Goal: Information Seeking & Learning: Learn about a topic

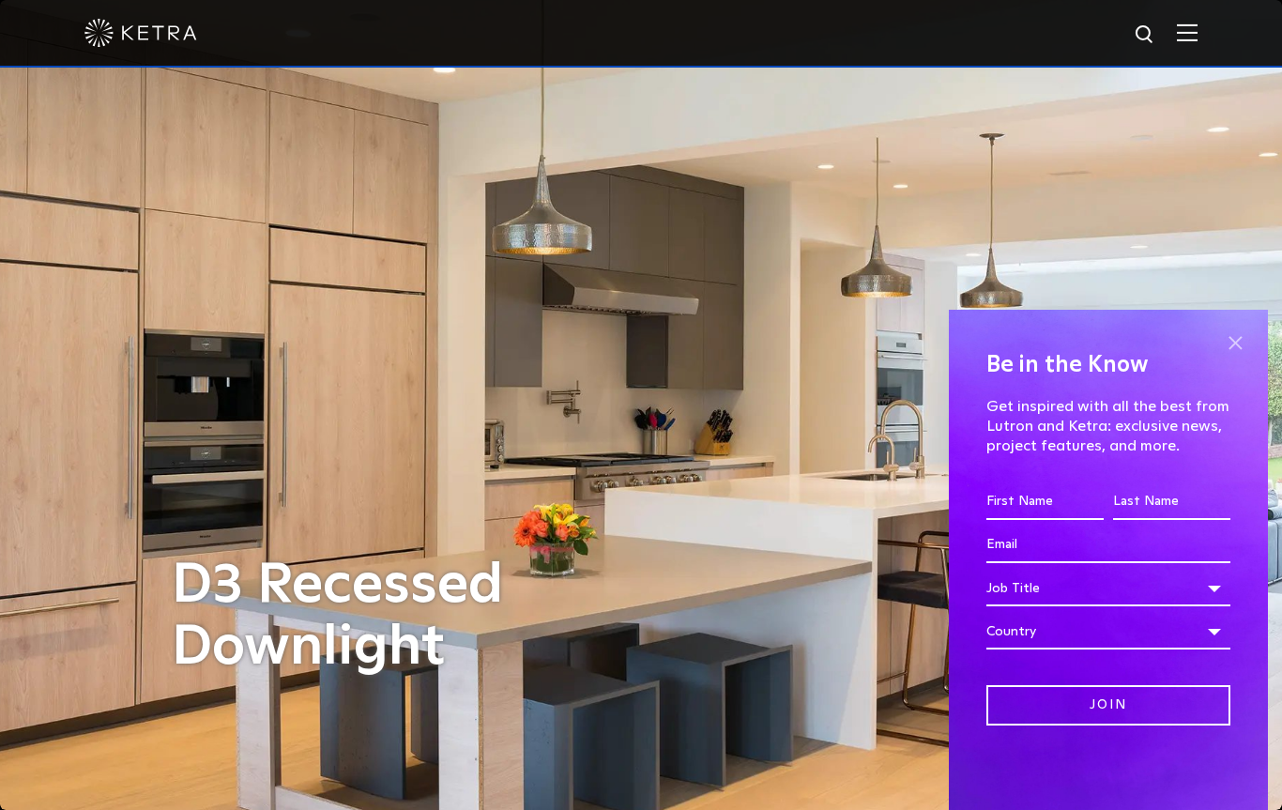
click at [1240, 340] on span at bounding box center [1235, 342] width 28 height 28
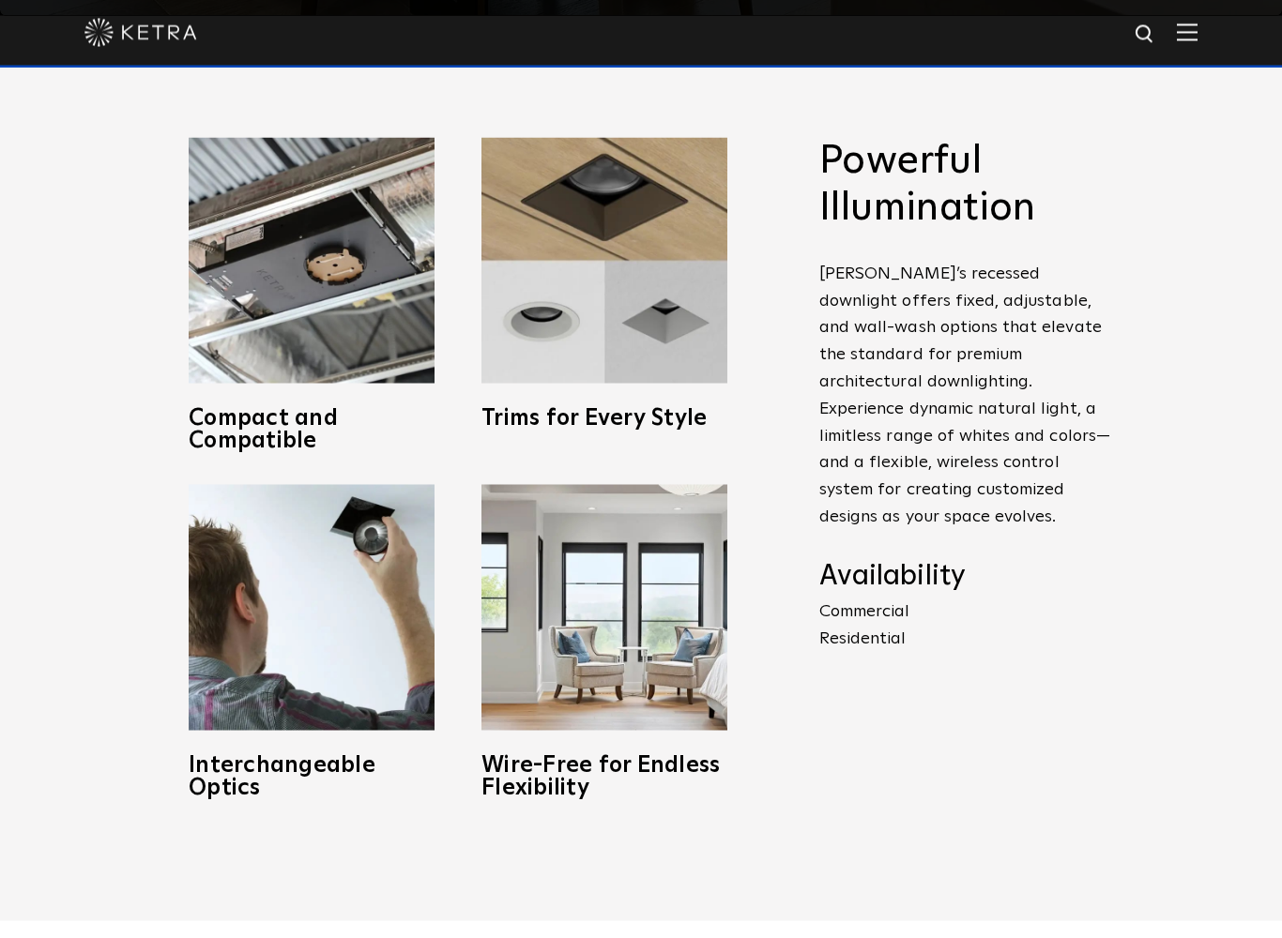
scroll to position [924, 0]
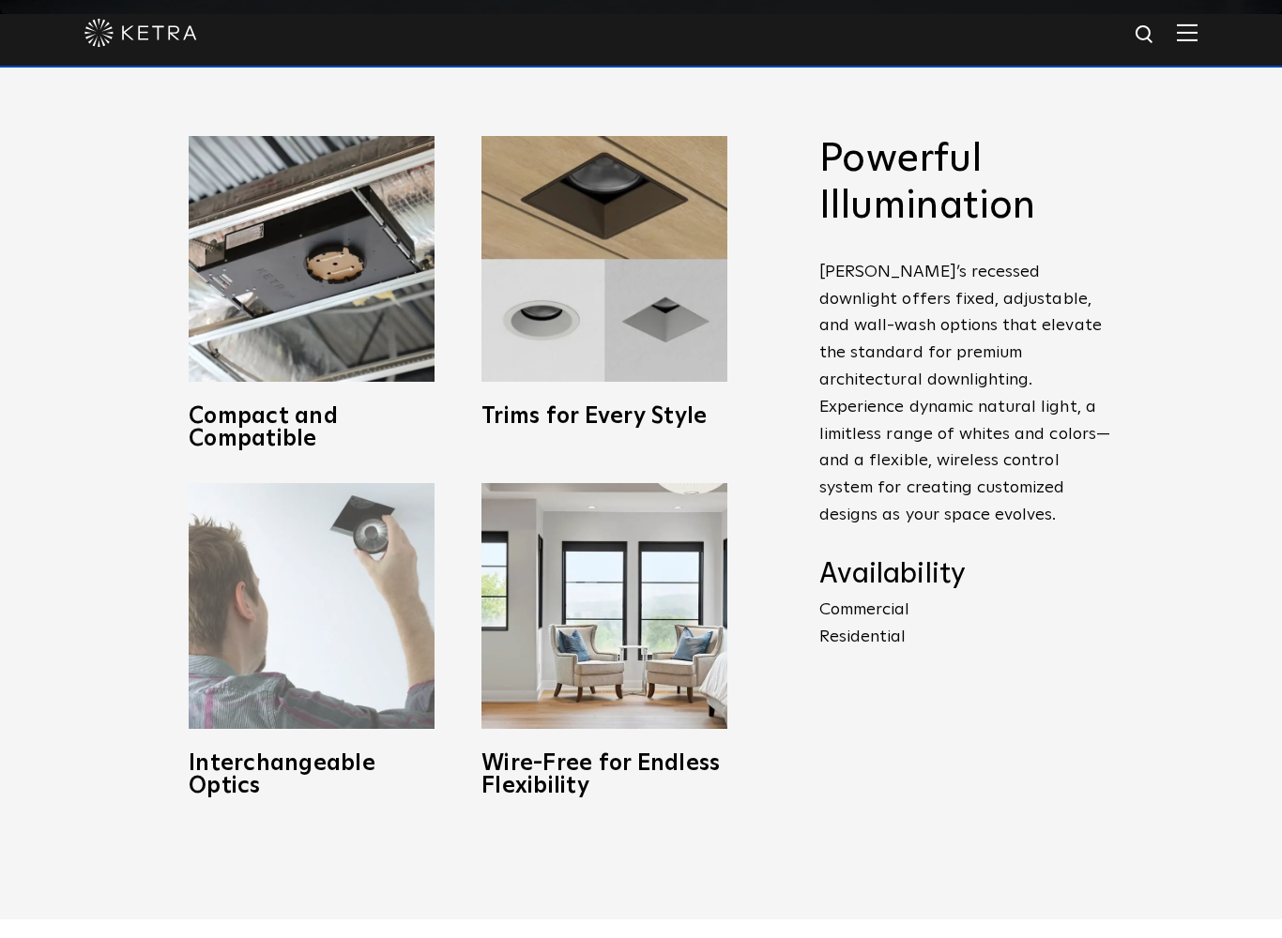
click at [330, 697] on img at bounding box center [312, 606] width 246 height 246
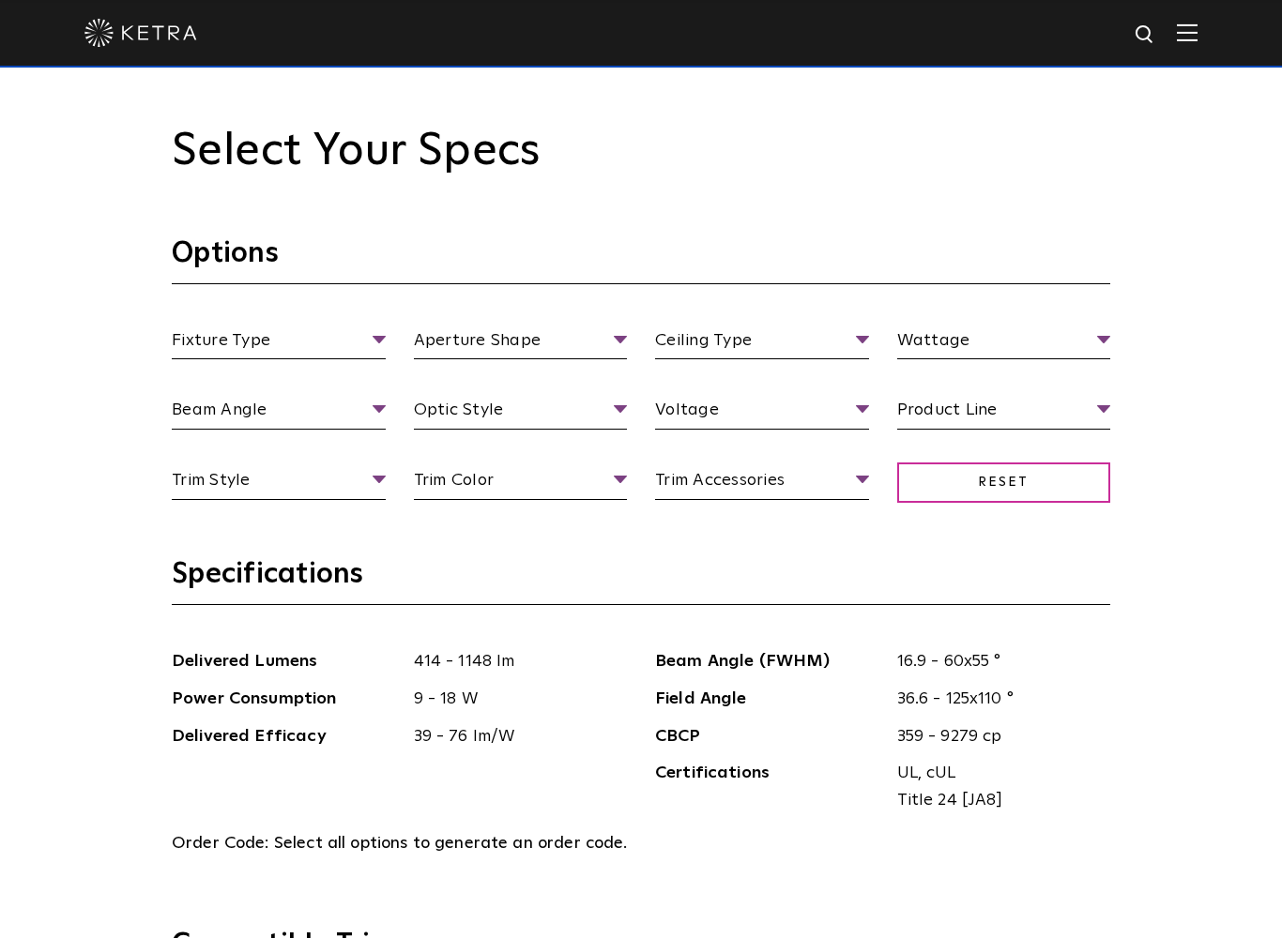
scroll to position [1837, 0]
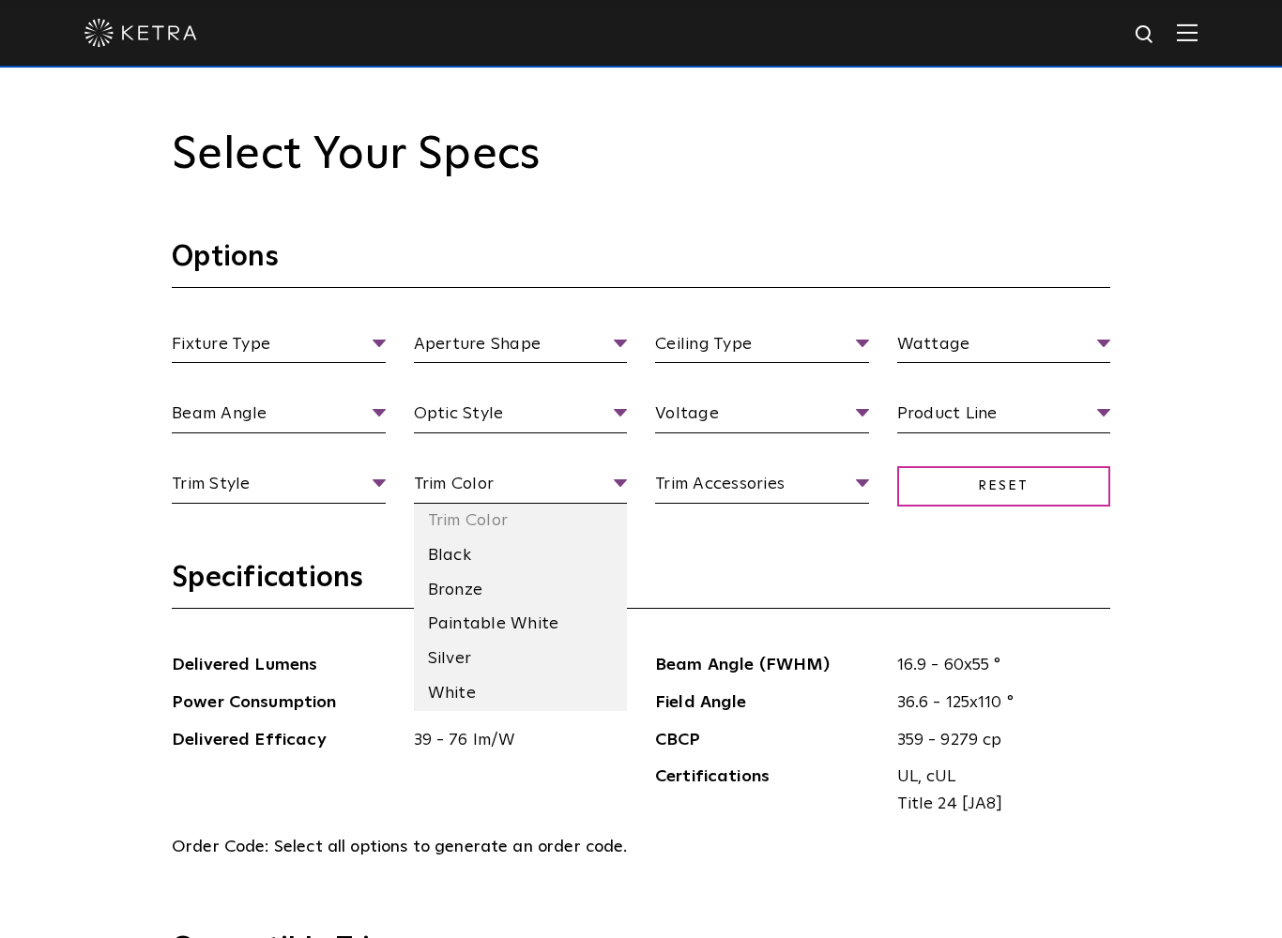
click at [631, 473] on ul "Trim Color Trim Color Black Bronze Paintable White Silver White" at bounding box center [521, 487] width 242 height 33
click at [609, 487] on span "Trim Color" at bounding box center [521, 487] width 214 height 33
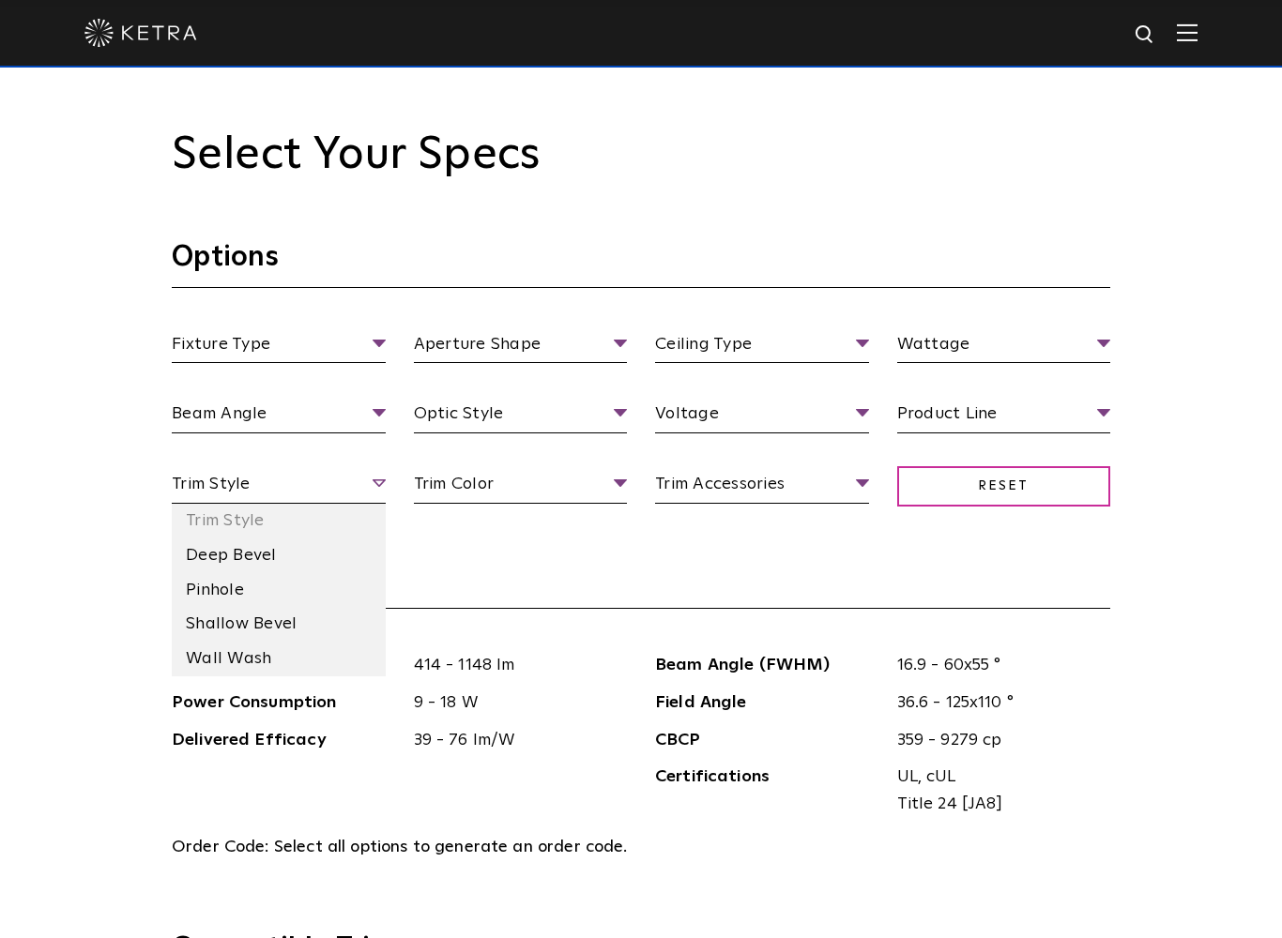
click at [380, 471] on span "Trim Style" at bounding box center [279, 487] width 214 height 33
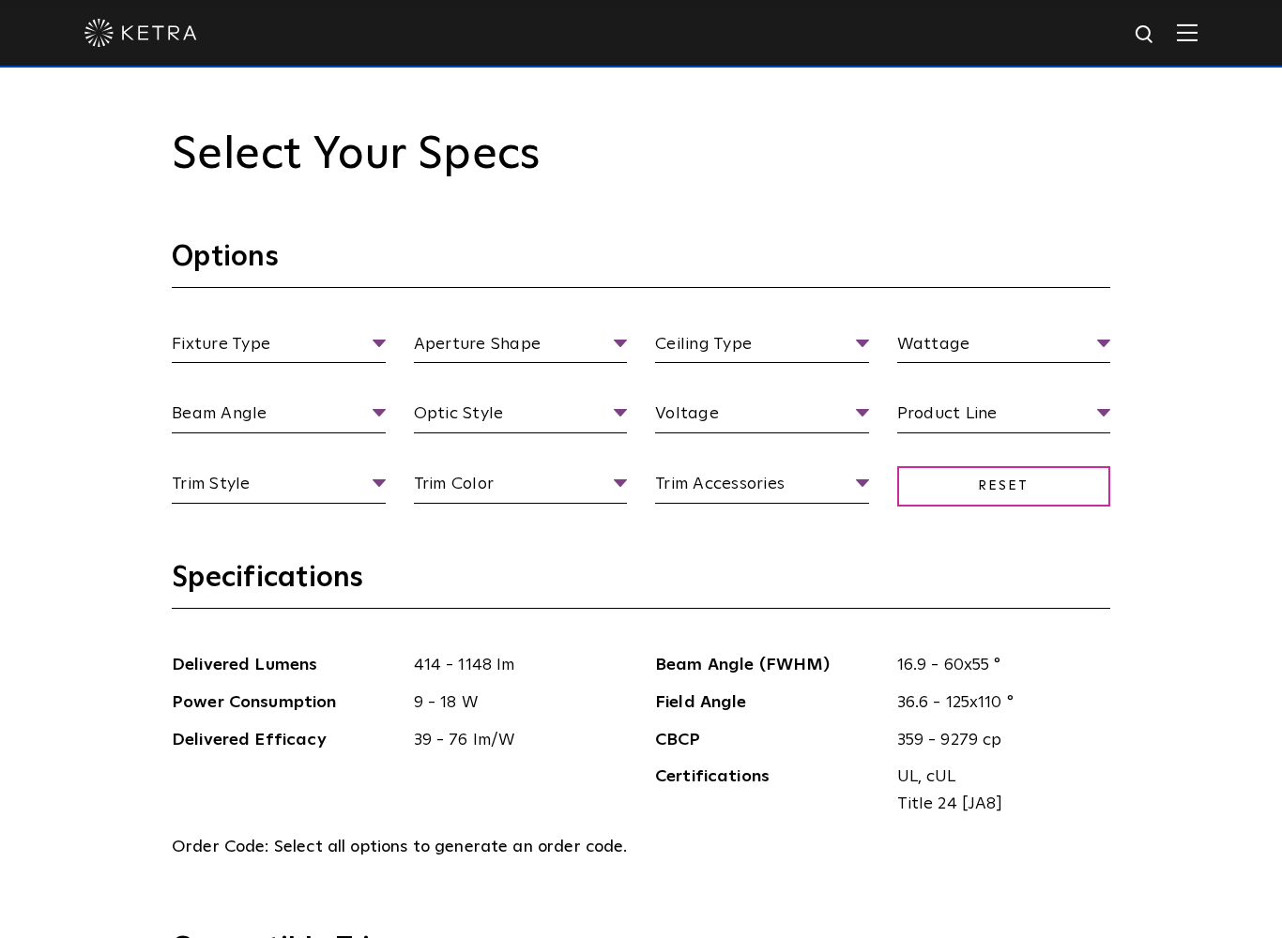
click at [389, 332] on ul "Fixture Type Fixture Type Adjustable Fixed Wall Wash" at bounding box center [279, 347] width 242 height 33
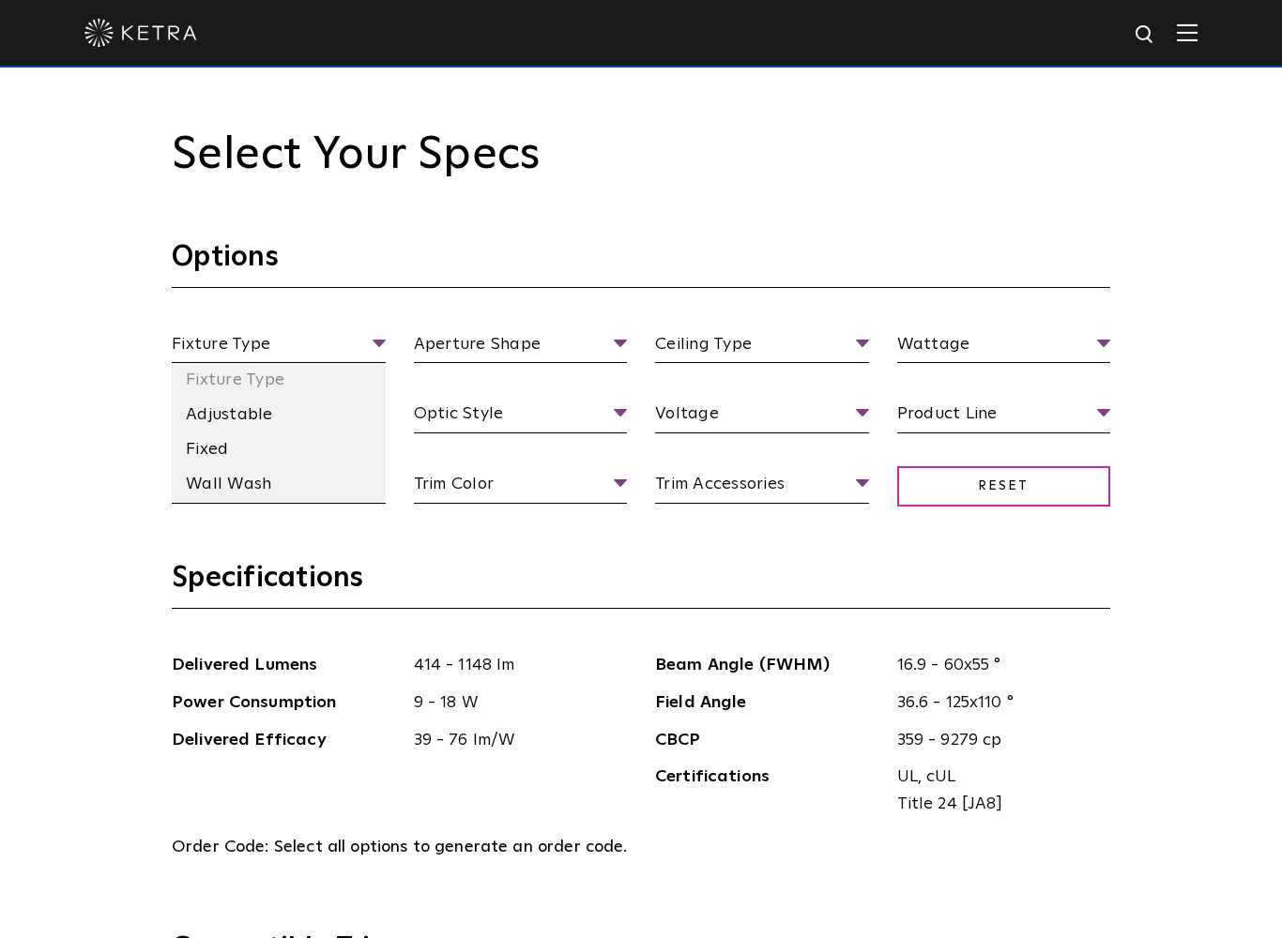
click at [387, 332] on ul "Fixture Type Fixture Type Adjustable Fixed Wall Wash" at bounding box center [279, 347] width 242 height 33
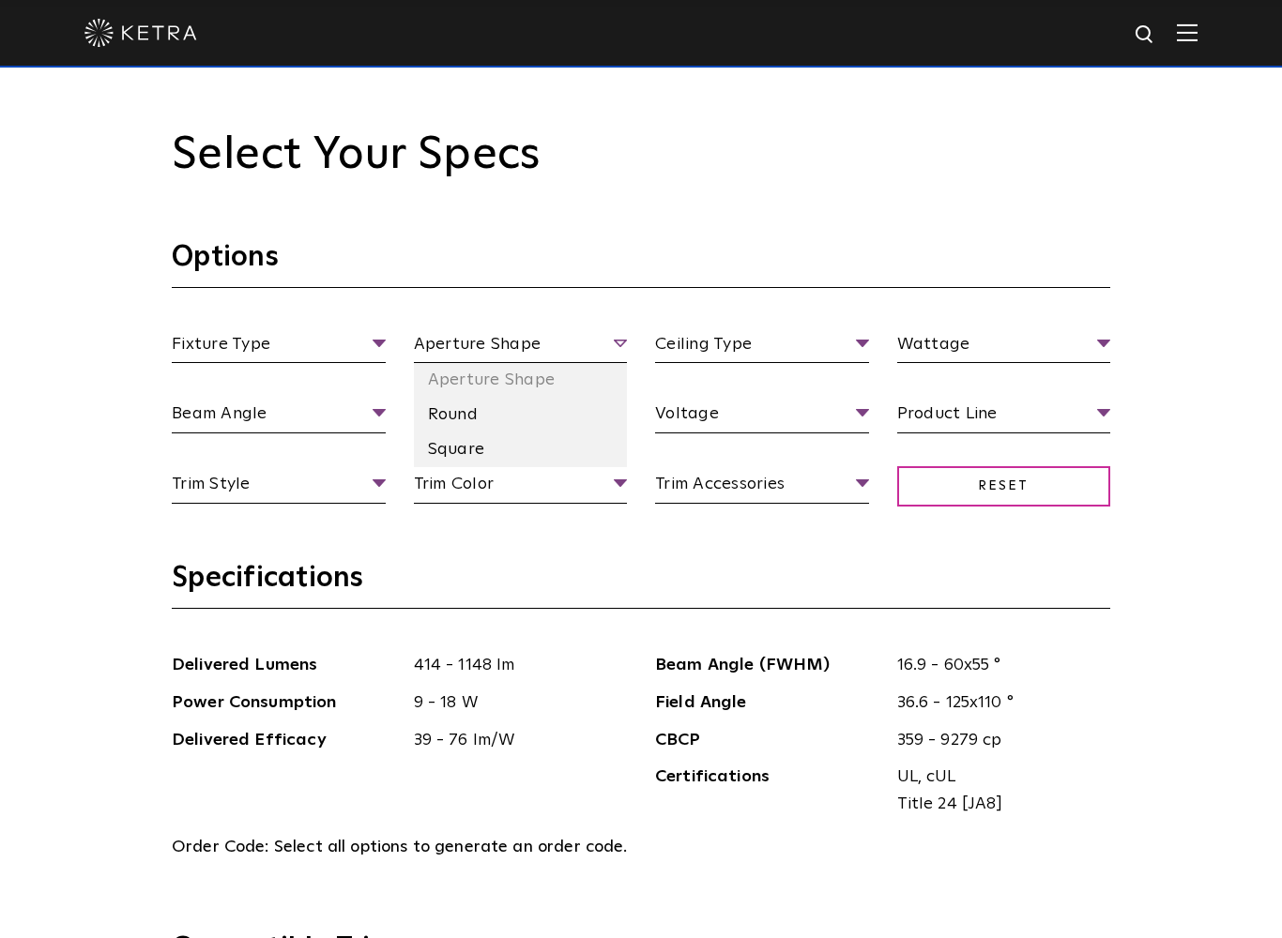
click at [626, 335] on span "Aperture Shape" at bounding box center [521, 347] width 214 height 33
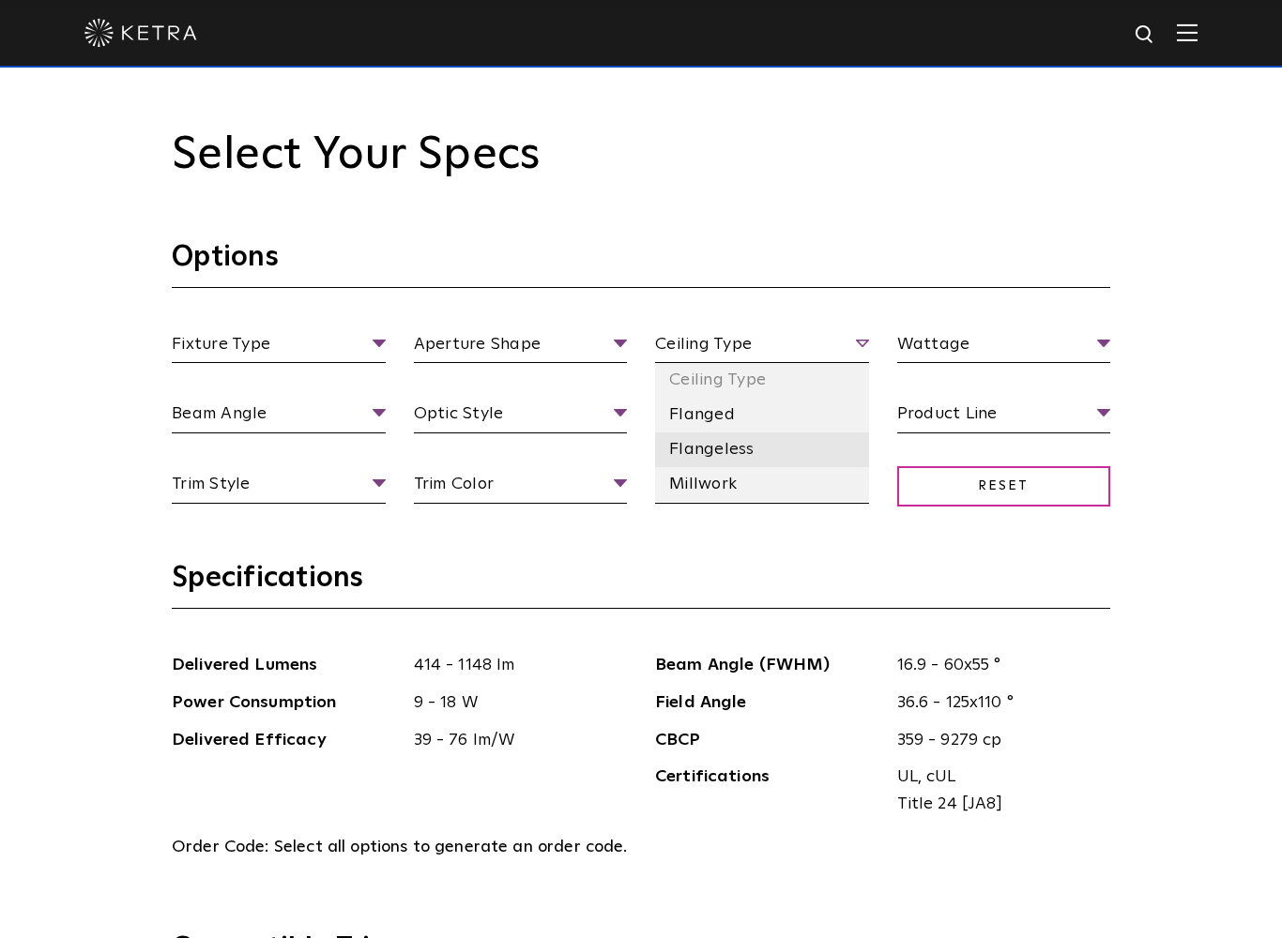
click at [744, 447] on li "Flangeless" at bounding box center [762, 449] width 214 height 35
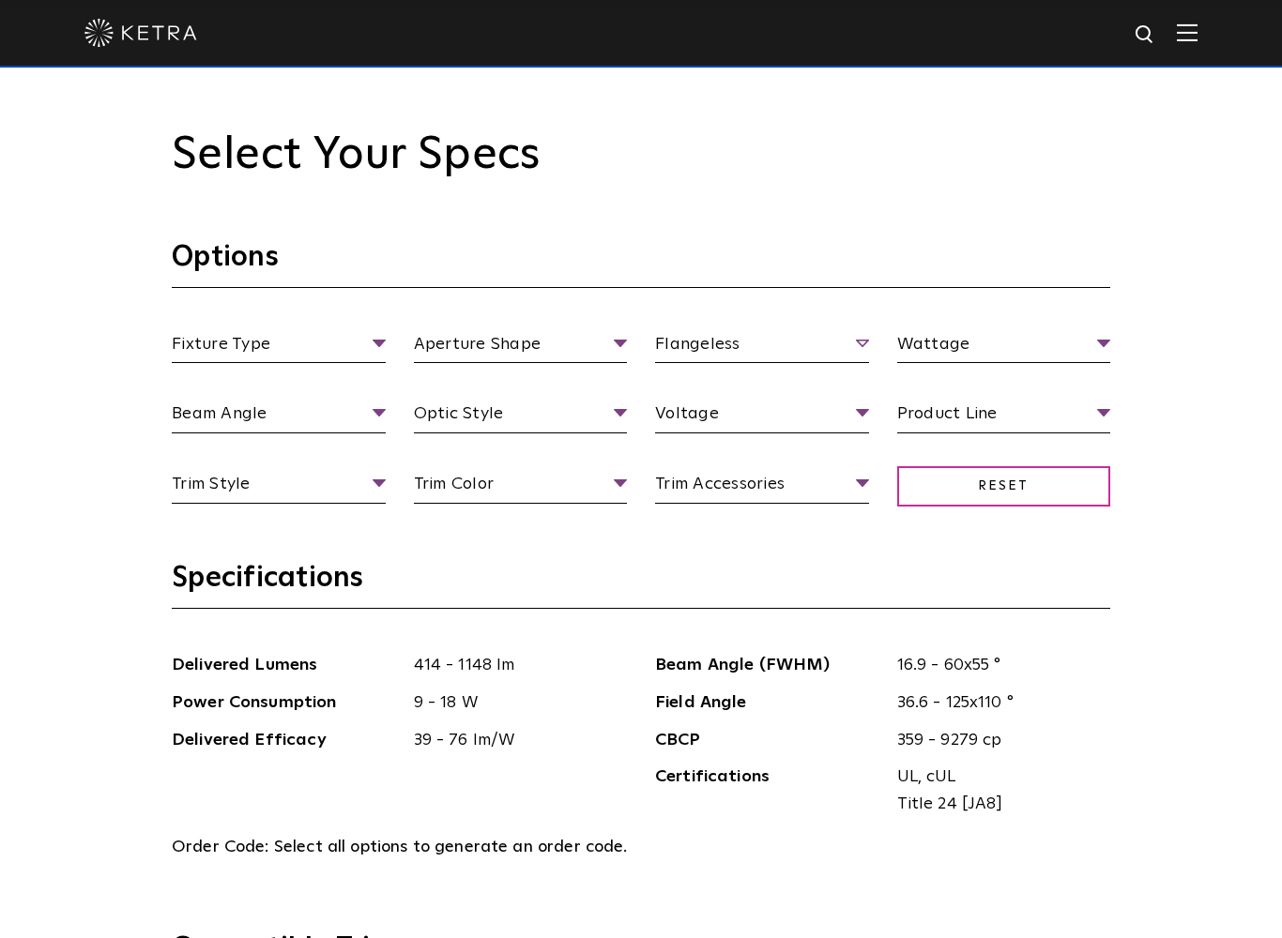
click at [866, 338] on span "Flangeless" at bounding box center [762, 347] width 214 height 33
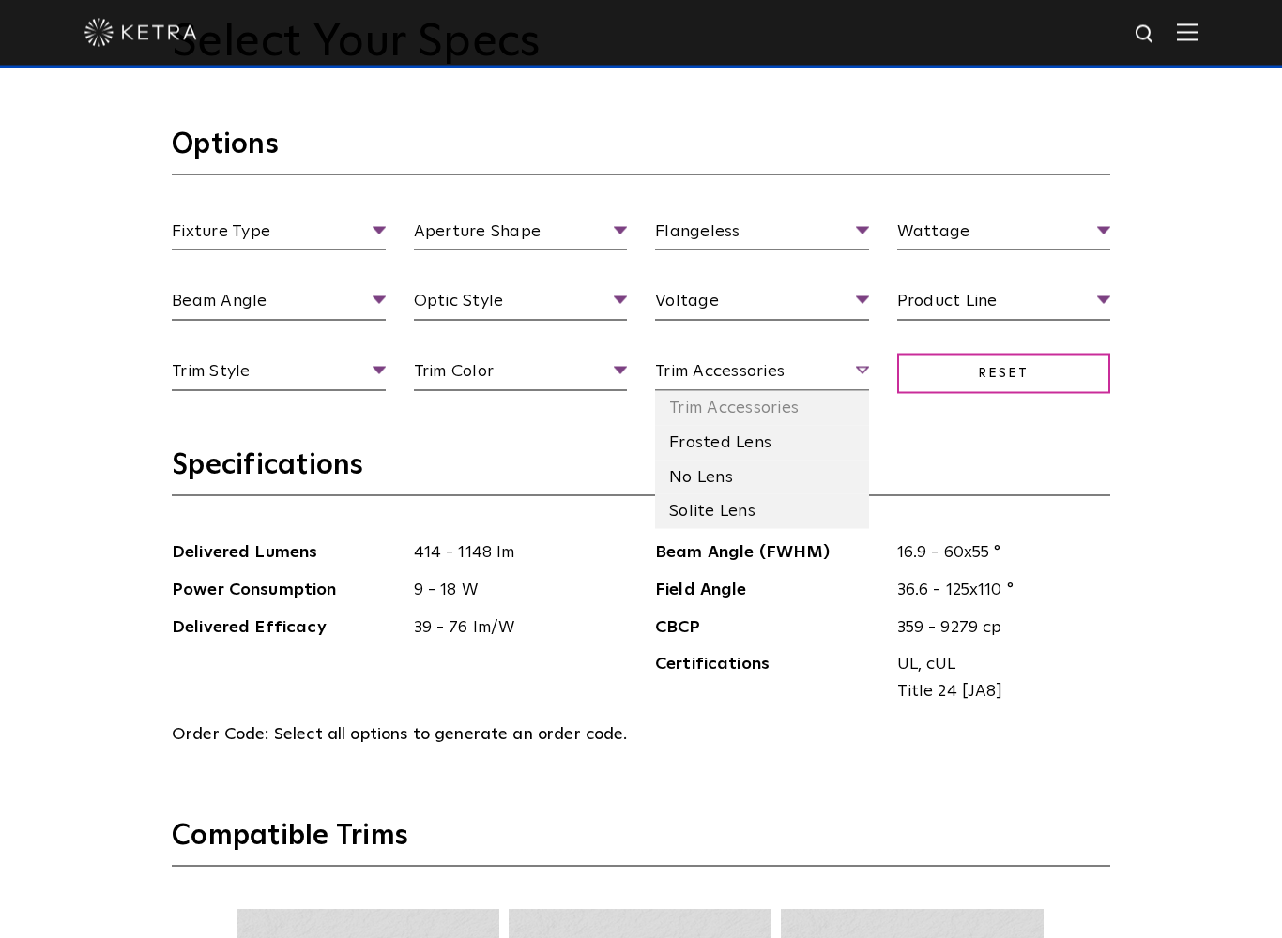
scroll to position [1950, 0]
click at [751, 514] on li "Solite Lens" at bounding box center [762, 510] width 214 height 35
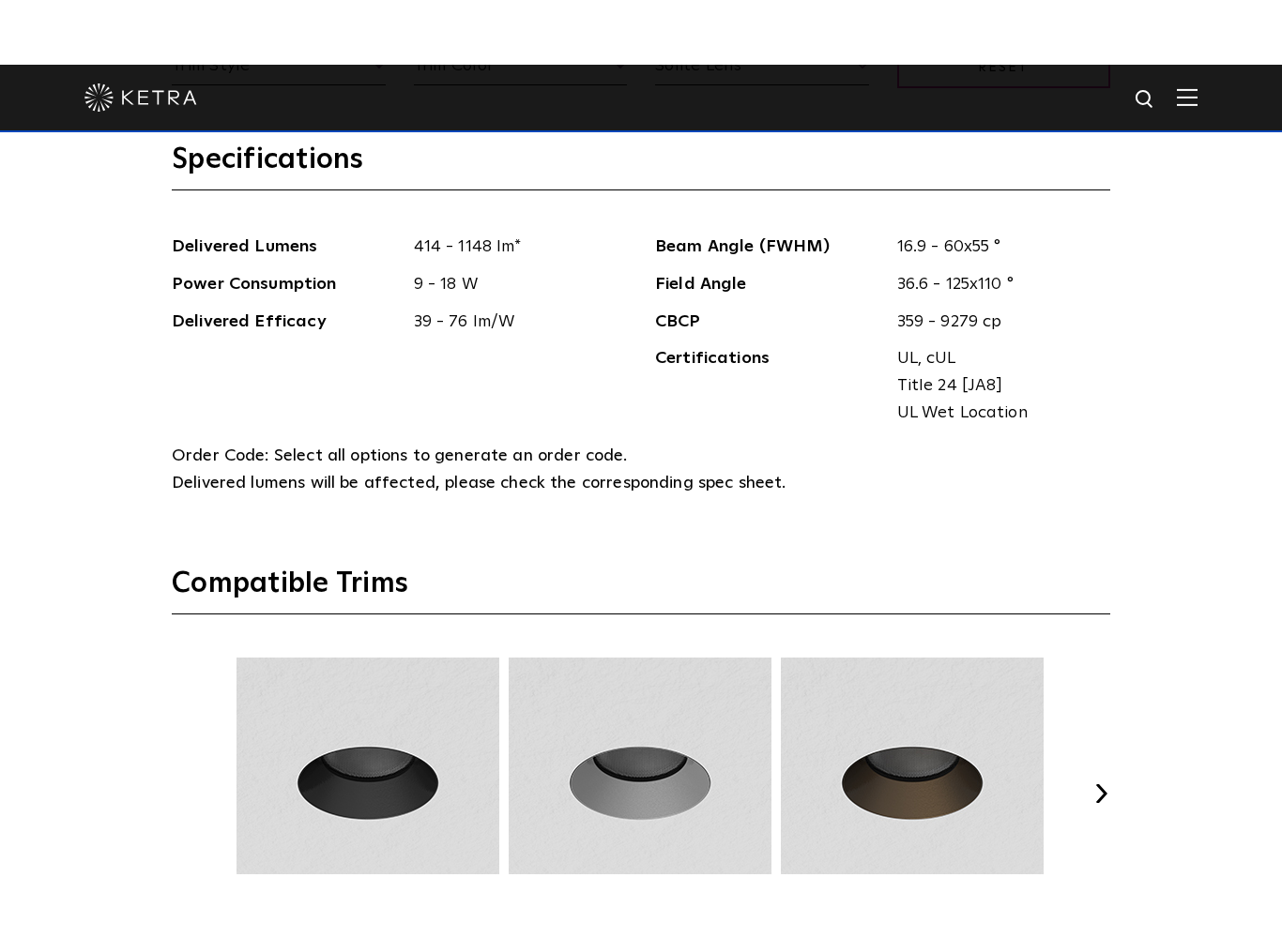
scroll to position [2170, 0]
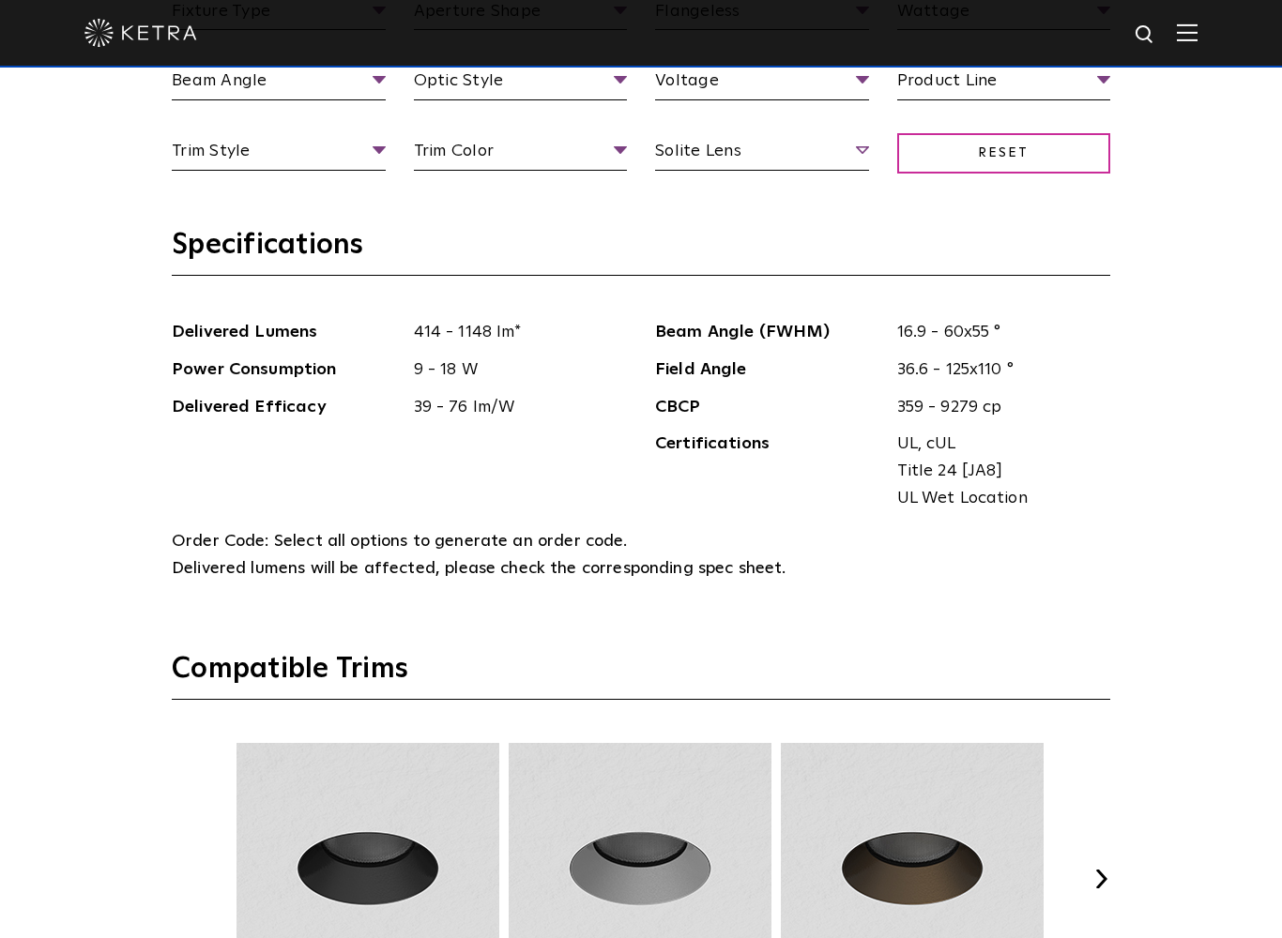
click at [860, 159] on span "Solite Lens" at bounding box center [762, 154] width 214 height 33
click at [862, 147] on span "Solite Lens" at bounding box center [762, 154] width 214 height 33
click at [860, 148] on span "Solite Lens" at bounding box center [762, 154] width 214 height 33
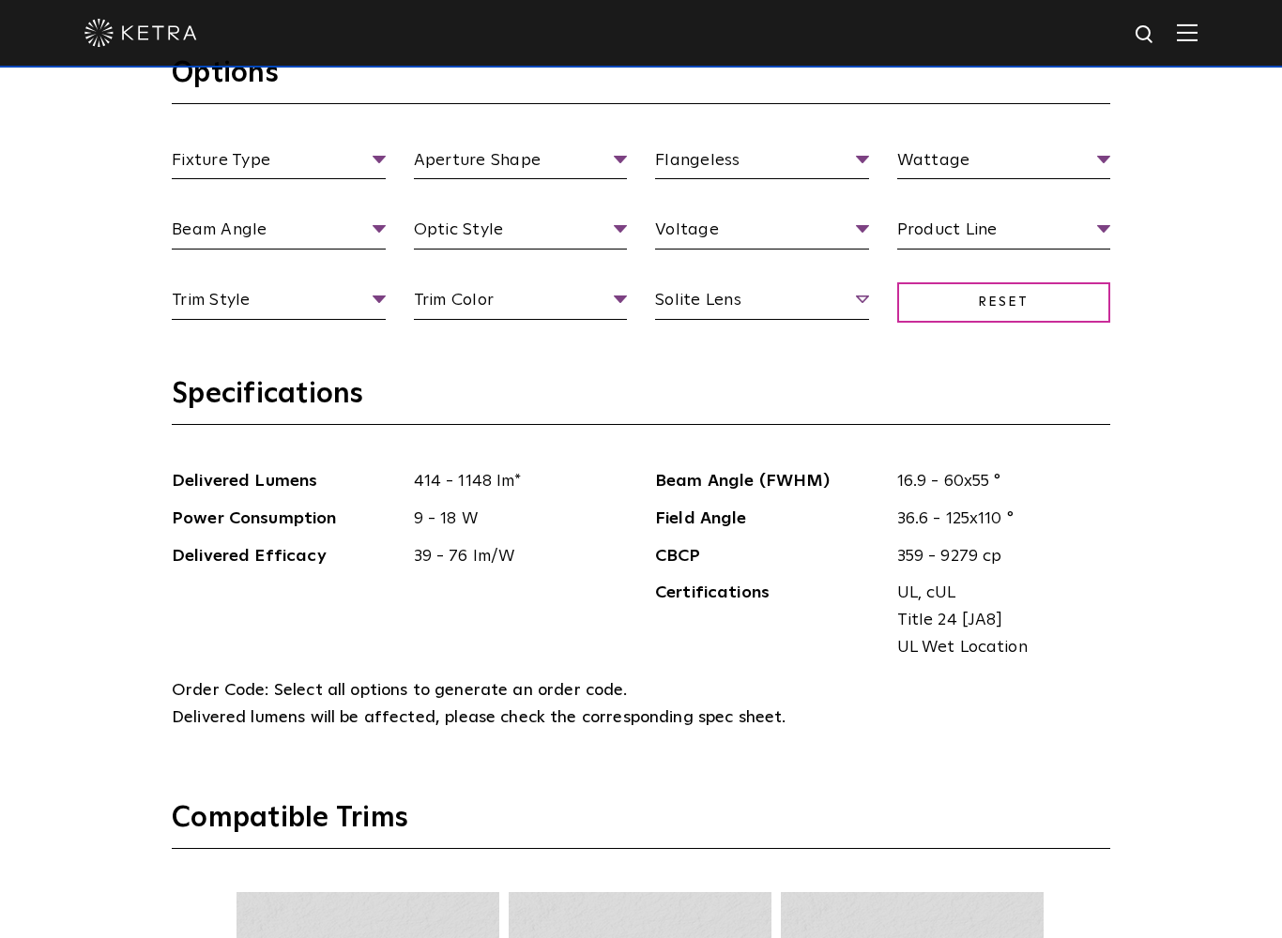
scroll to position [2020, 0]
click at [864, 297] on span "Solite Lens" at bounding box center [762, 304] width 214 height 33
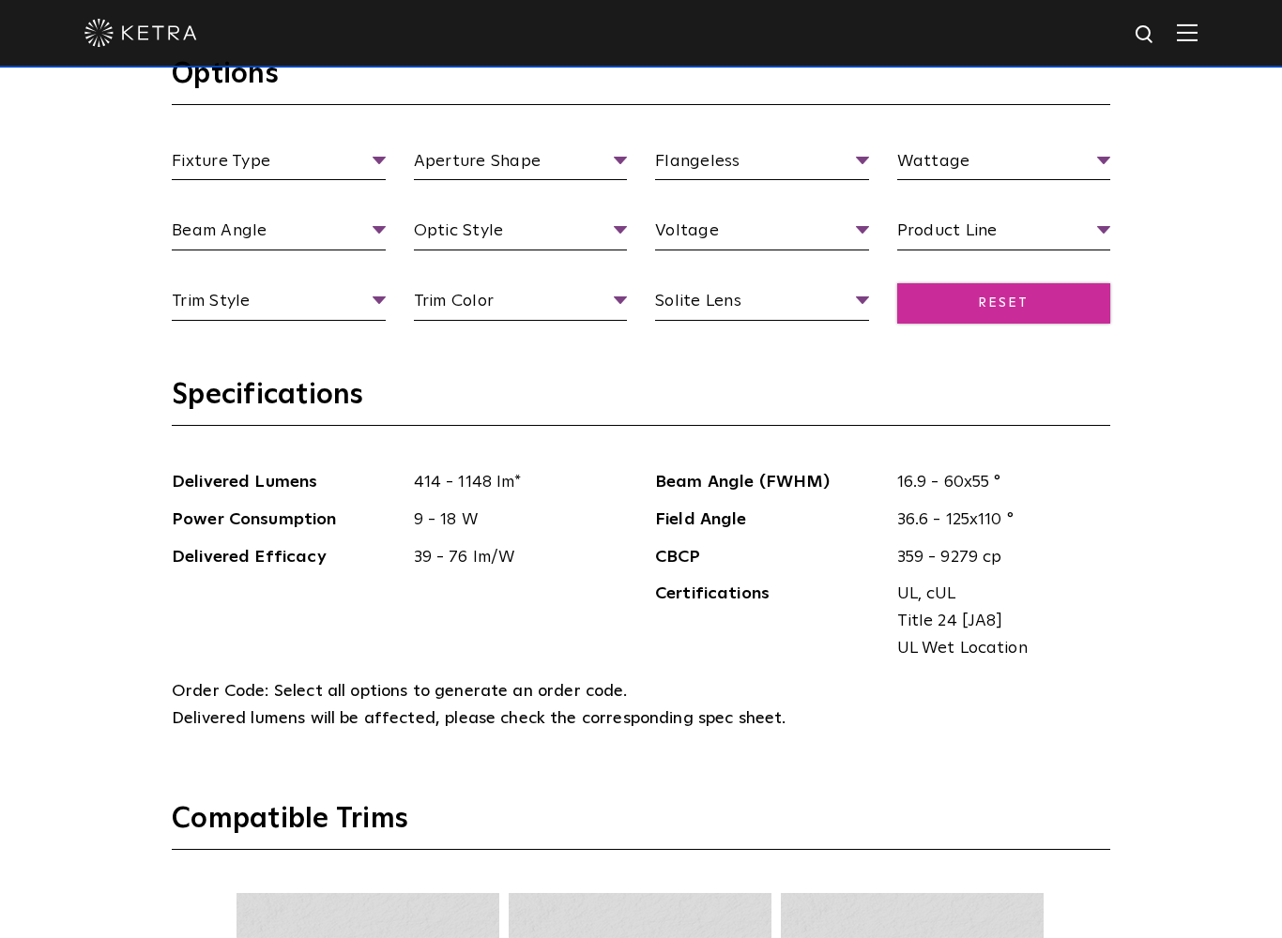
click at [1018, 296] on span "Reset" at bounding box center [1004, 303] width 214 height 40
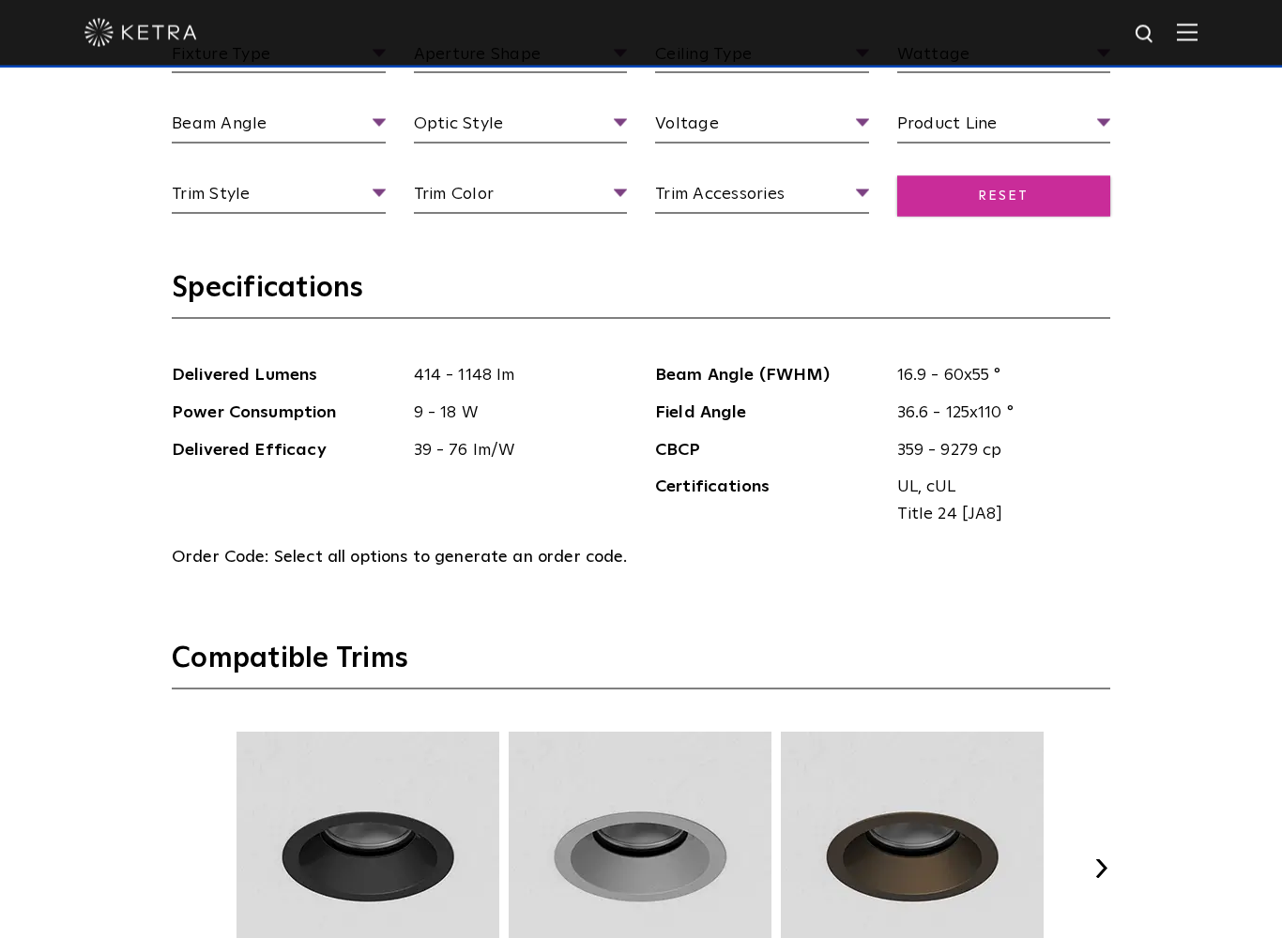
scroll to position [2112, 0]
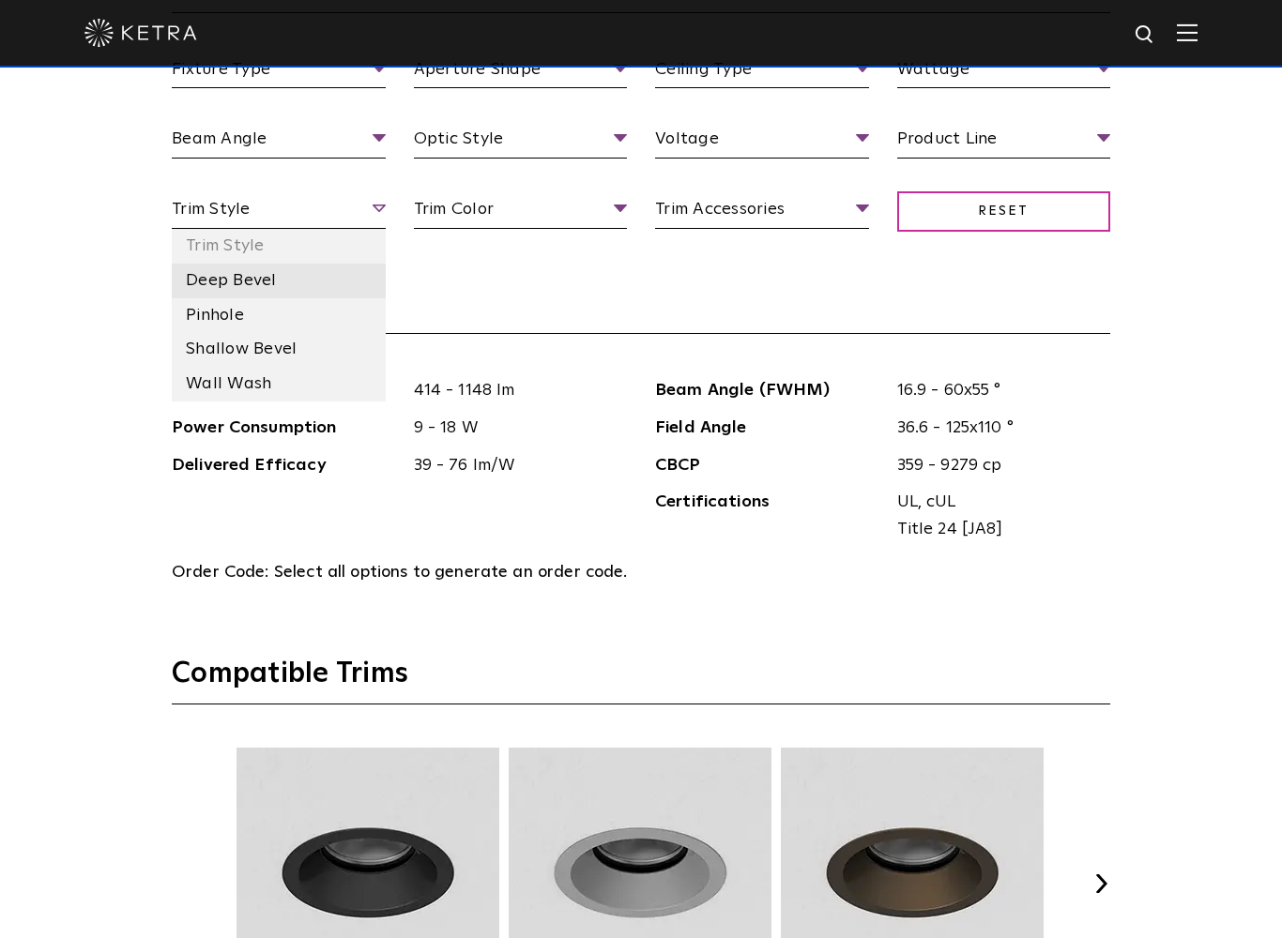
click at [241, 281] on li "Deep Bevel" at bounding box center [279, 281] width 214 height 35
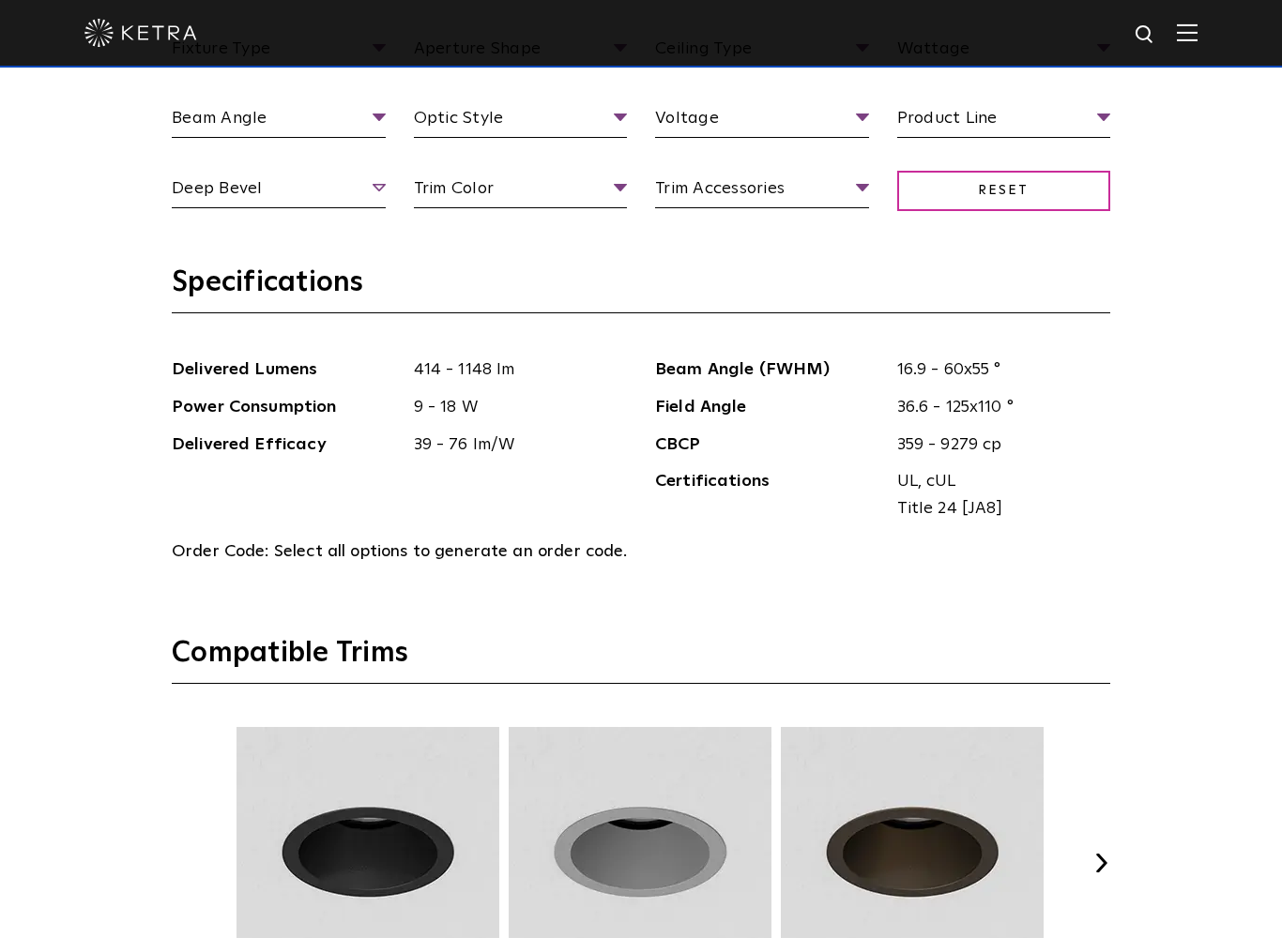
scroll to position [2132, 0]
click at [383, 185] on span "Deep Bevel" at bounding box center [279, 191] width 214 height 33
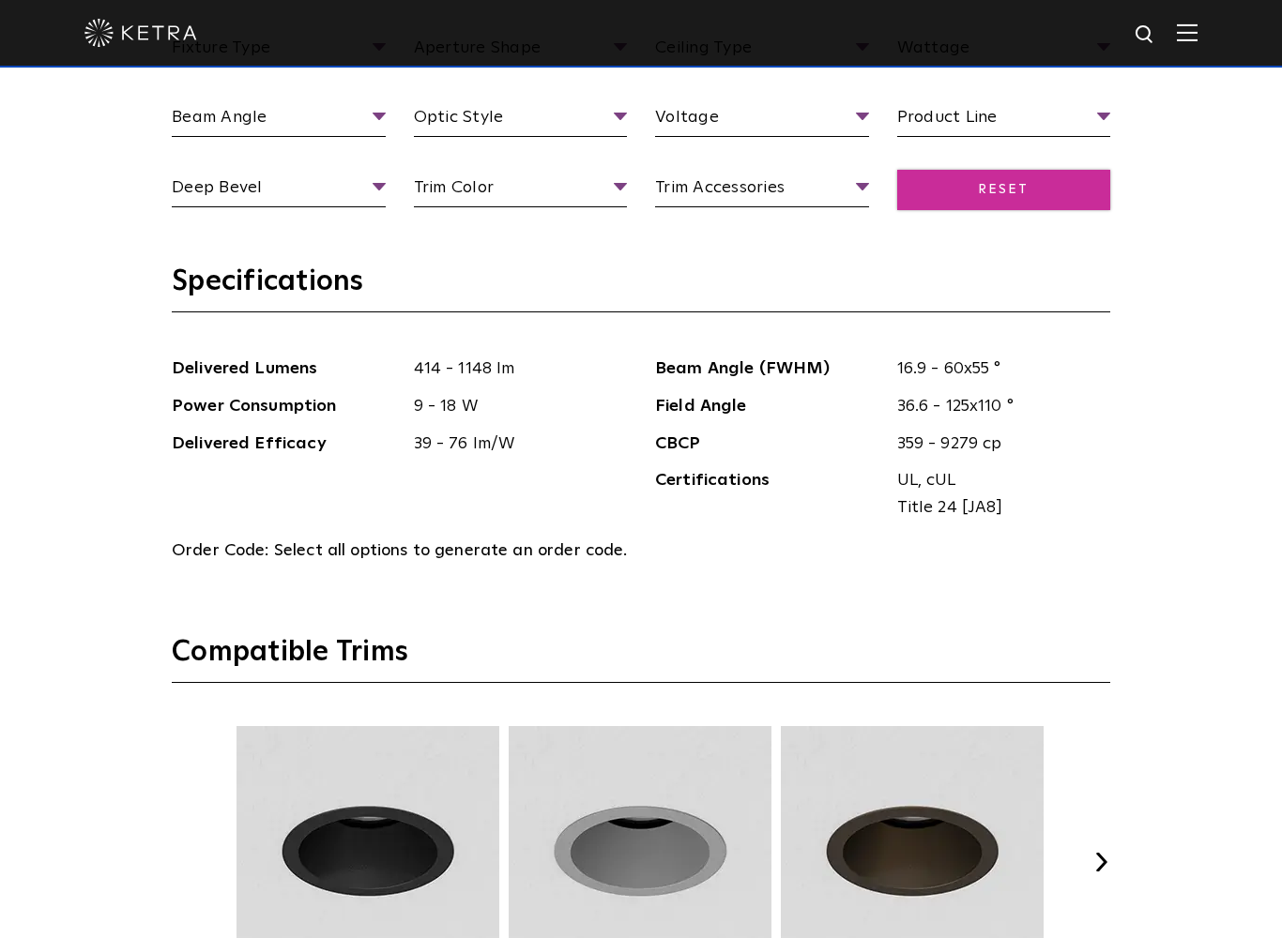
click at [1049, 201] on span "Reset" at bounding box center [1004, 190] width 214 height 40
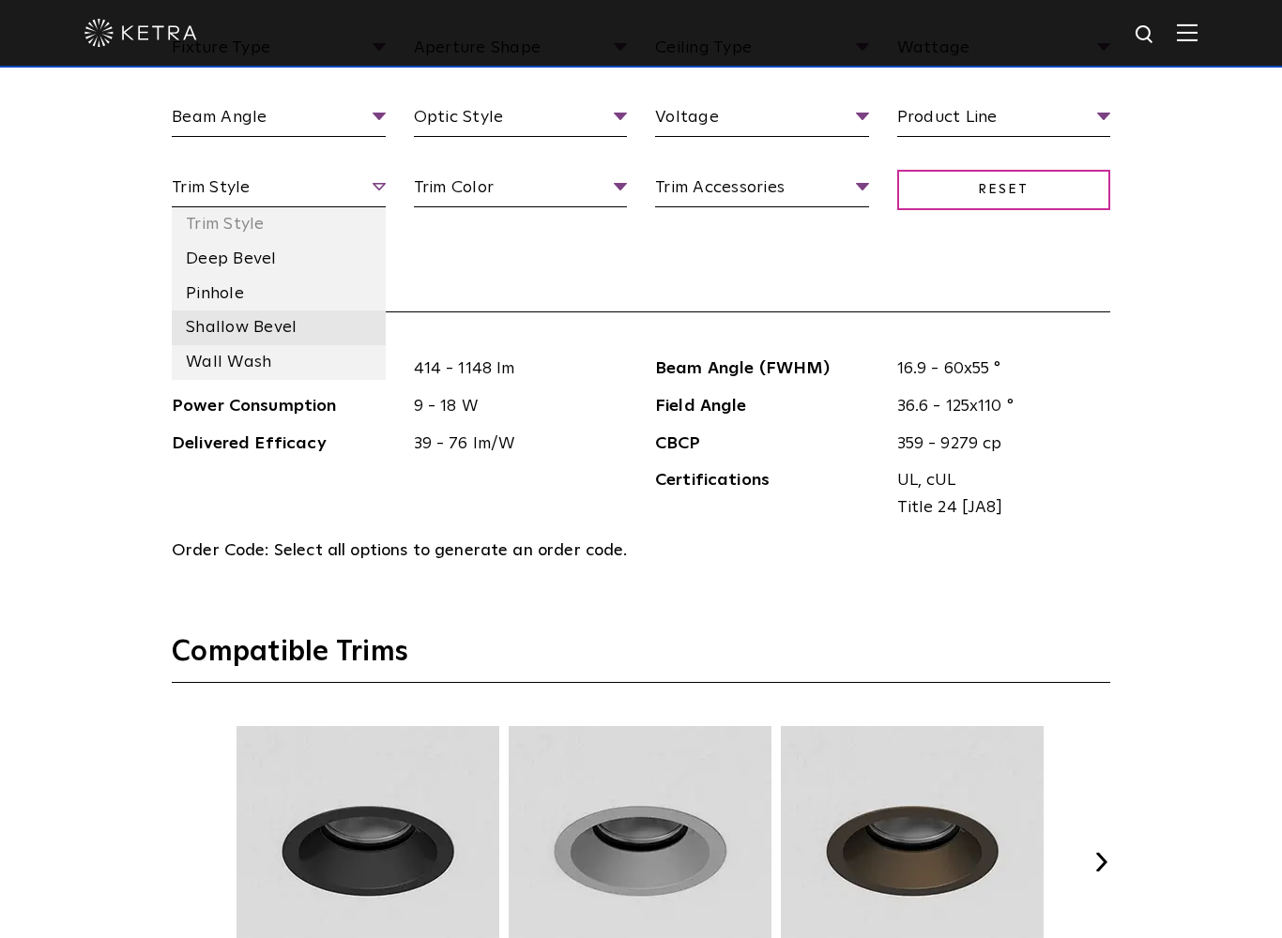
click at [292, 322] on li "Shallow Bevel" at bounding box center [279, 328] width 214 height 35
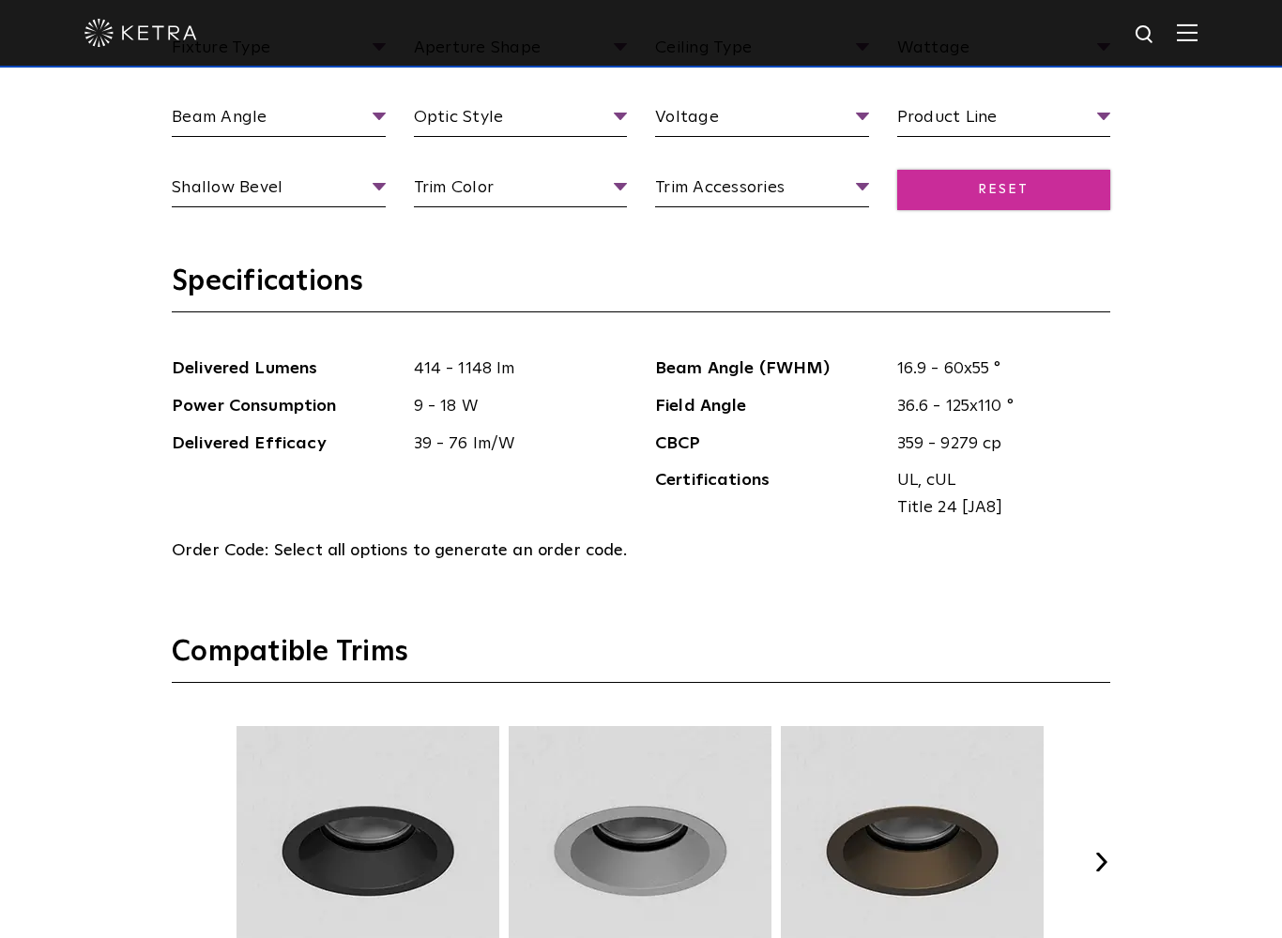
click at [1032, 206] on span "Reset" at bounding box center [1004, 190] width 214 height 40
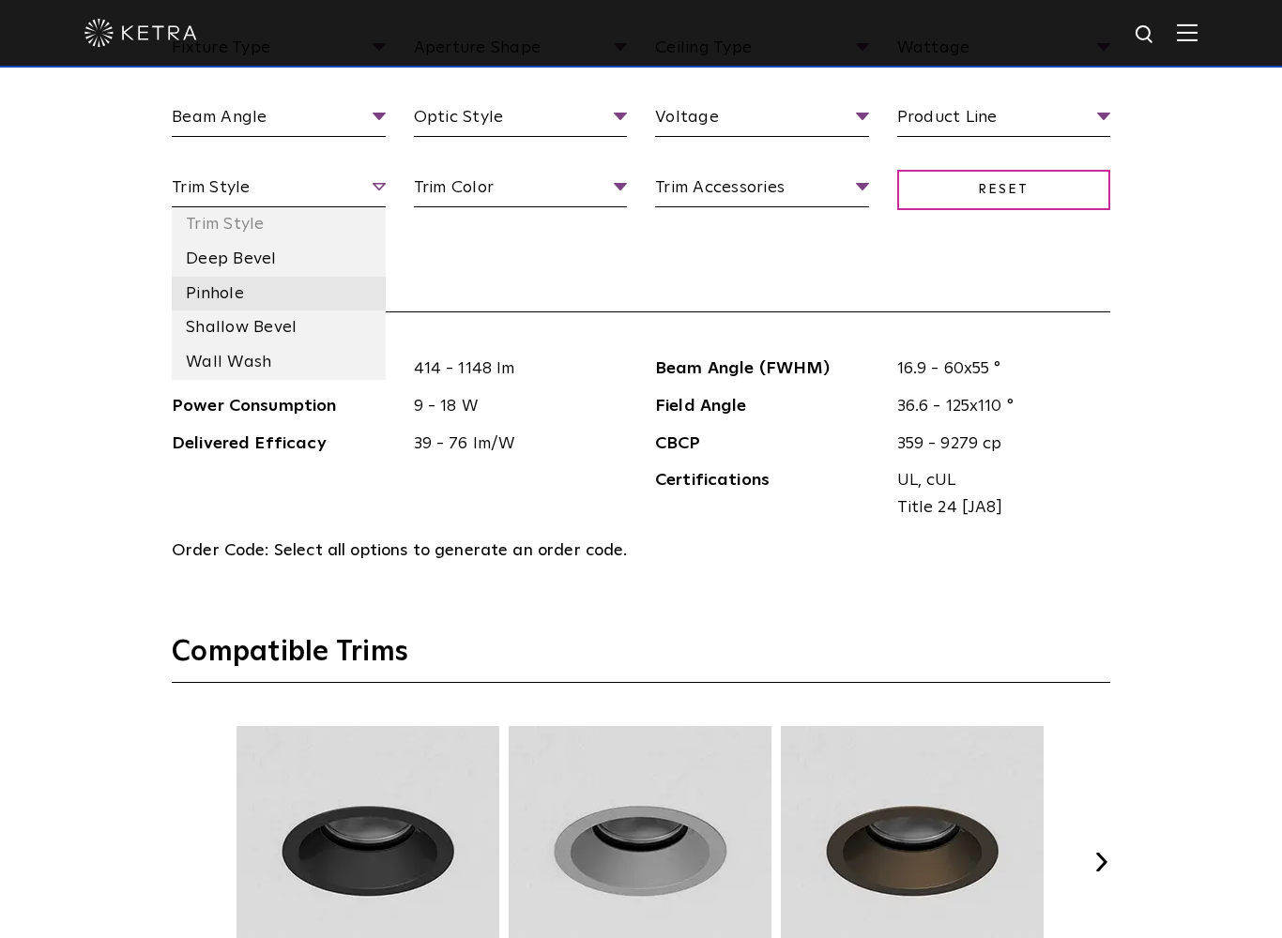
click at [268, 277] on li "Pinhole" at bounding box center [279, 294] width 214 height 35
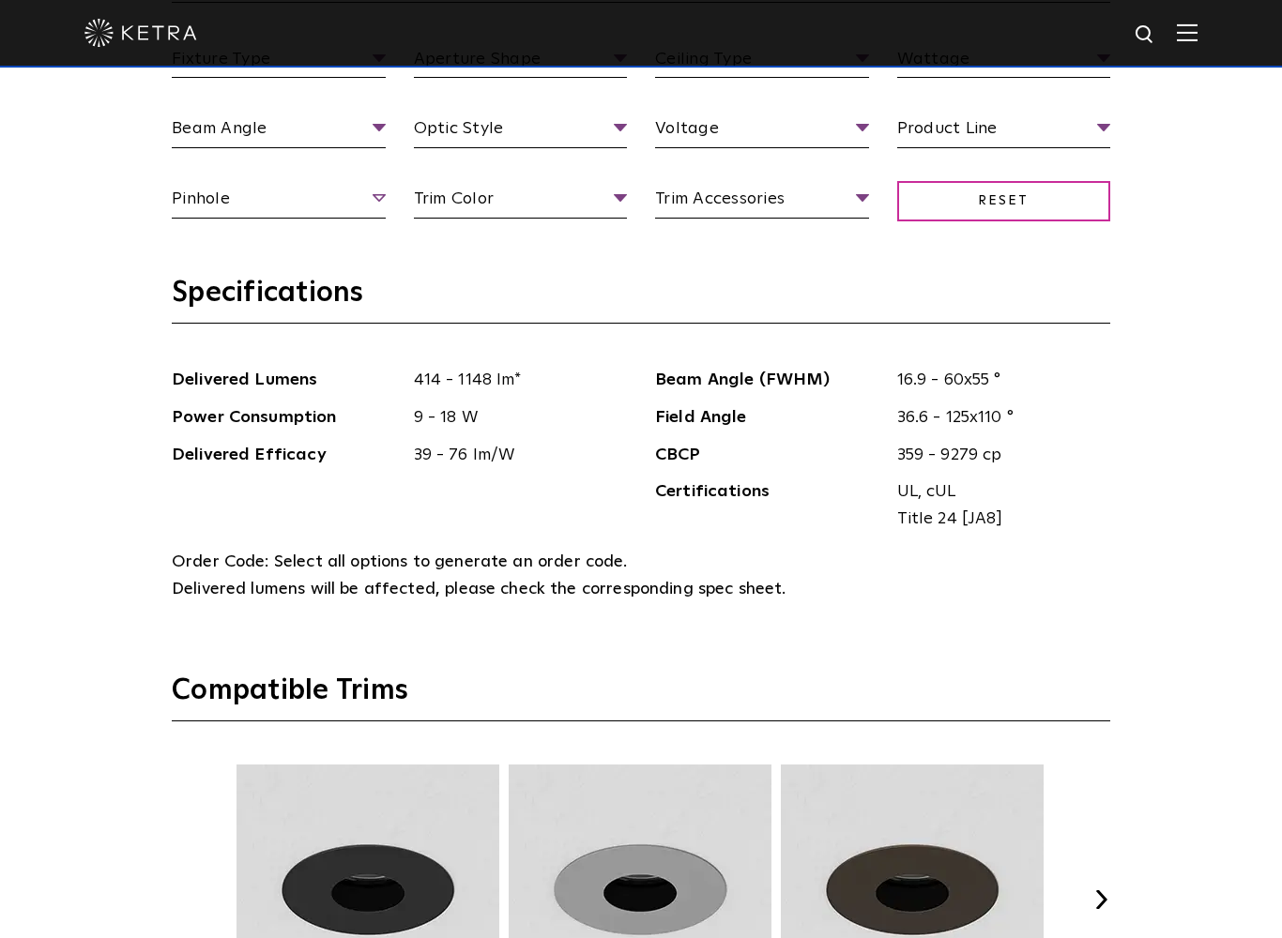
scroll to position [2154, 0]
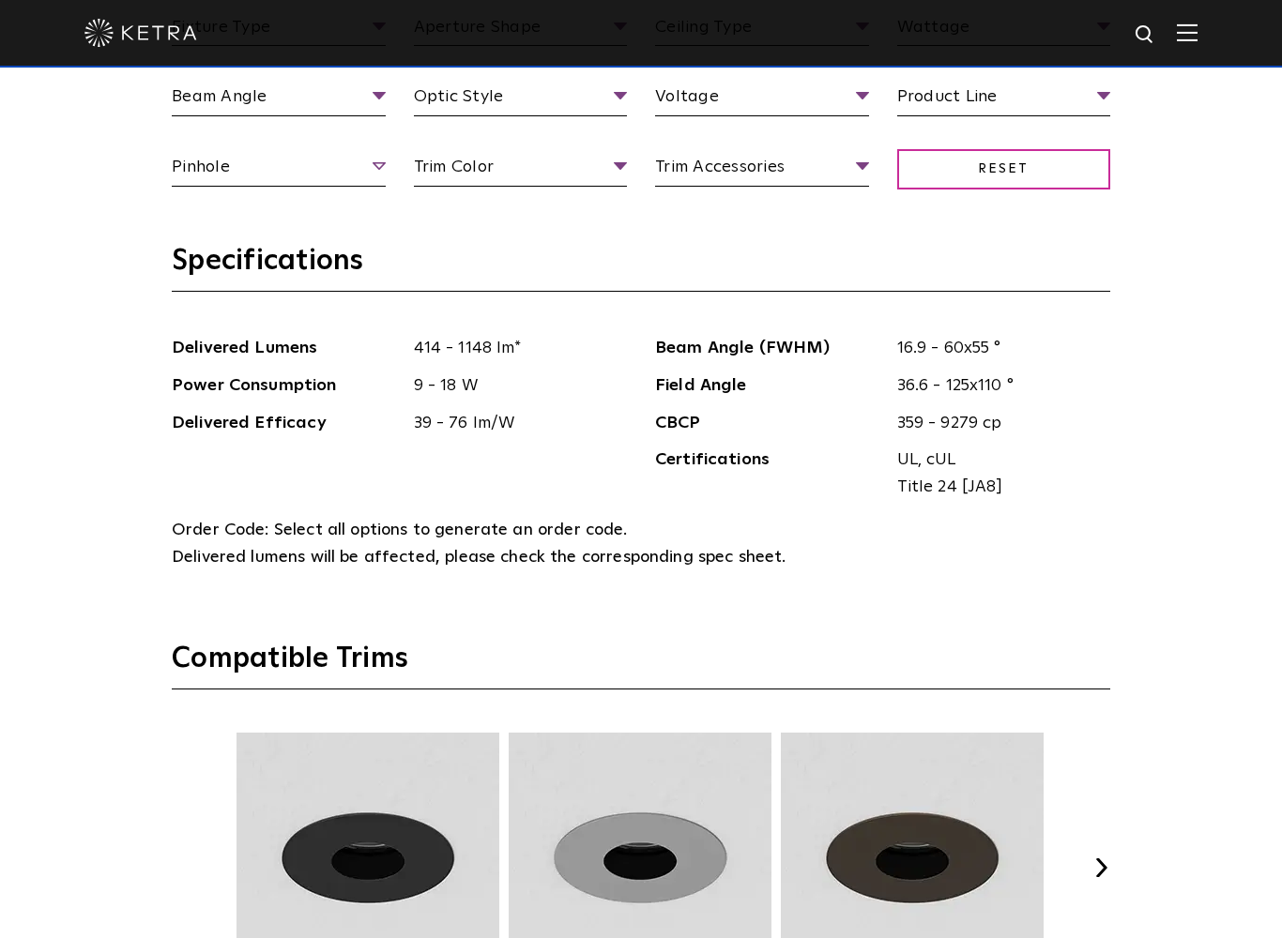
click at [380, 174] on span "Pinhole" at bounding box center [279, 170] width 214 height 33
click at [1022, 178] on span "Reset" at bounding box center [1004, 169] width 214 height 40
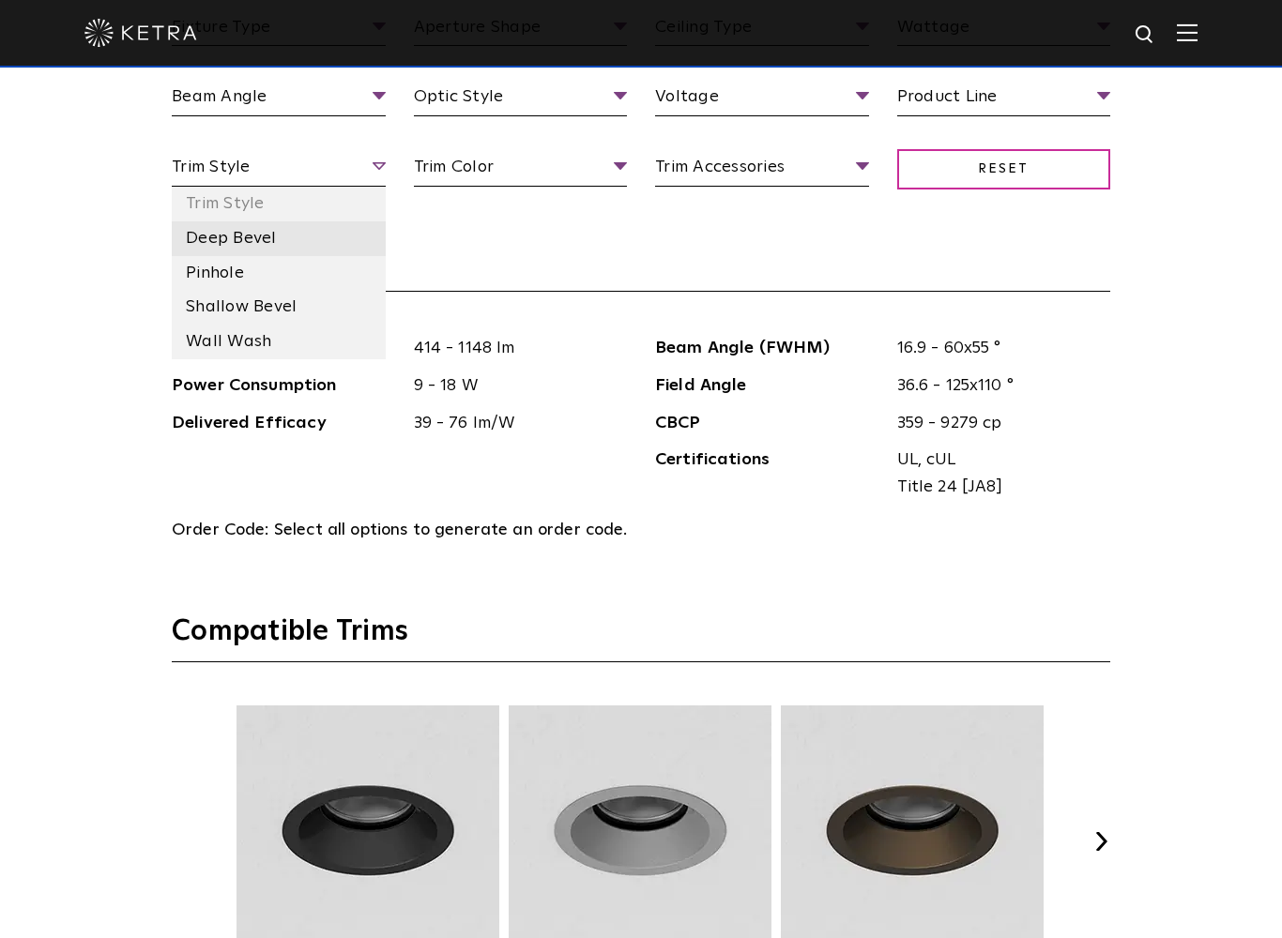
click at [205, 239] on li "Deep Bevel" at bounding box center [279, 238] width 214 height 35
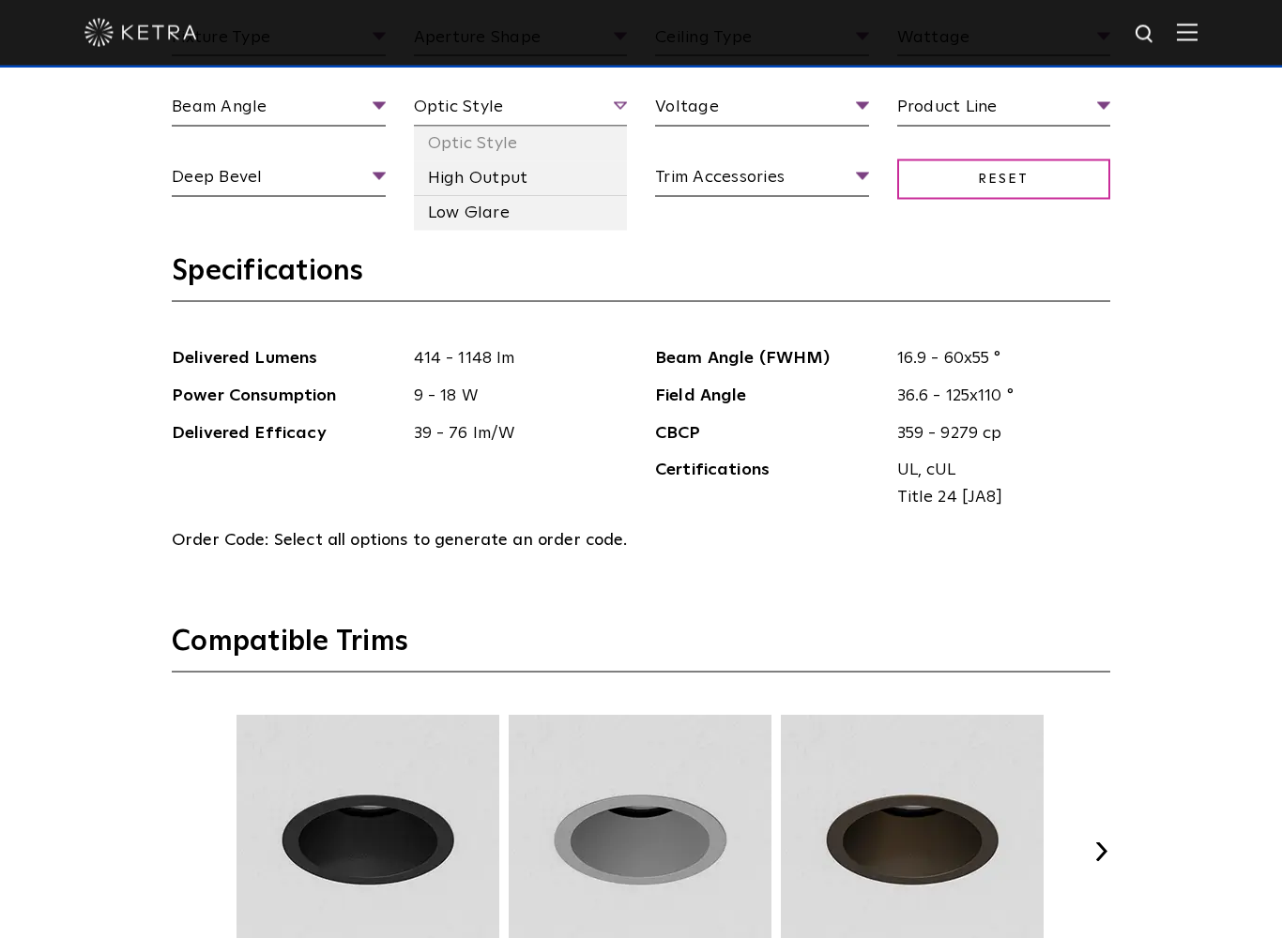
scroll to position [2145, 0]
click at [499, 219] on li "Low Glare" at bounding box center [521, 212] width 214 height 35
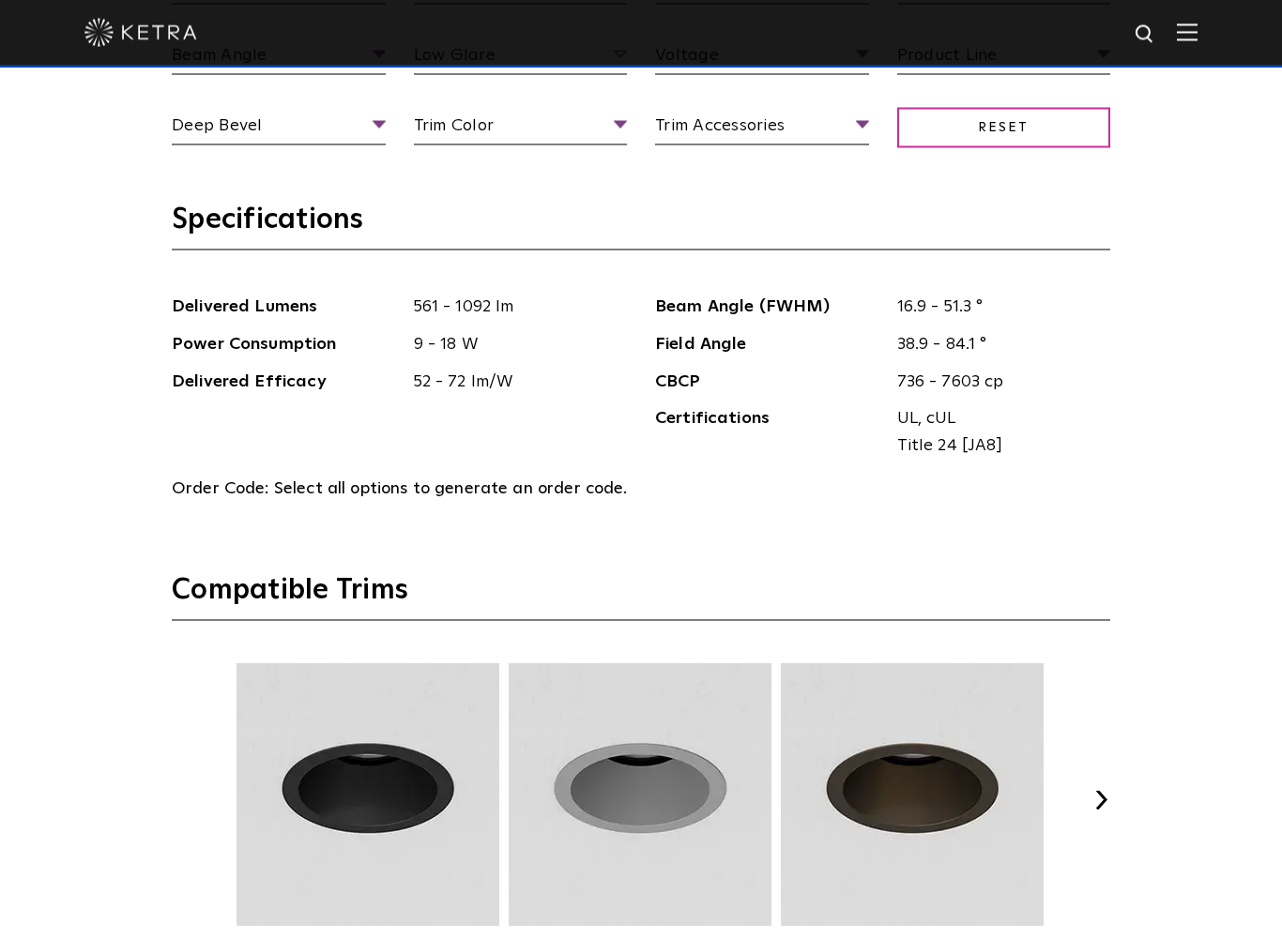
scroll to position [2197, 0]
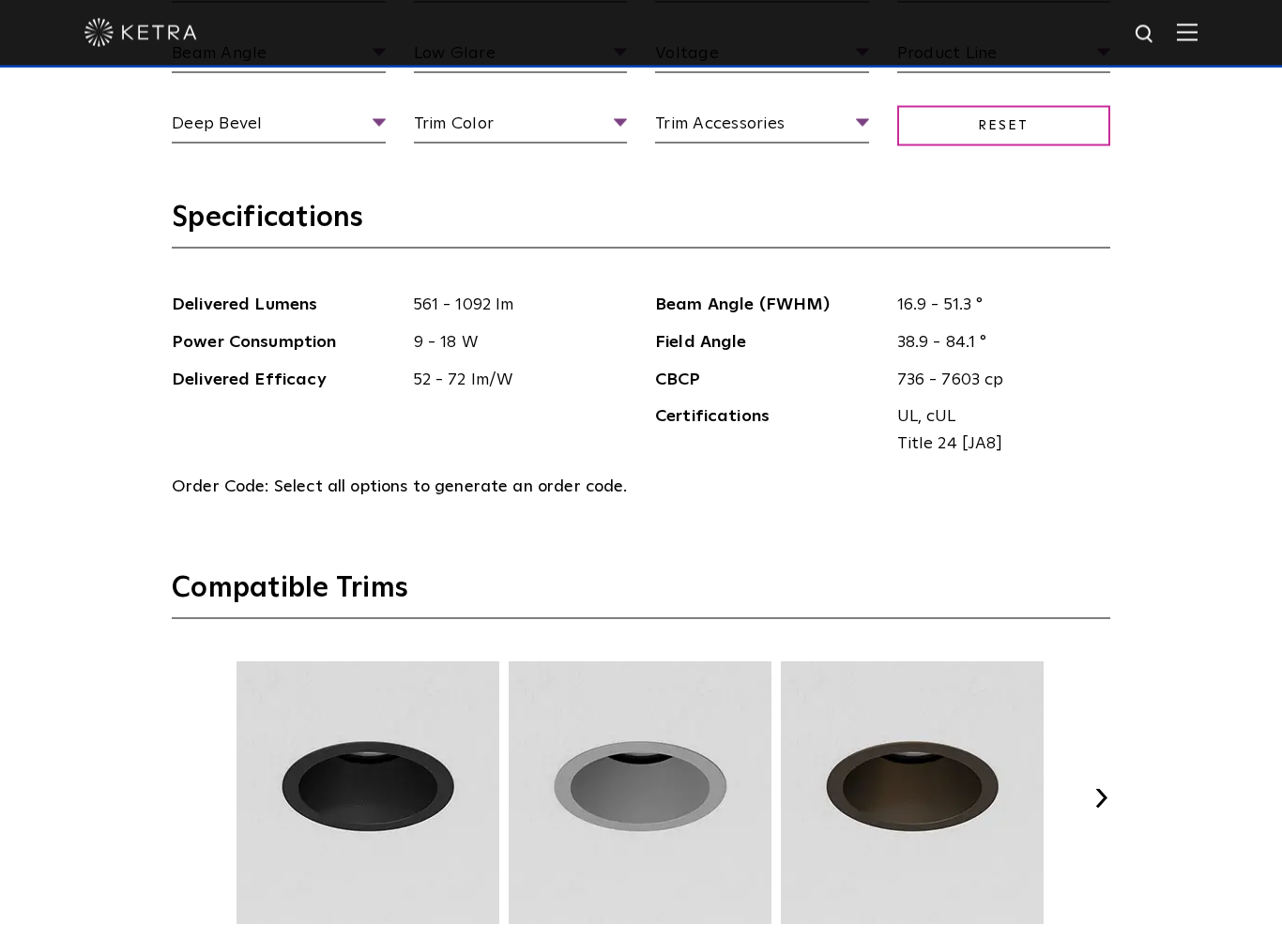
click at [1100, 796] on button "Next" at bounding box center [1100, 798] width 19 height 19
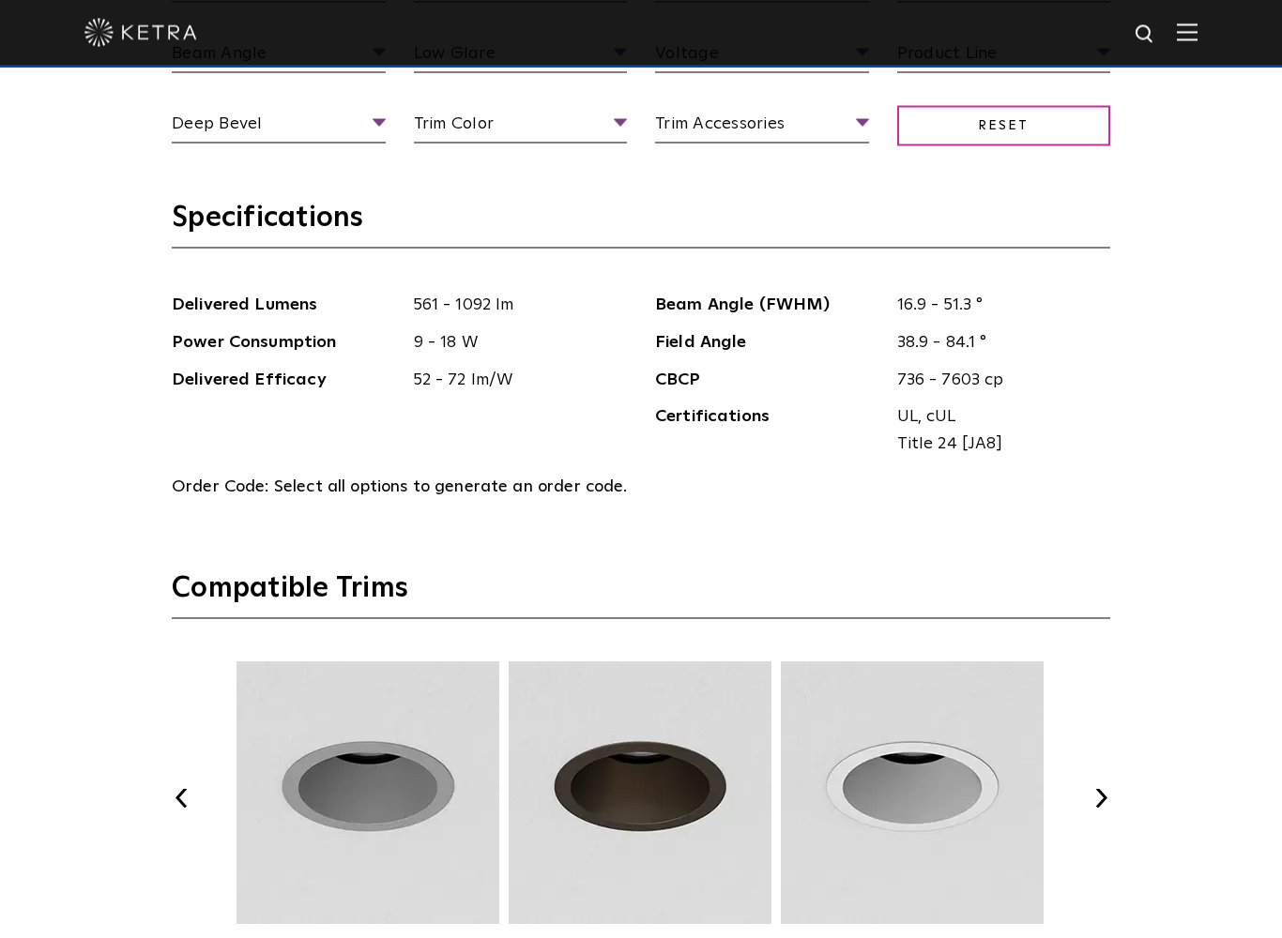
scroll to position [2198, 0]
click at [1100, 788] on button "Next" at bounding box center [1100, 797] width 19 height 19
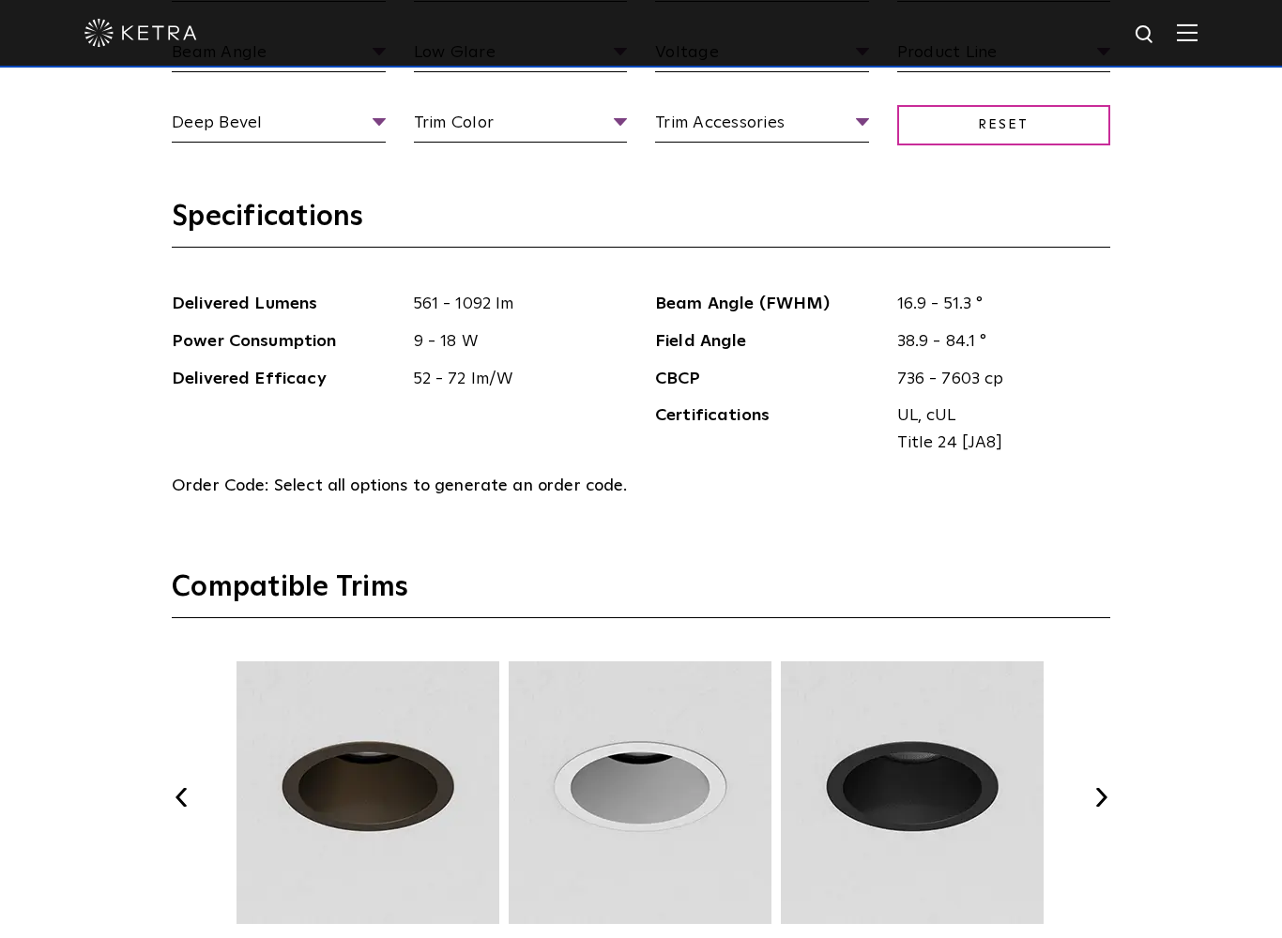
click at [1112, 781] on div "Select Your Specs Options Fixture Type Fixture Type Adjustable Fixed Wall Wash …" at bounding box center [641, 600] width 976 height 1667
click at [1105, 796] on button "Next" at bounding box center [1100, 797] width 19 height 19
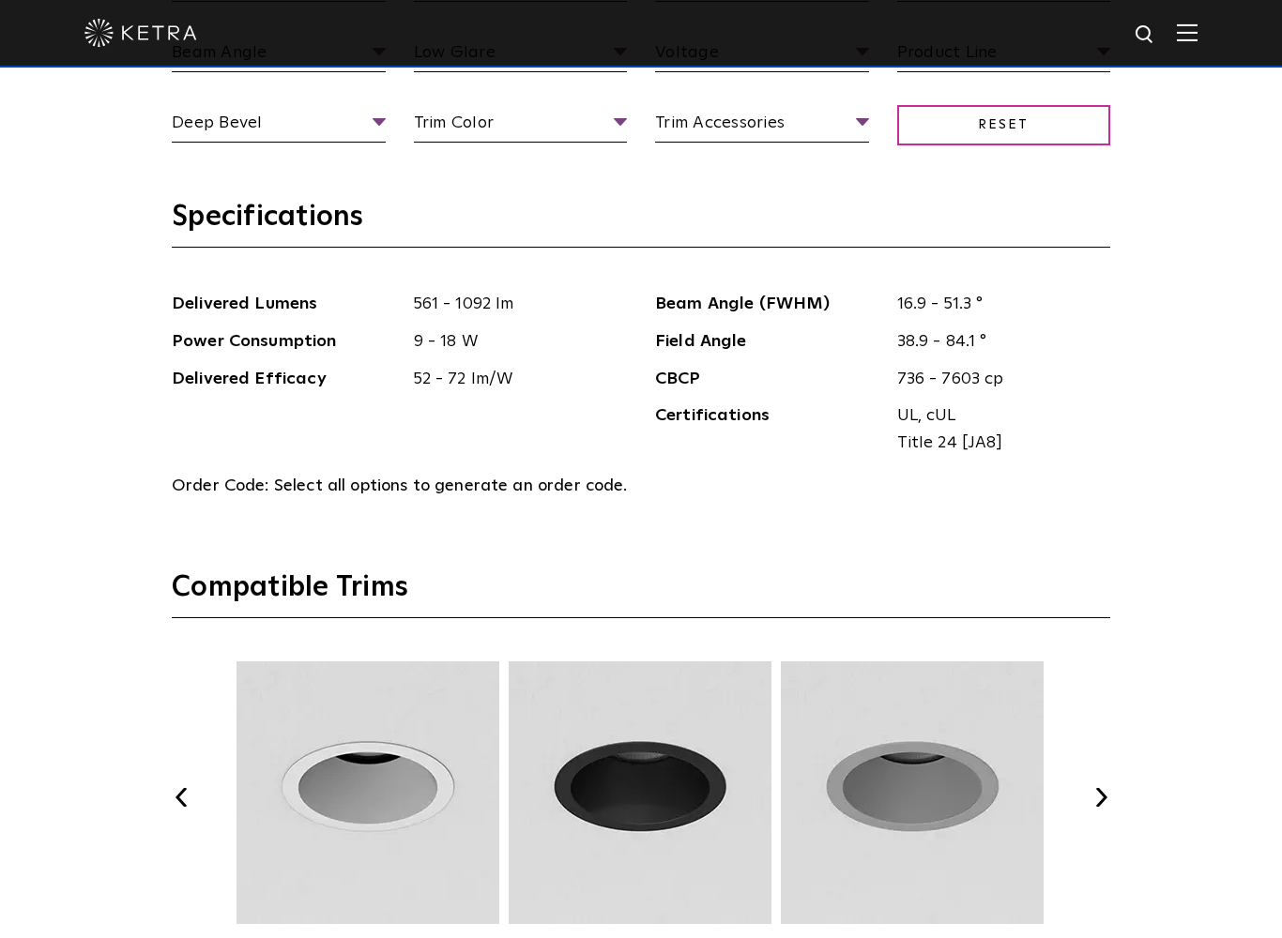
click at [1107, 789] on button "Next" at bounding box center [1100, 797] width 19 height 19
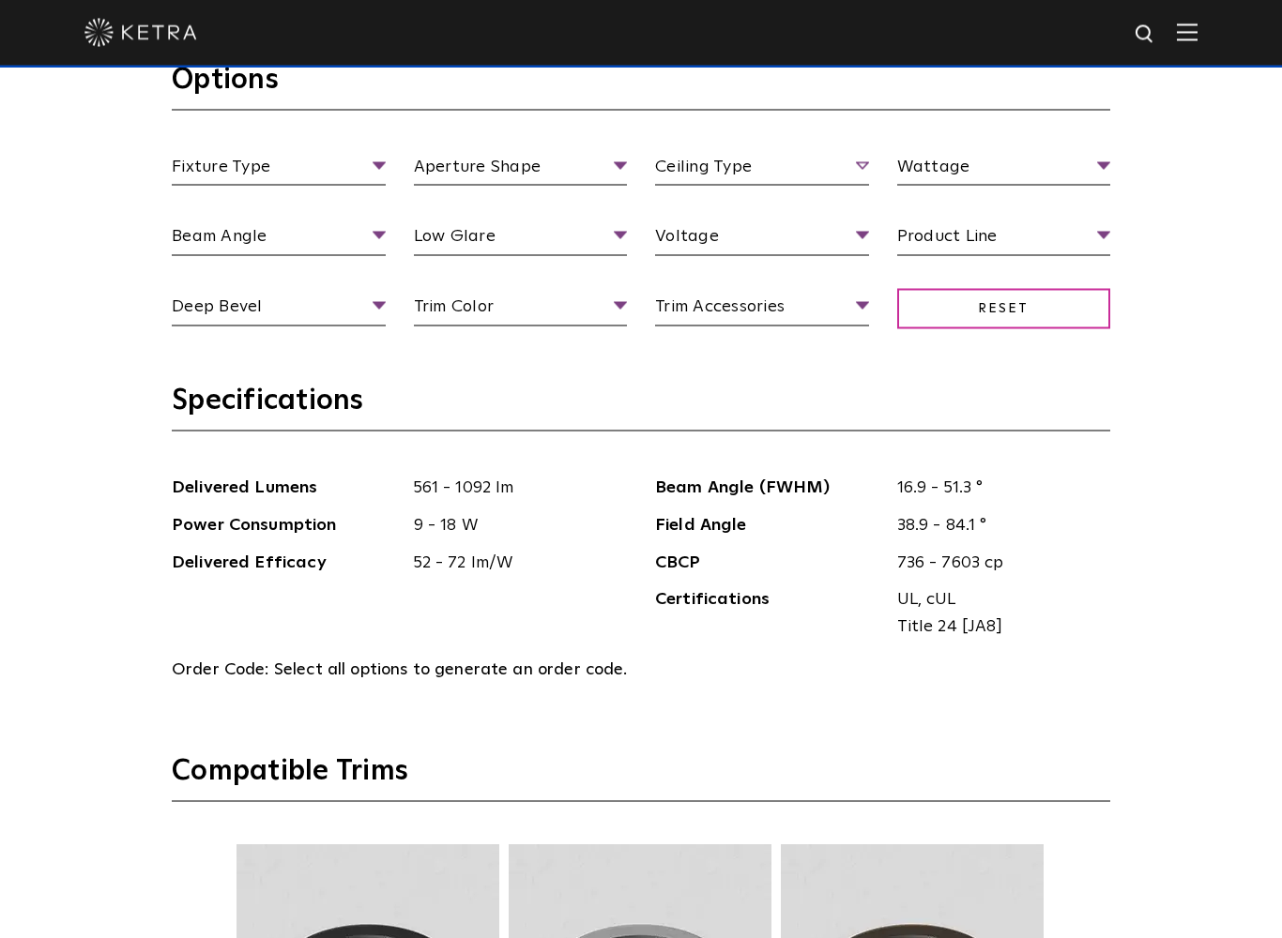
scroll to position [2015, 0]
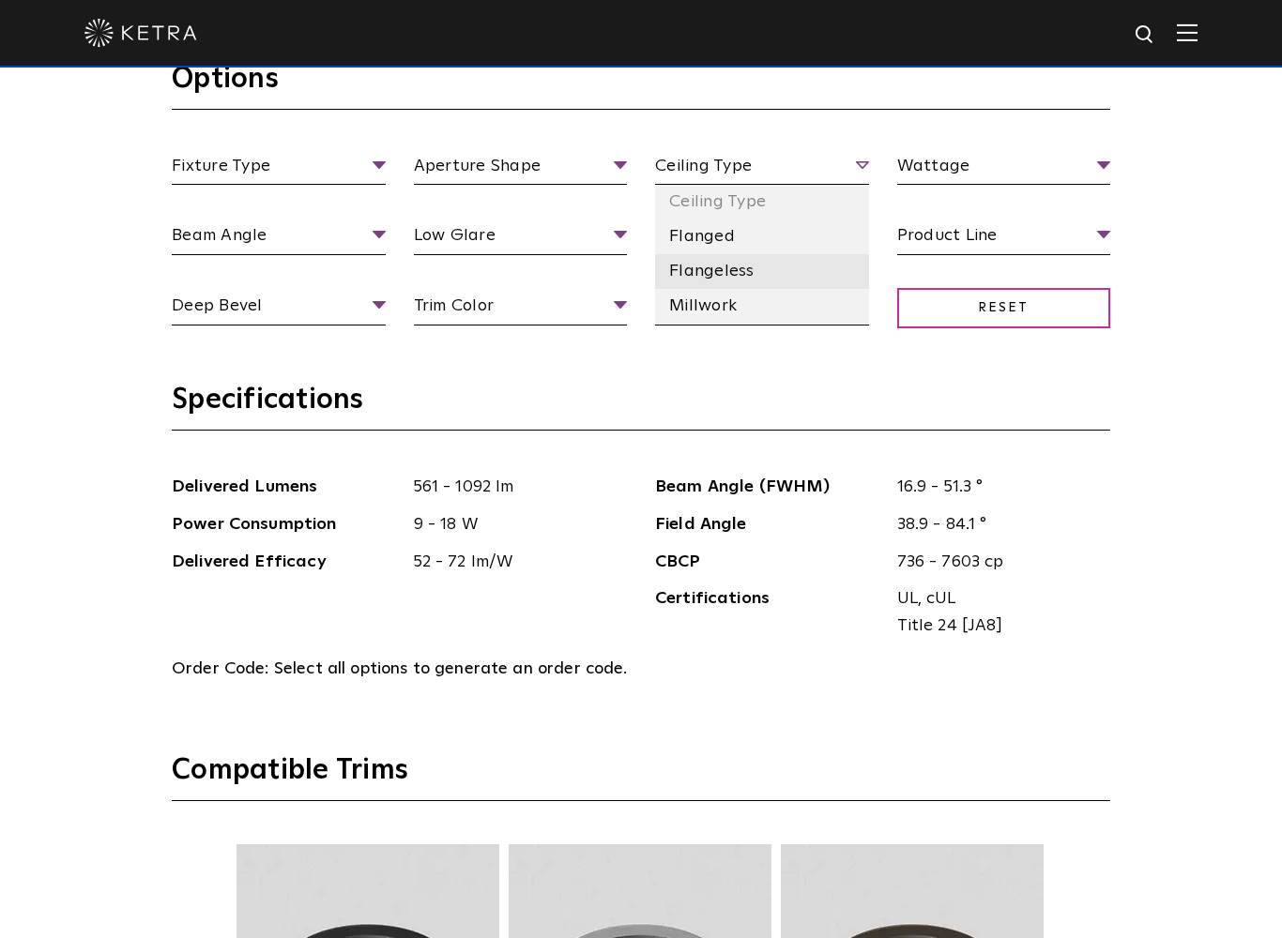
click at [746, 278] on li "Flangeless" at bounding box center [762, 271] width 214 height 35
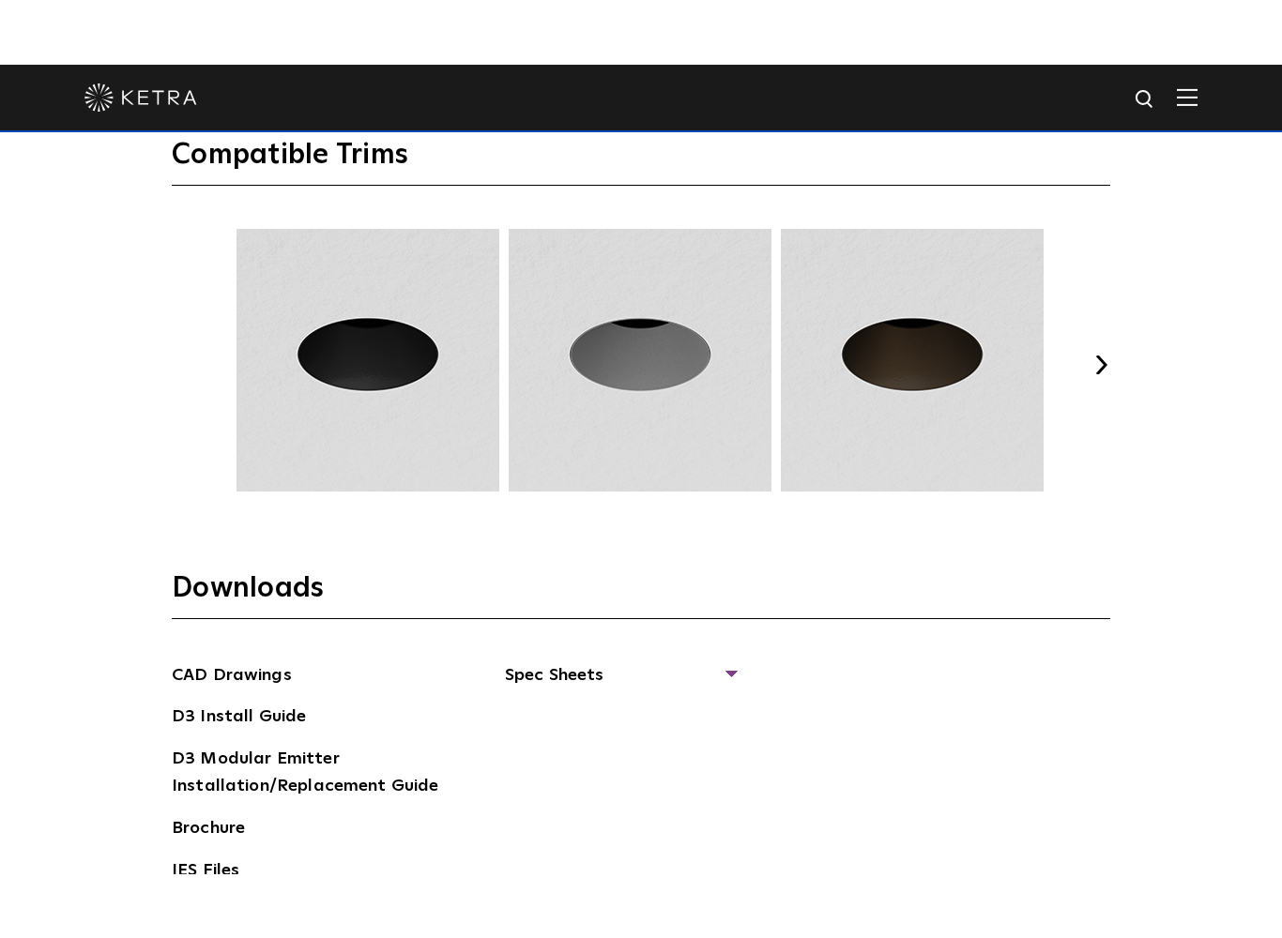
scroll to position [2538, 0]
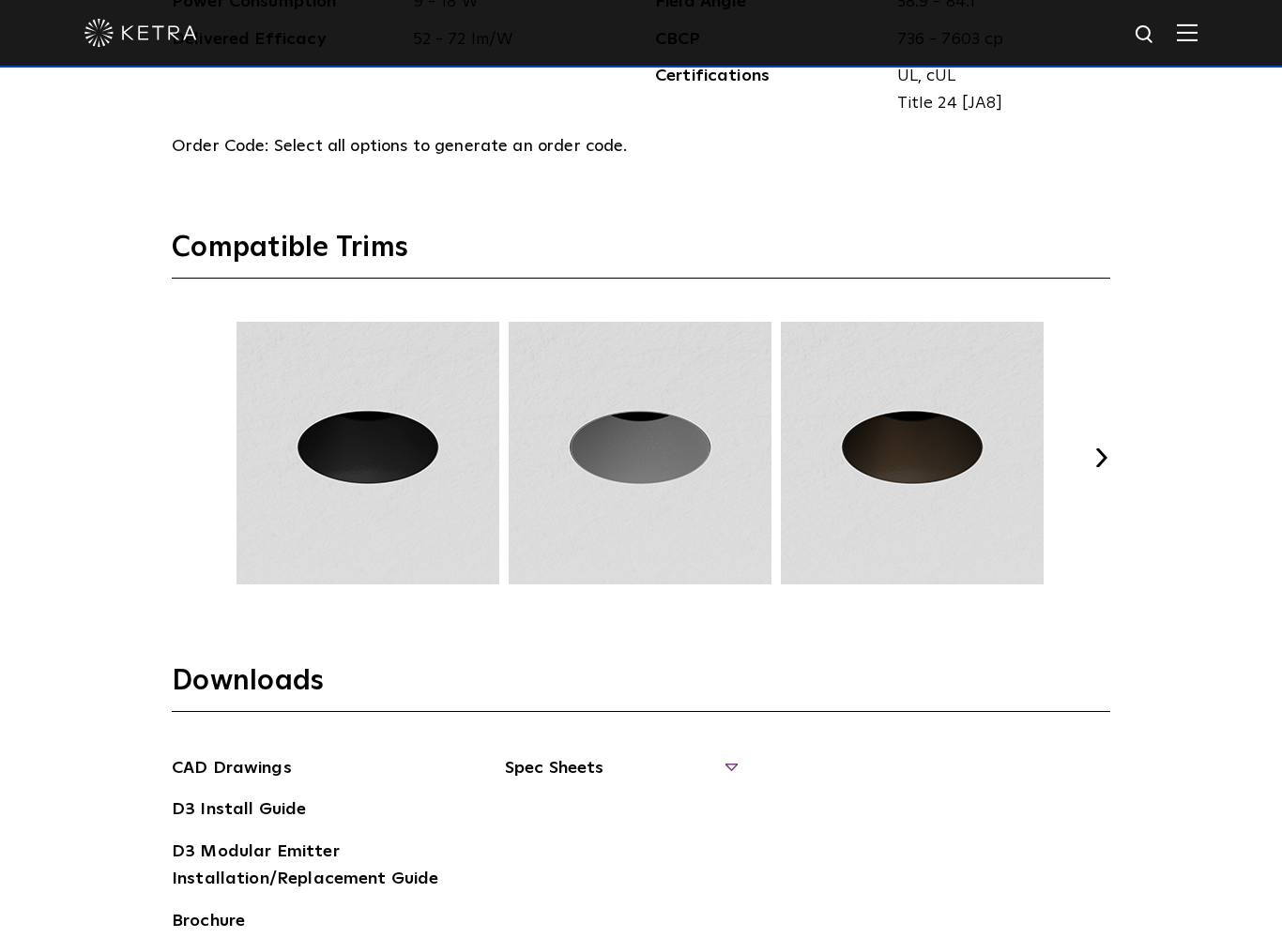
click at [733, 758] on span "Spec Sheets" at bounding box center [620, 775] width 230 height 41
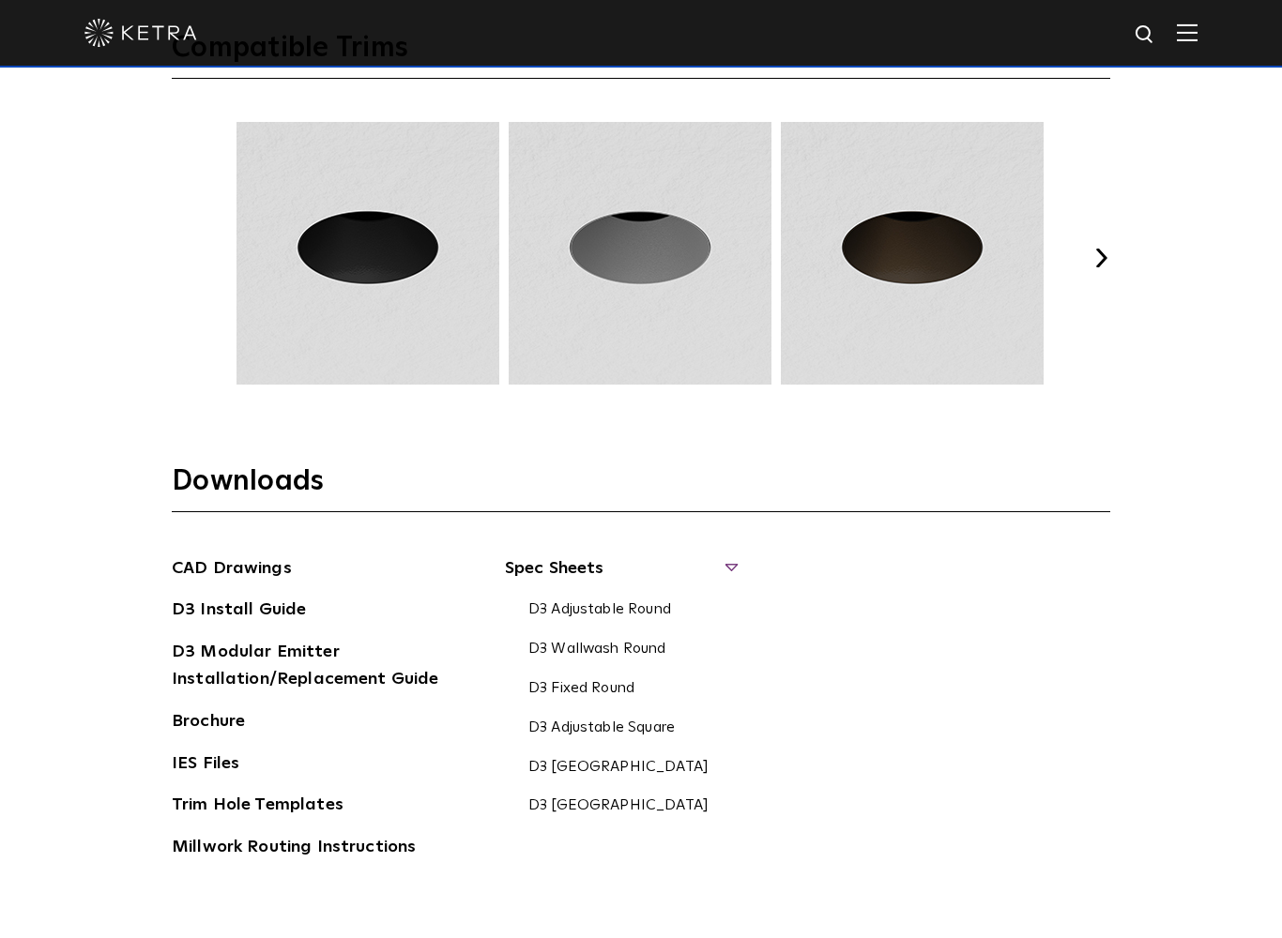
scroll to position [2739, 0]
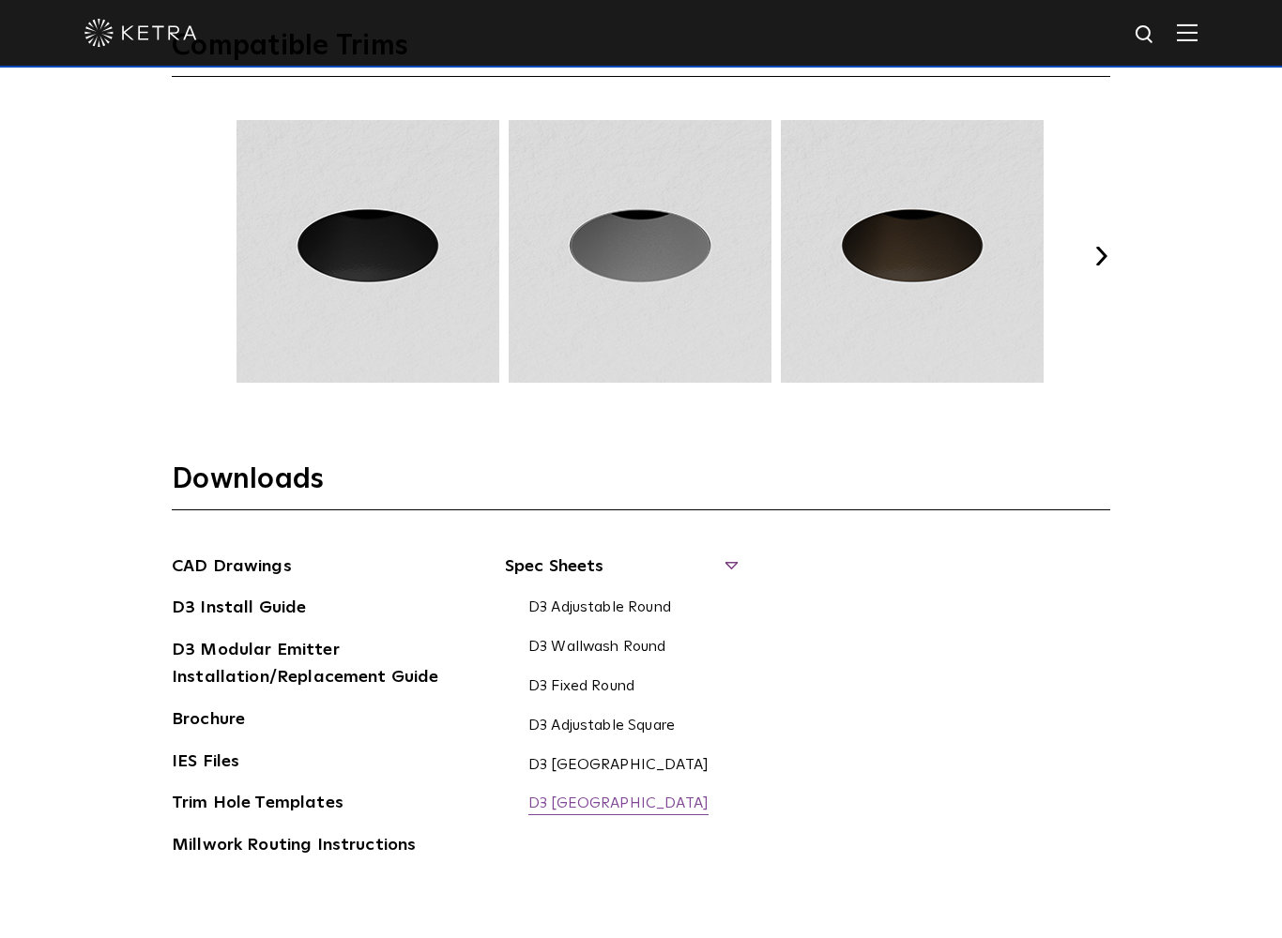
click at [618, 798] on link "D3 [GEOGRAPHIC_DATA]" at bounding box center [618, 805] width 180 height 21
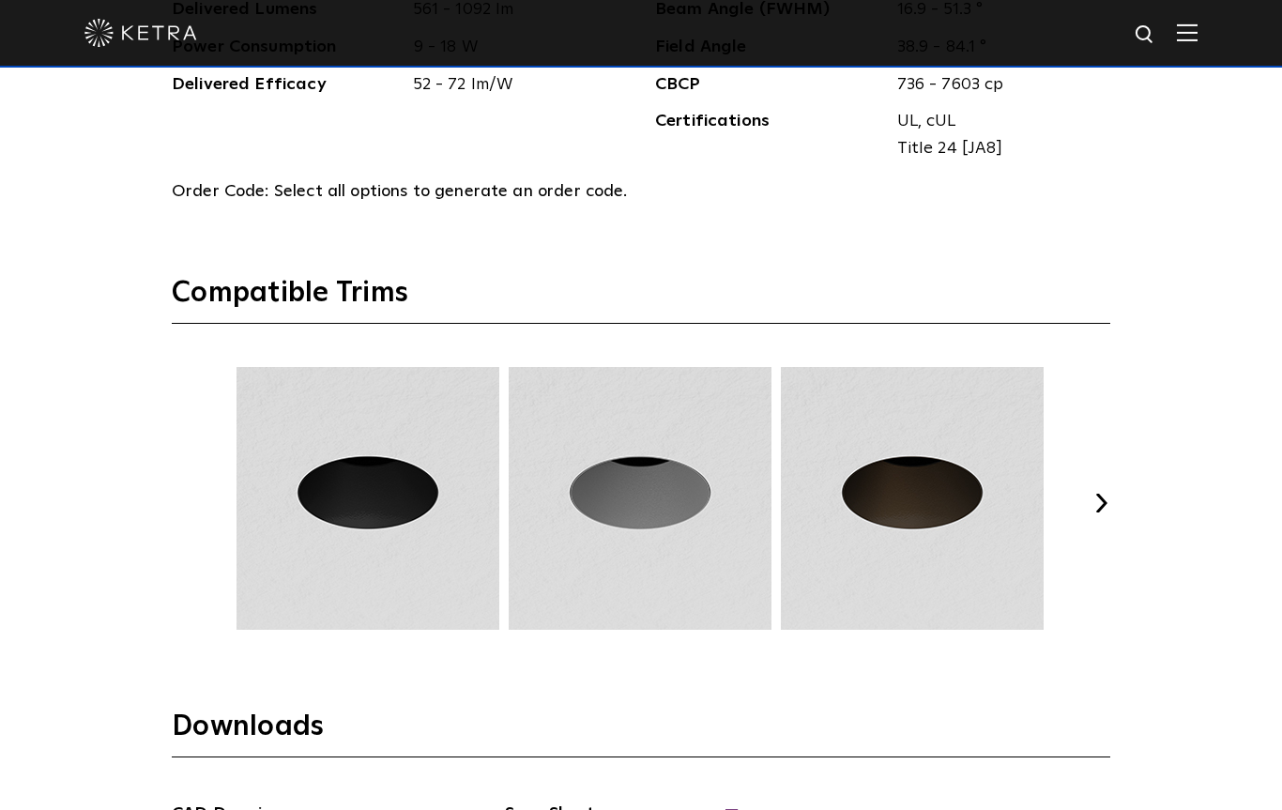
scroll to position [2363, 0]
click at [1101, 494] on button "Next" at bounding box center [1100, 503] width 19 height 19
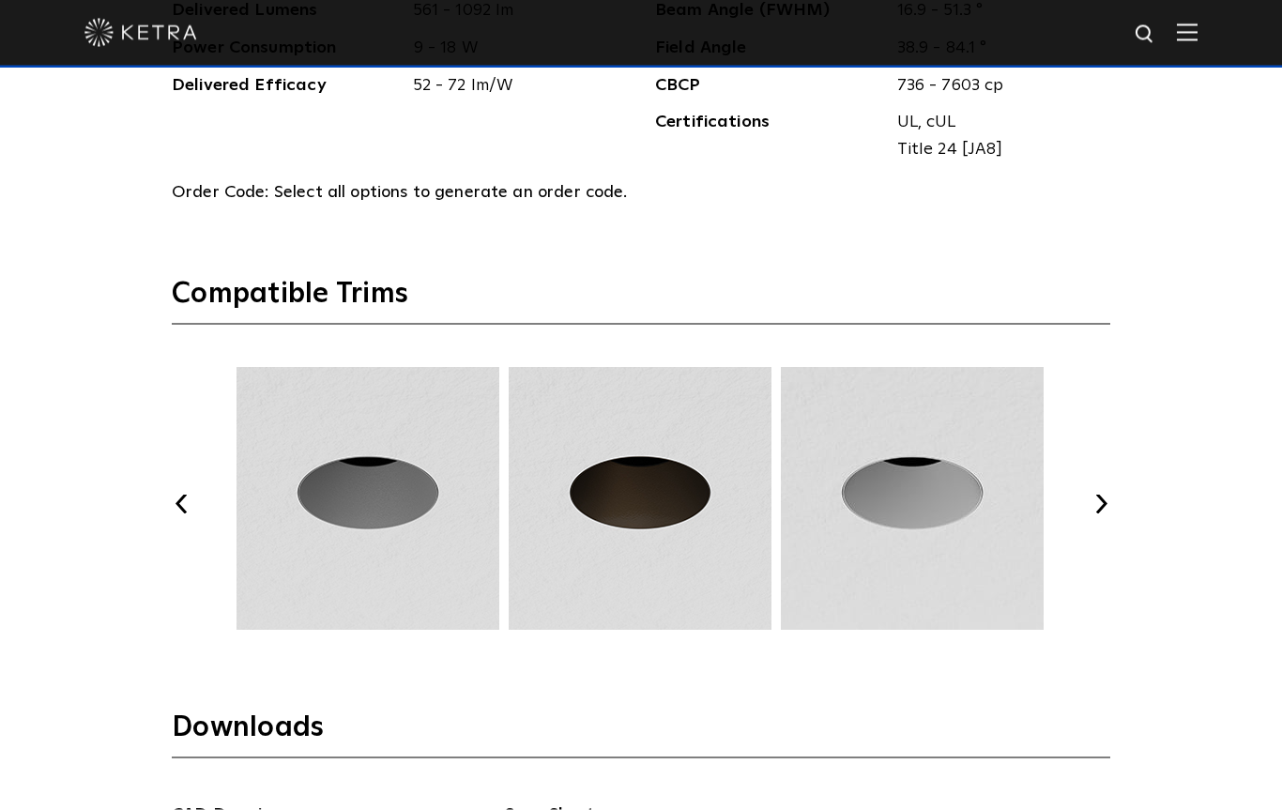
scroll to position [2364, 0]
click at [1108, 481] on div "Previous Next" at bounding box center [641, 503] width 938 height 272
click at [182, 497] on button "Previous" at bounding box center [181, 502] width 19 height 19
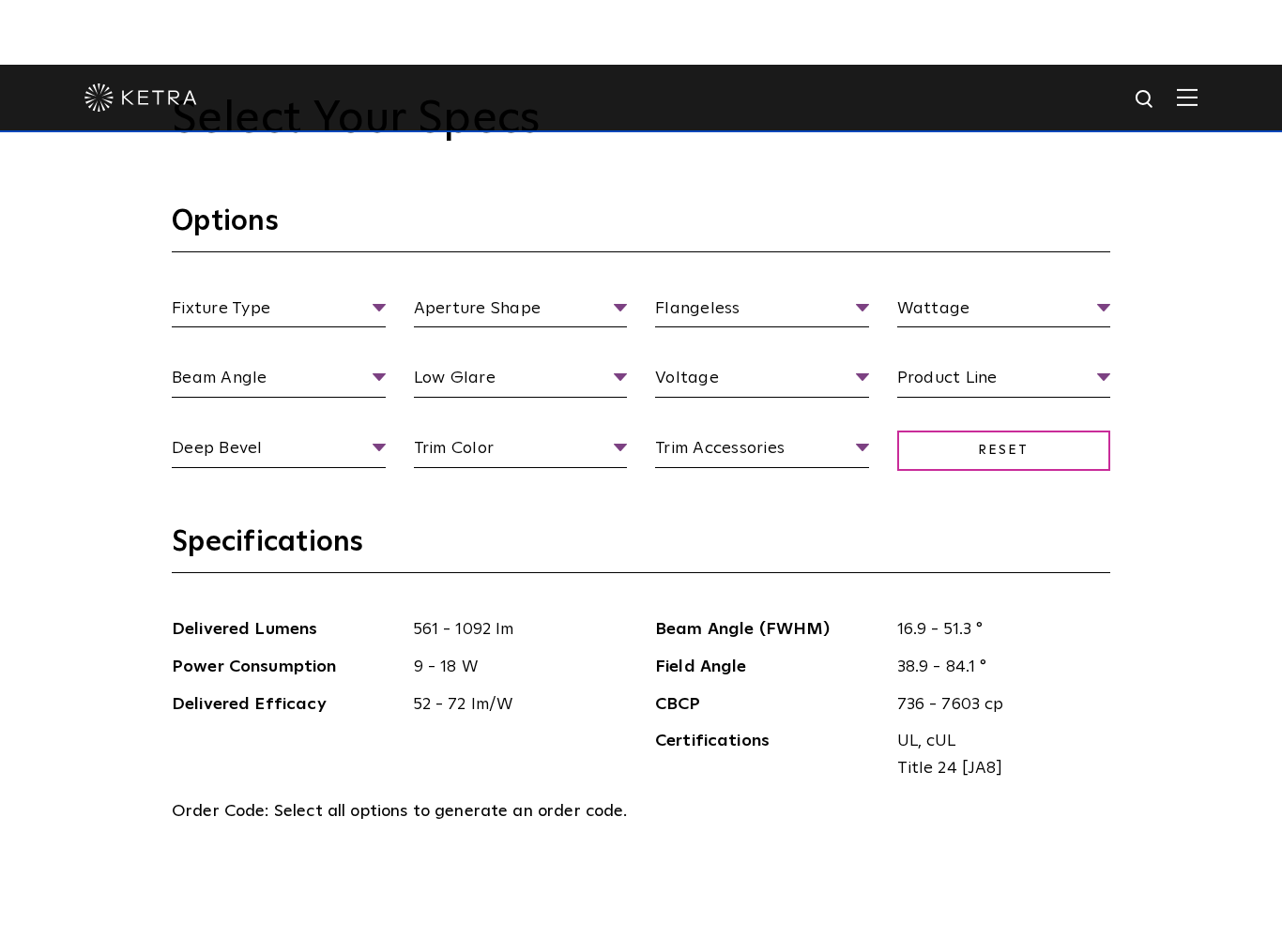
scroll to position [1769, 0]
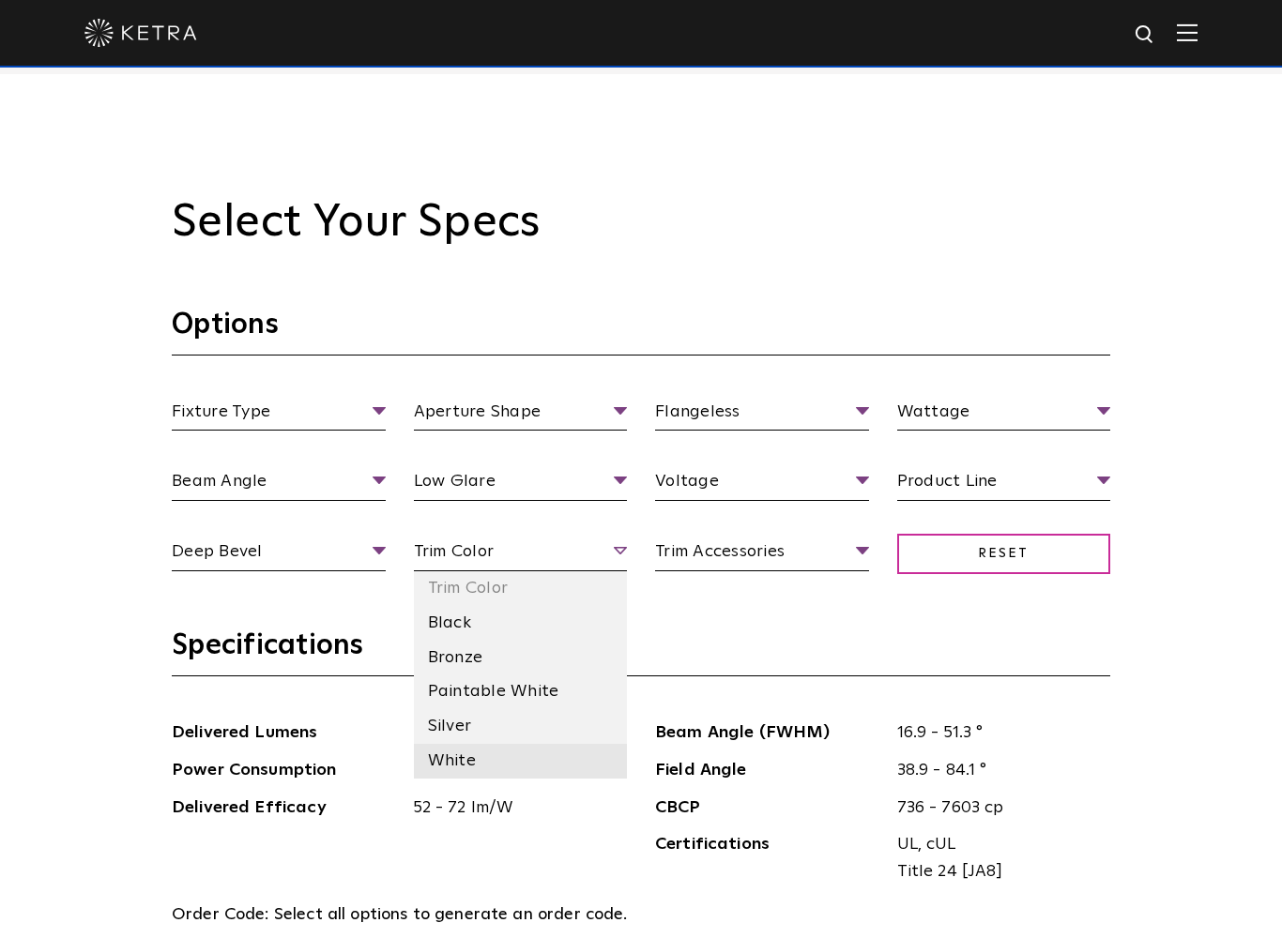
click at [477, 758] on li "White" at bounding box center [521, 761] width 214 height 35
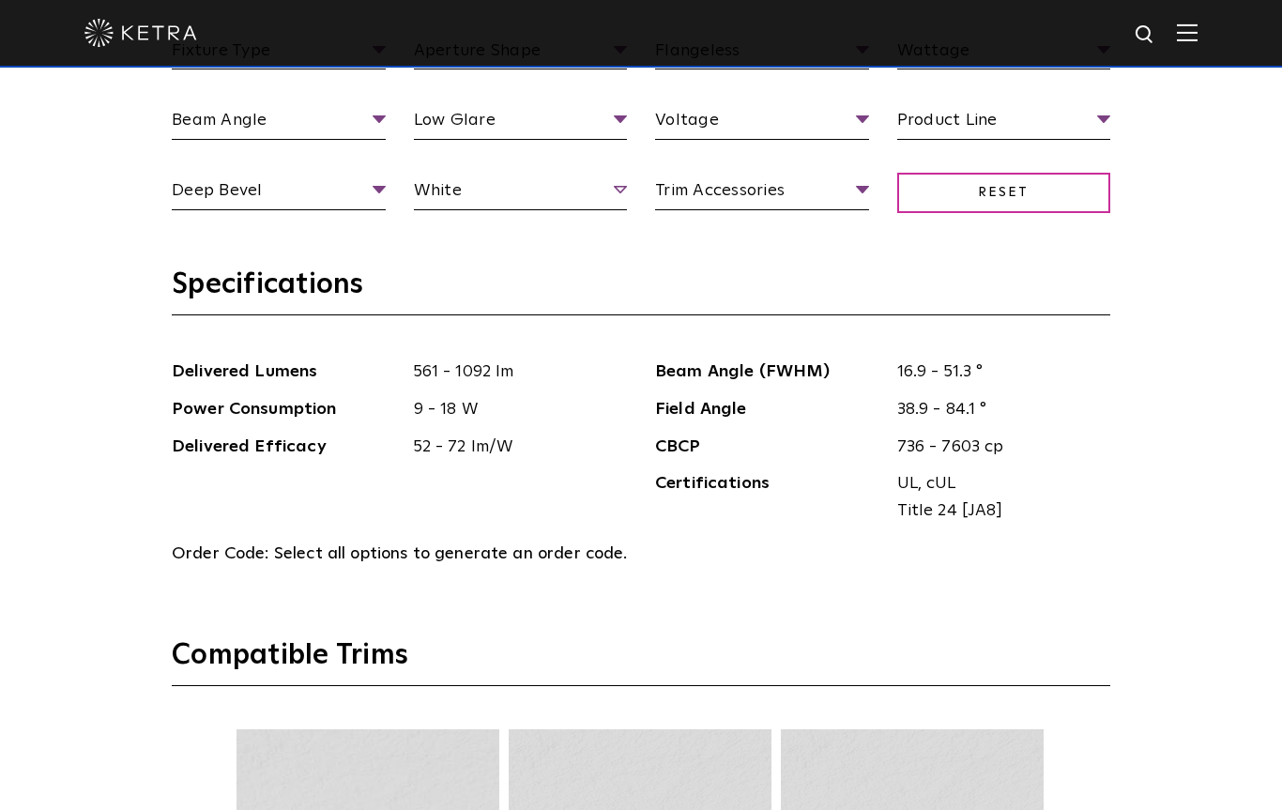
scroll to position [1974, 0]
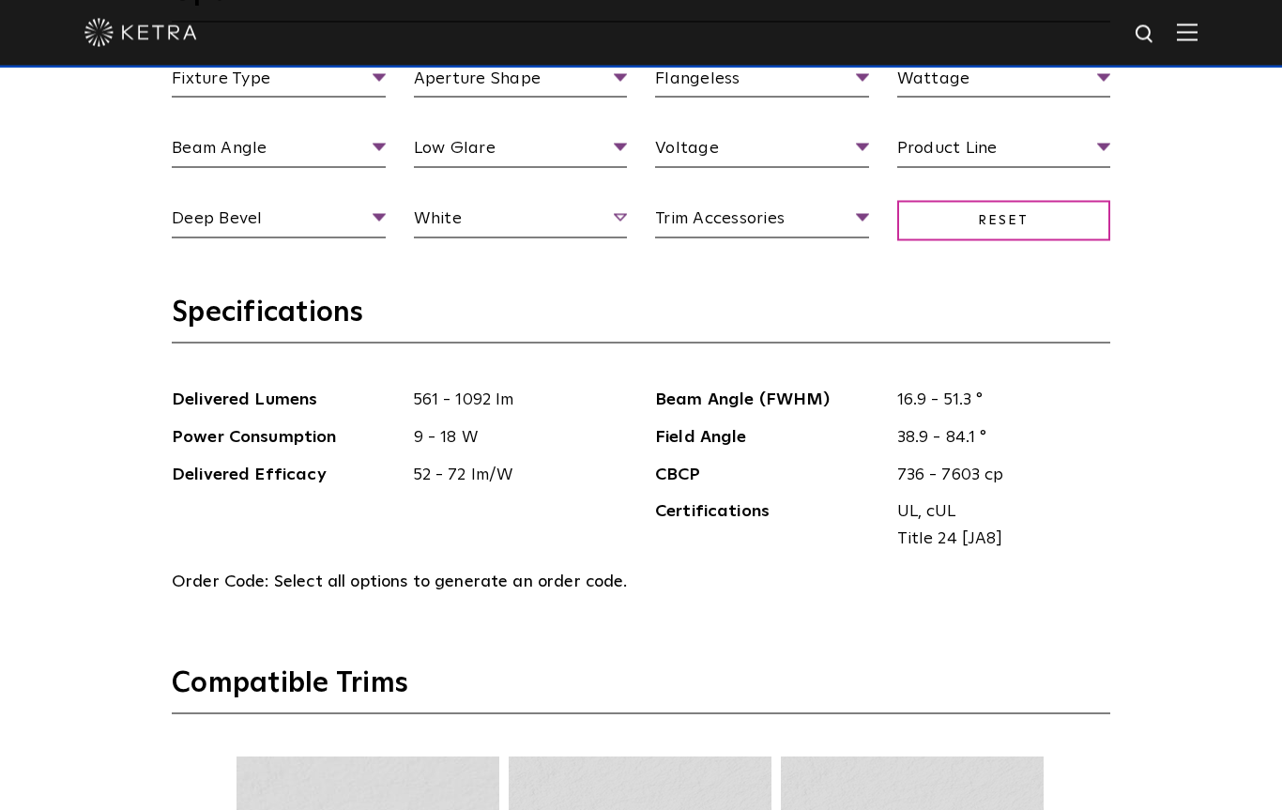
click at [621, 221] on span "White" at bounding box center [521, 221] width 214 height 33
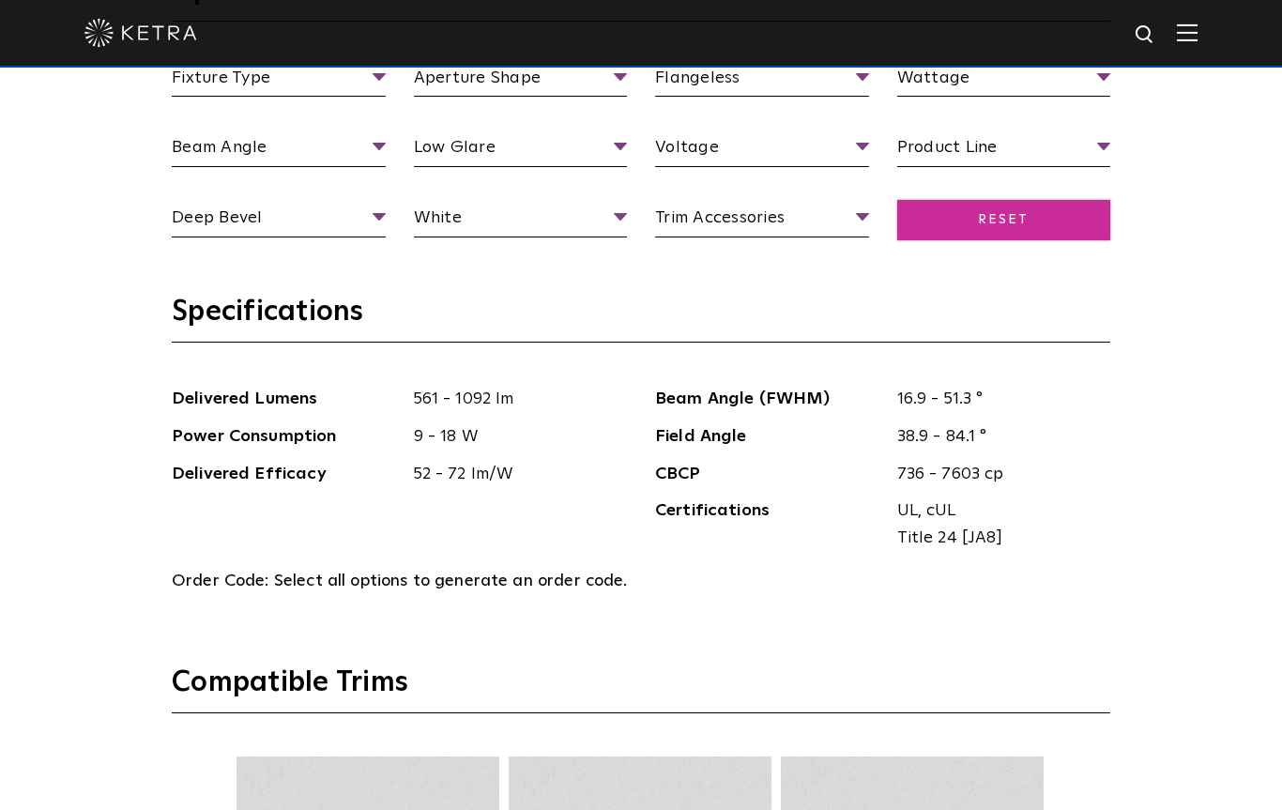
click at [1033, 212] on span "Reset" at bounding box center [1004, 220] width 214 height 40
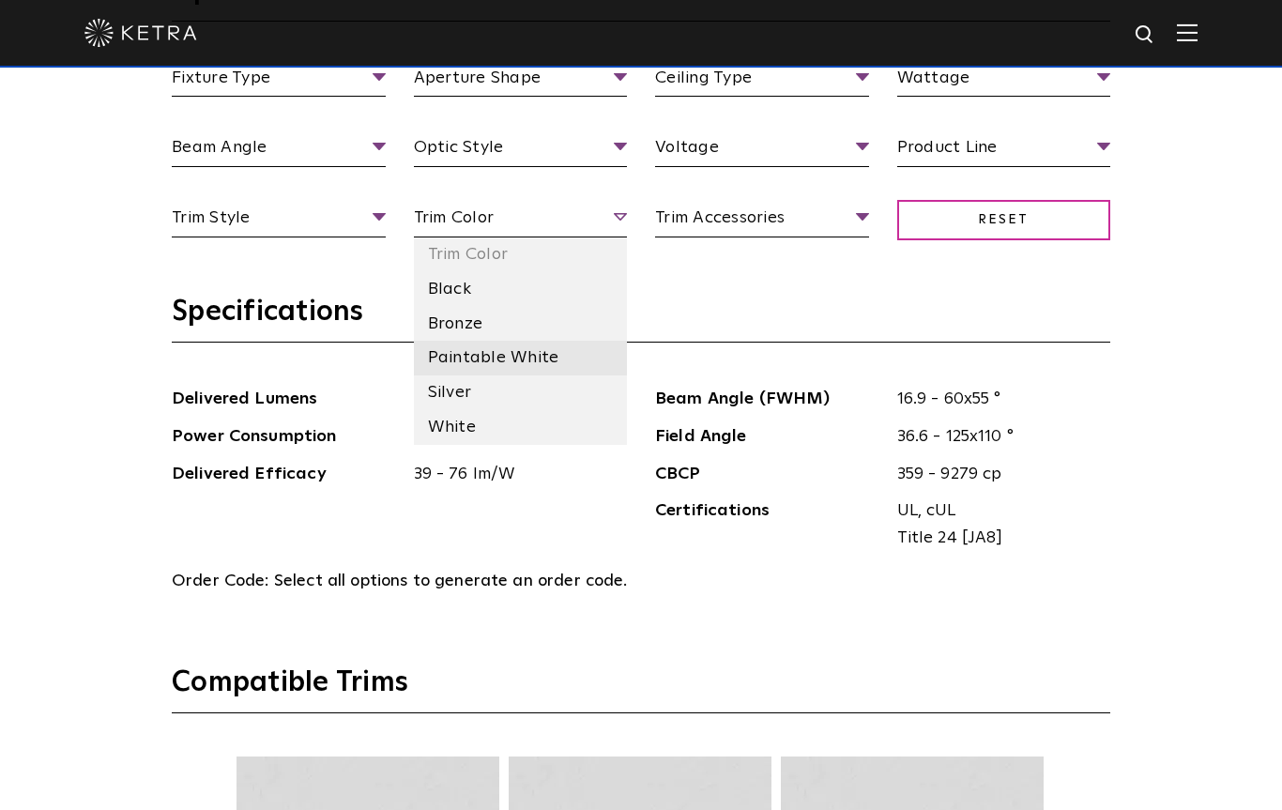
click at [544, 360] on li "Paintable White" at bounding box center [521, 358] width 214 height 35
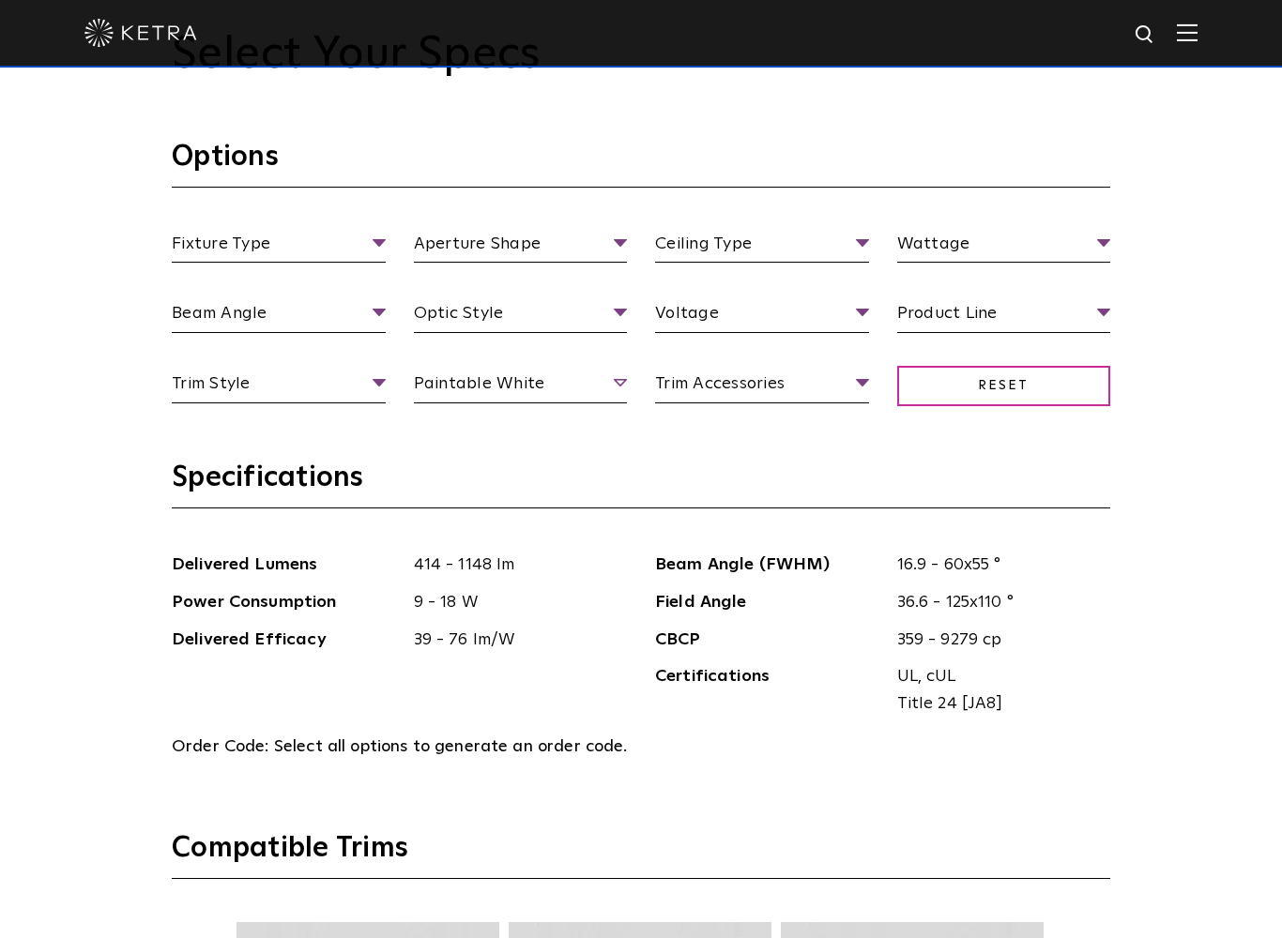
scroll to position [1936, 0]
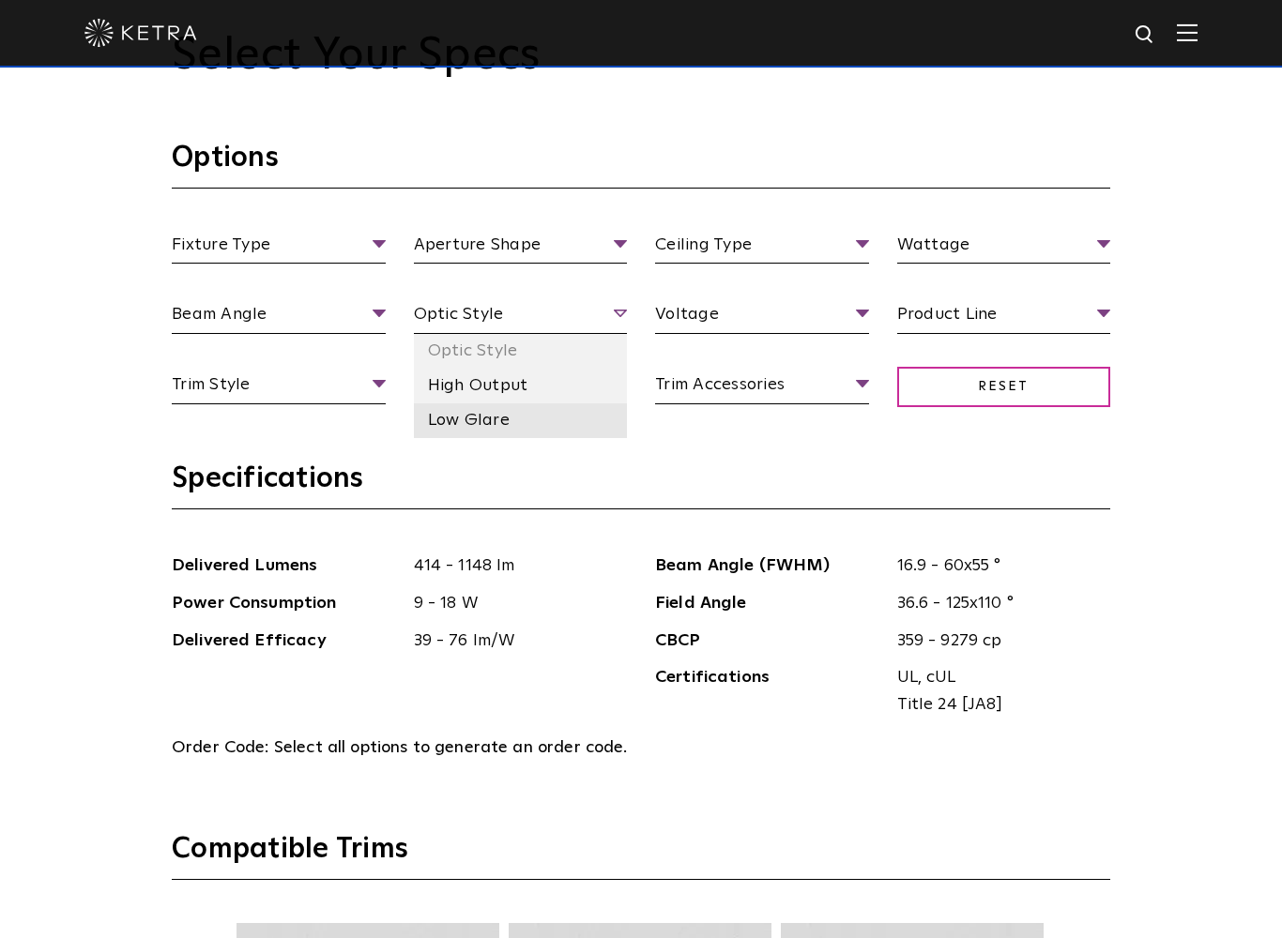
click at [507, 424] on li "Low Glare" at bounding box center [521, 420] width 214 height 35
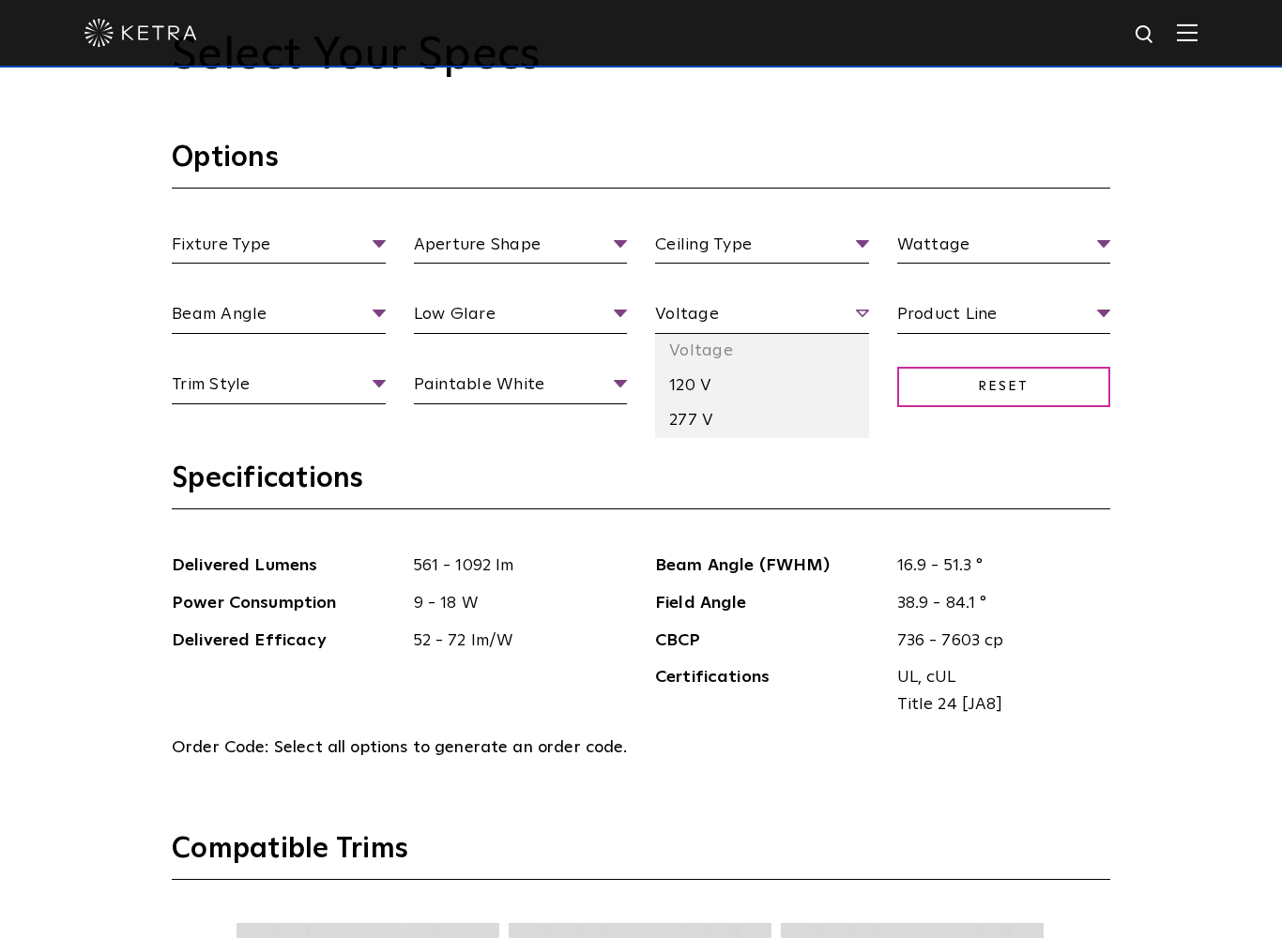
click at [865, 309] on span "Voltage" at bounding box center [762, 317] width 214 height 33
click at [1086, 378] on span "Reset" at bounding box center [1004, 387] width 214 height 40
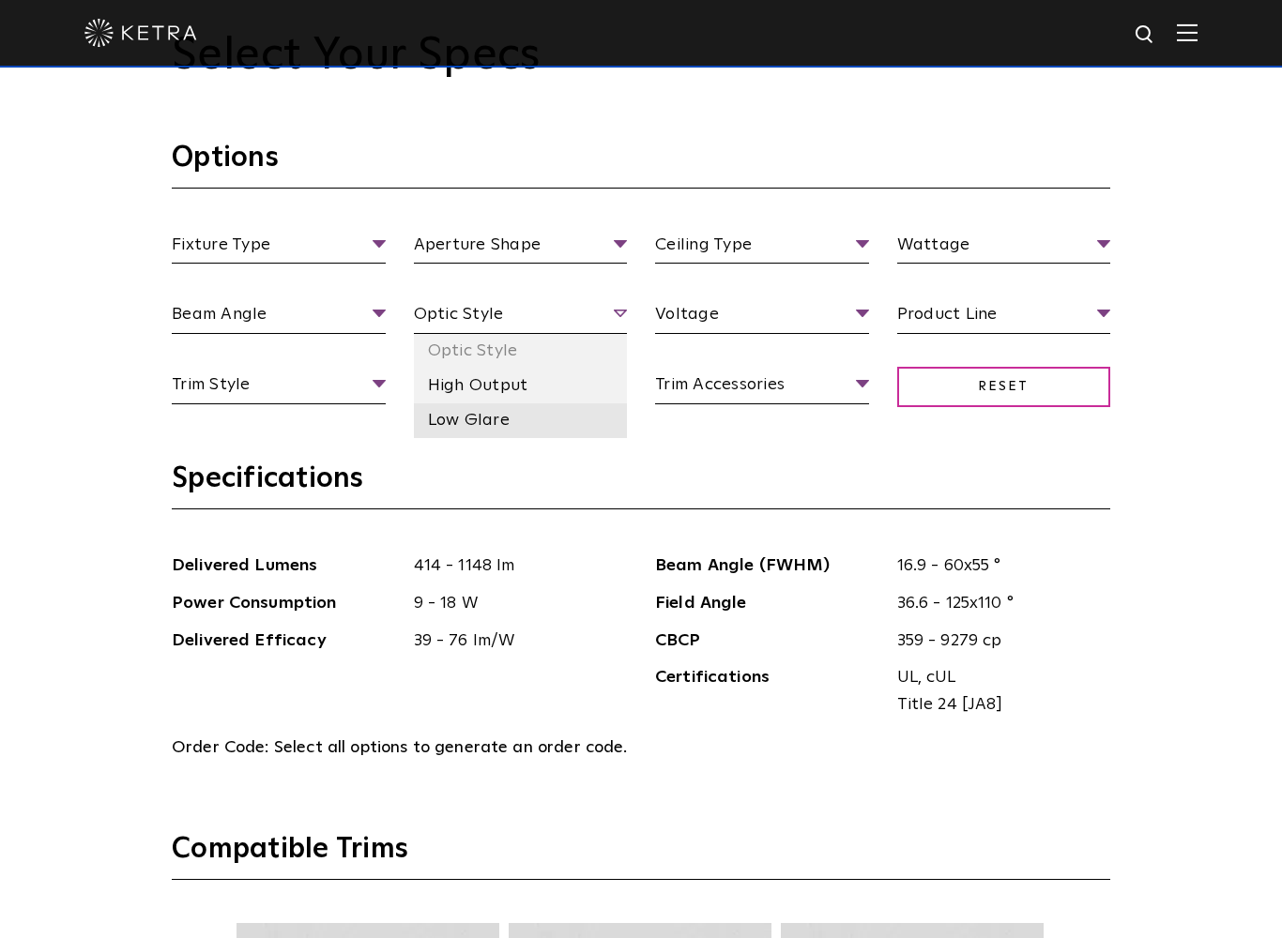
click at [518, 431] on li "Low Glare" at bounding box center [521, 420] width 214 height 35
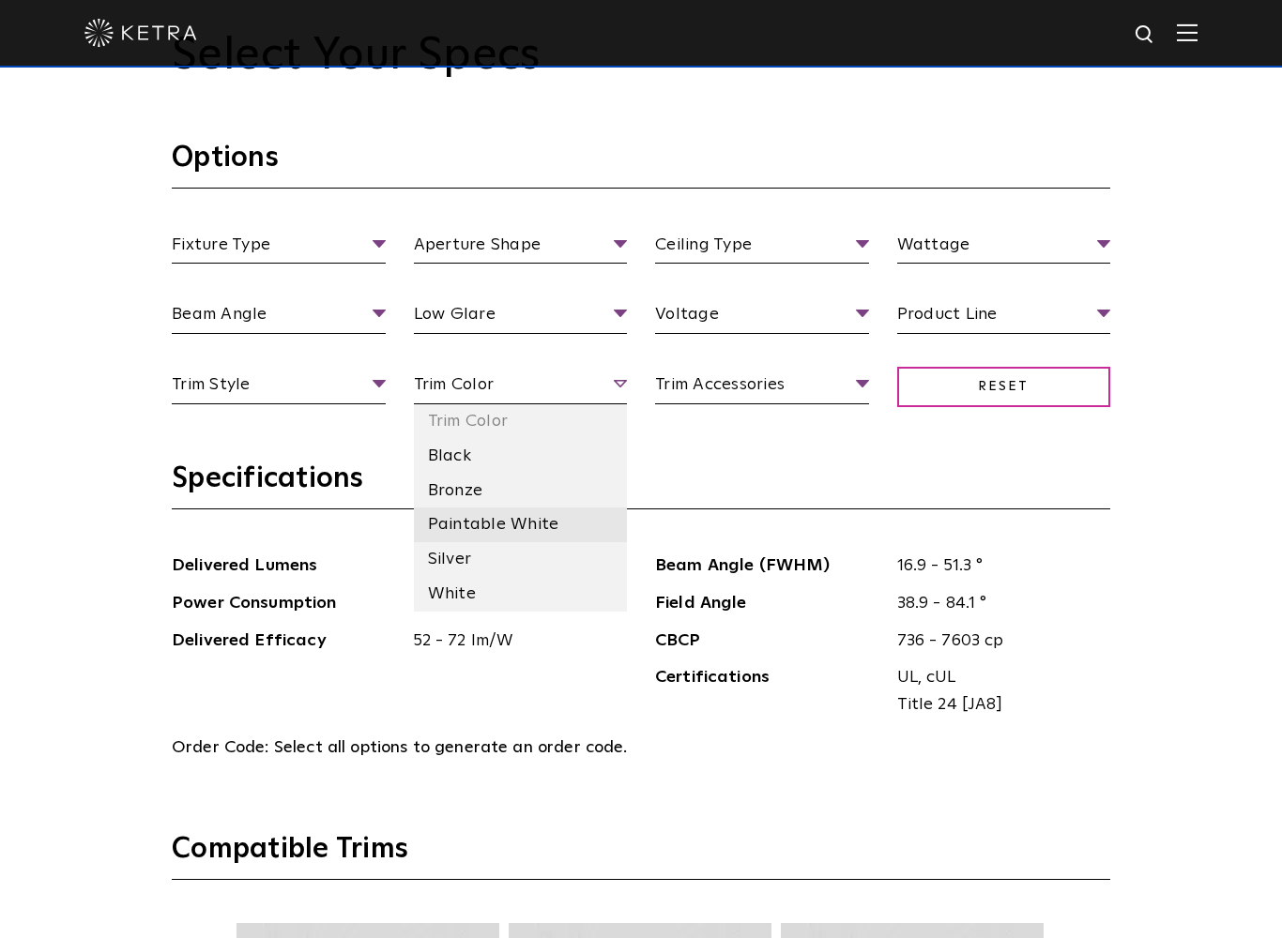
click at [543, 530] on li "Paintable White" at bounding box center [521, 525] width 214 height 35
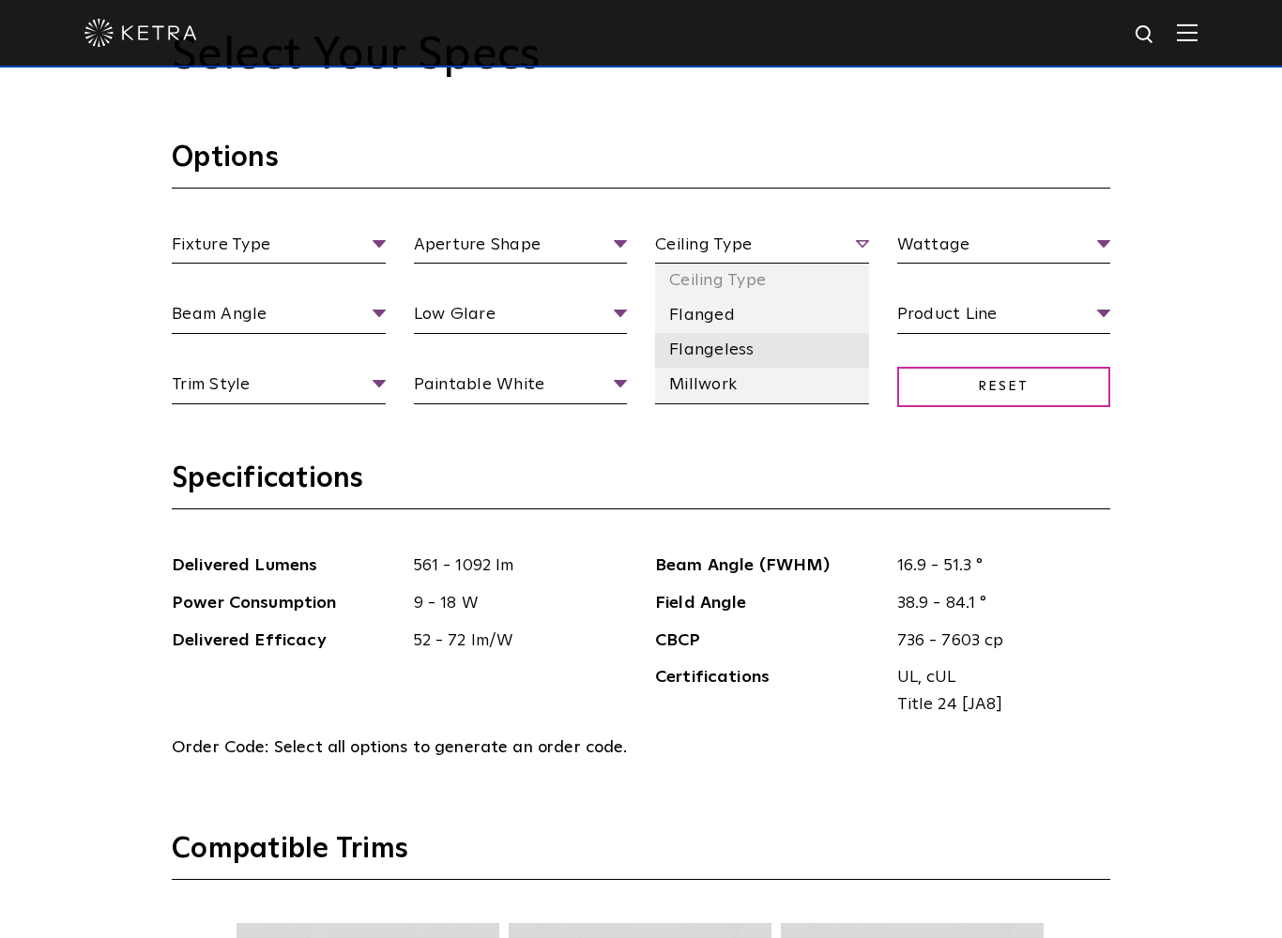
click at [758, 358] on li "Flangeless" at bounding box center [762, 350] width 214 height 35
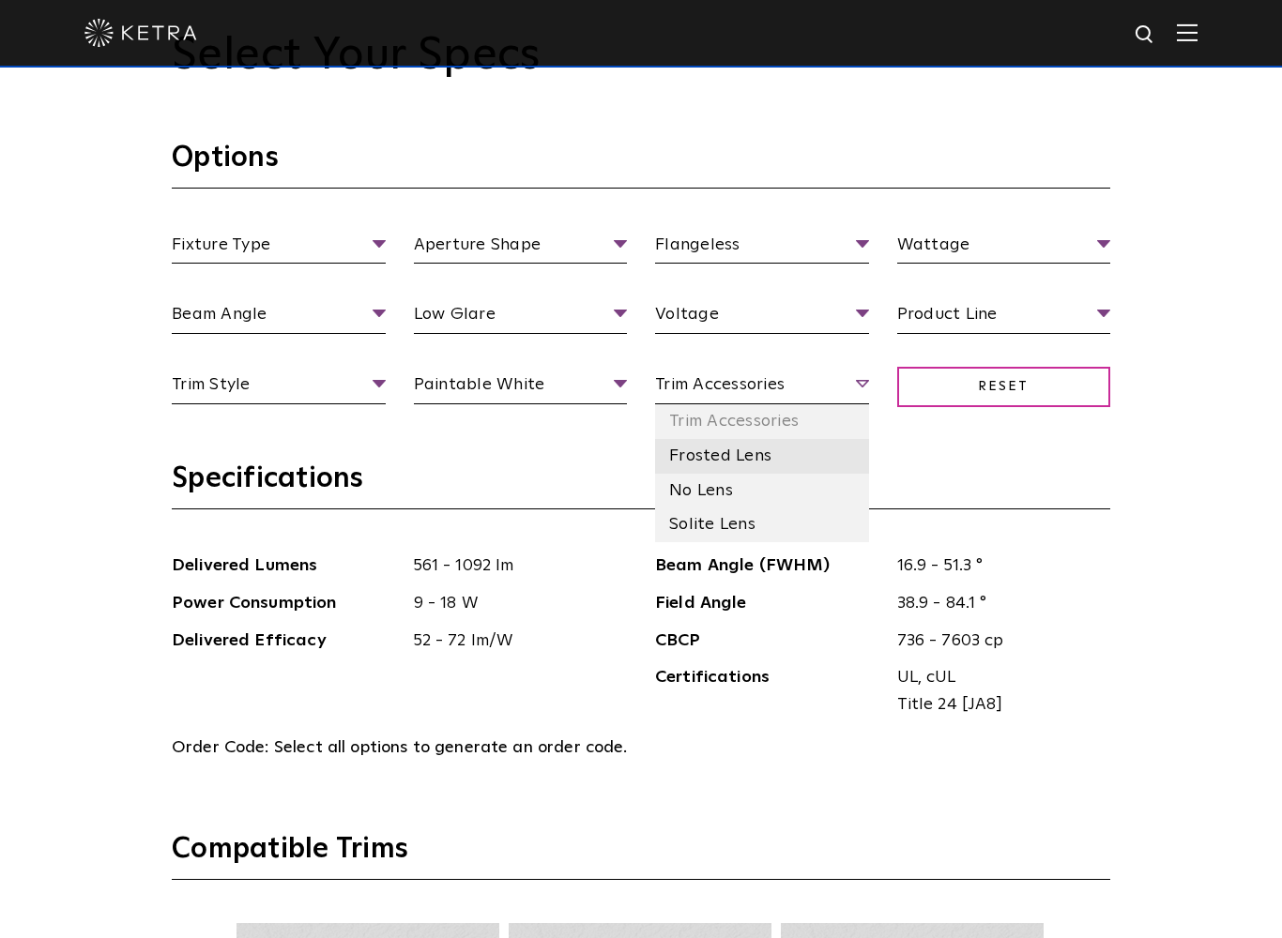
click at [743, 458] on li "Frosted Lens" at bounding box center [762, 456] width 214 height 35
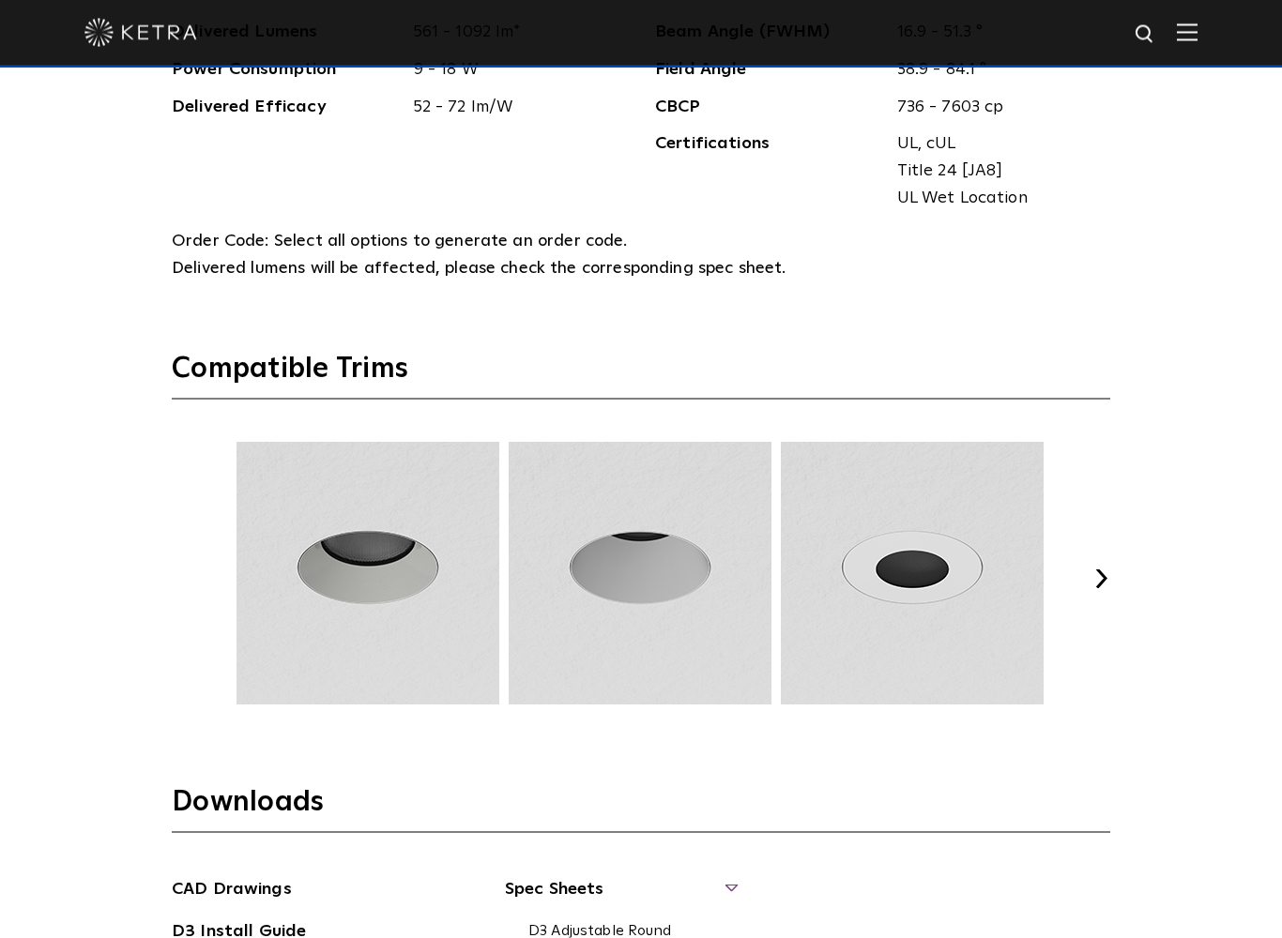
scroll to position [2471, 0]
click at [1107, 569] on button "Next" at bounding box center [1100, 578] width 19 height 19
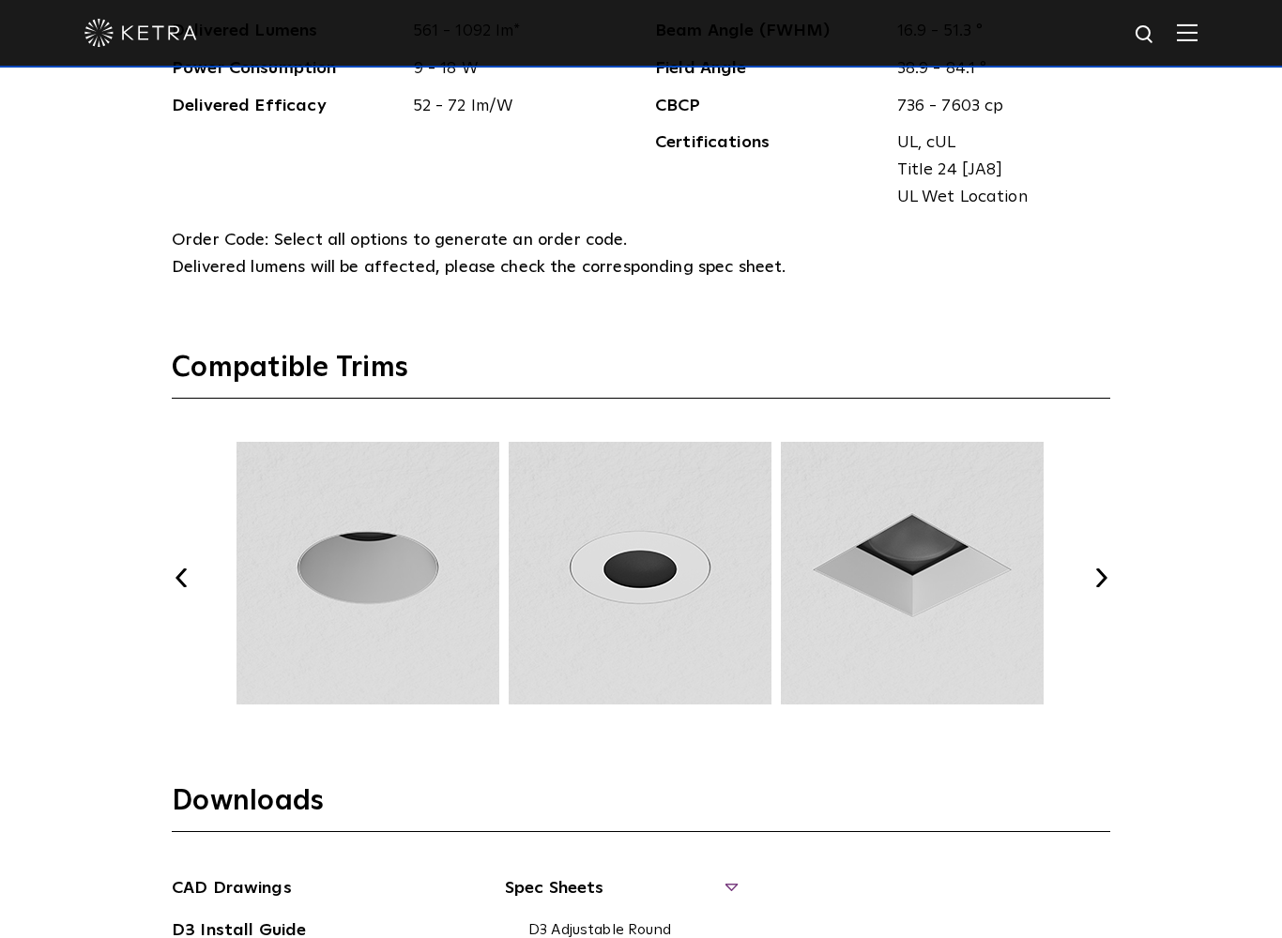
click at [1119, 570] on div "Select Your Specs Options Fixture Type Fixture Type Adjustable Fixed Wall Wash …" at bounding box center [641, 355] width 976 height 1722
click at [1108, 569] on button "Next" at bounding box center [1100, 578] width 19 height 19
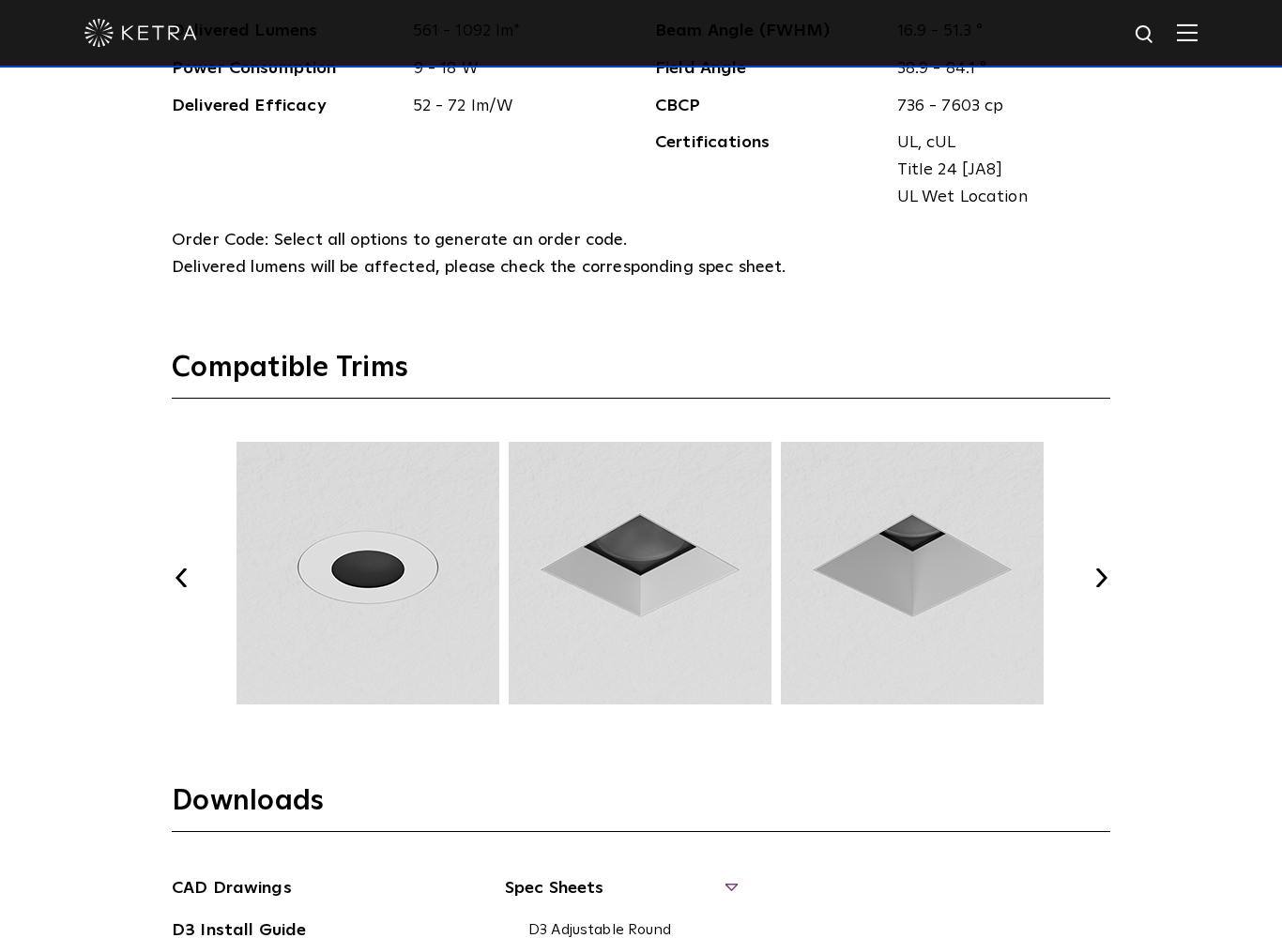
click at [1106, 574] on button "Next" at bounding box center [1100, 578] width 19 height 19
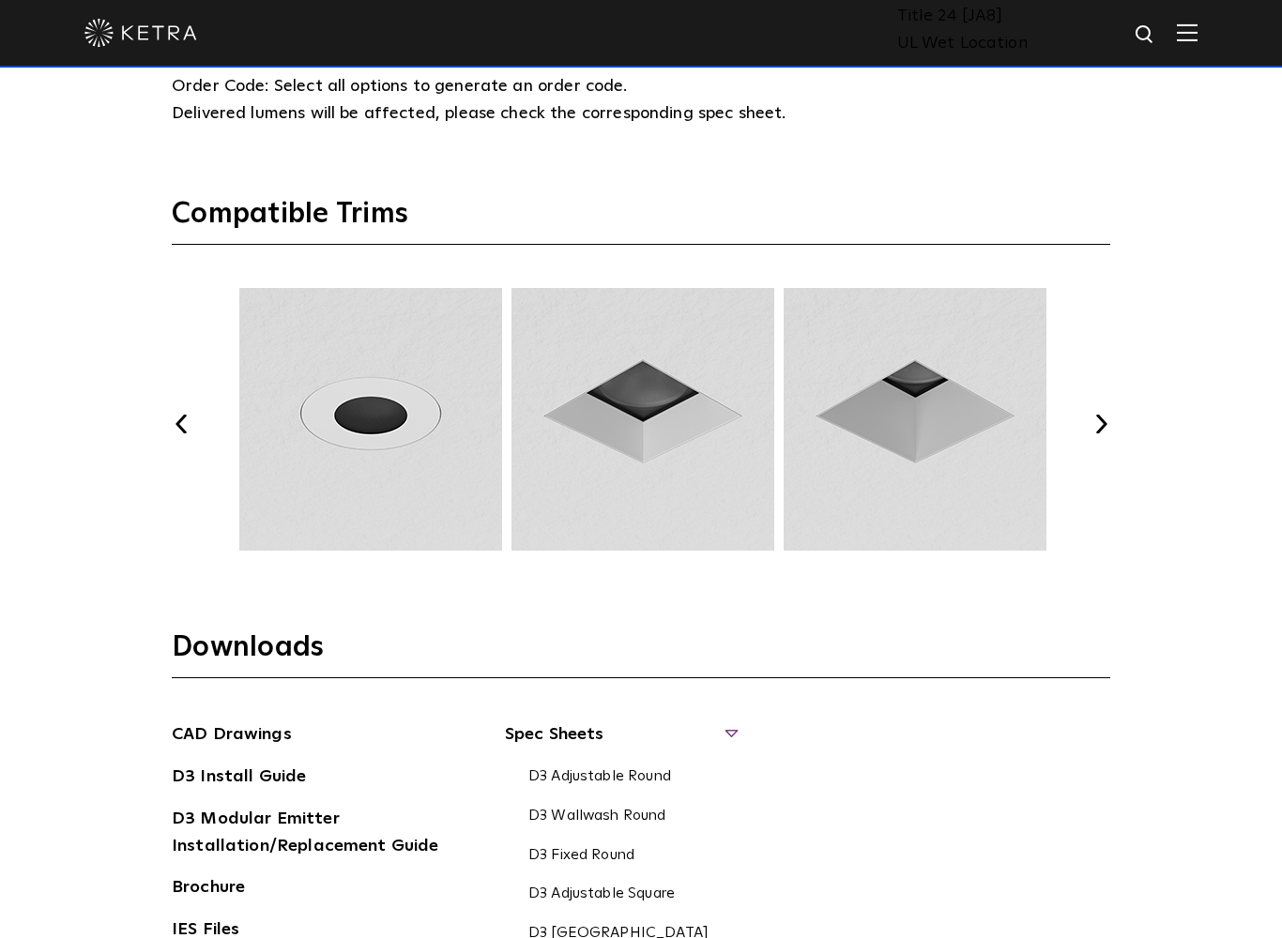
scroll to position [2638, 0]
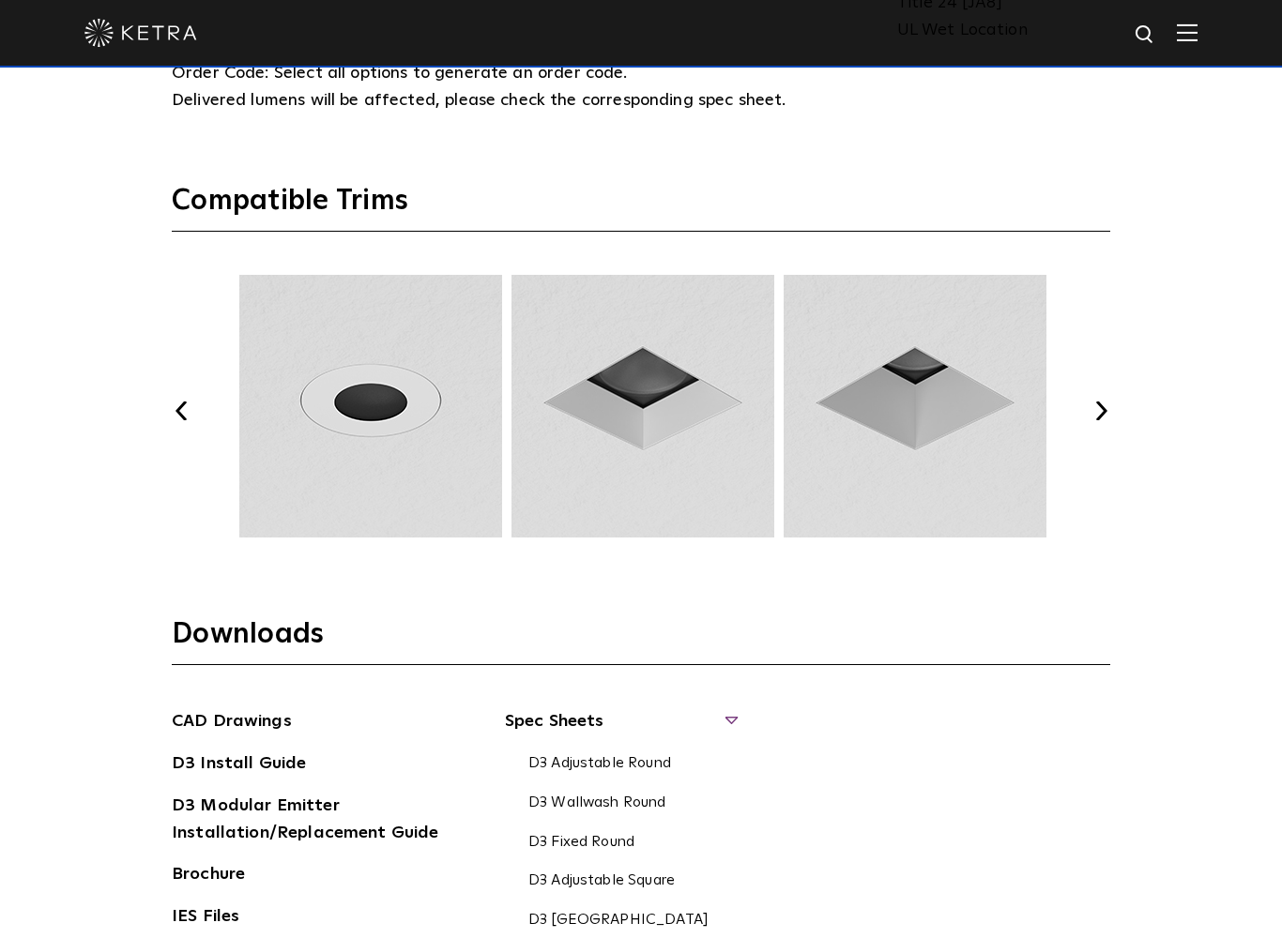
click at [178, 402] on button "Previous" at bounding box center [181, 411] width 19 height 19
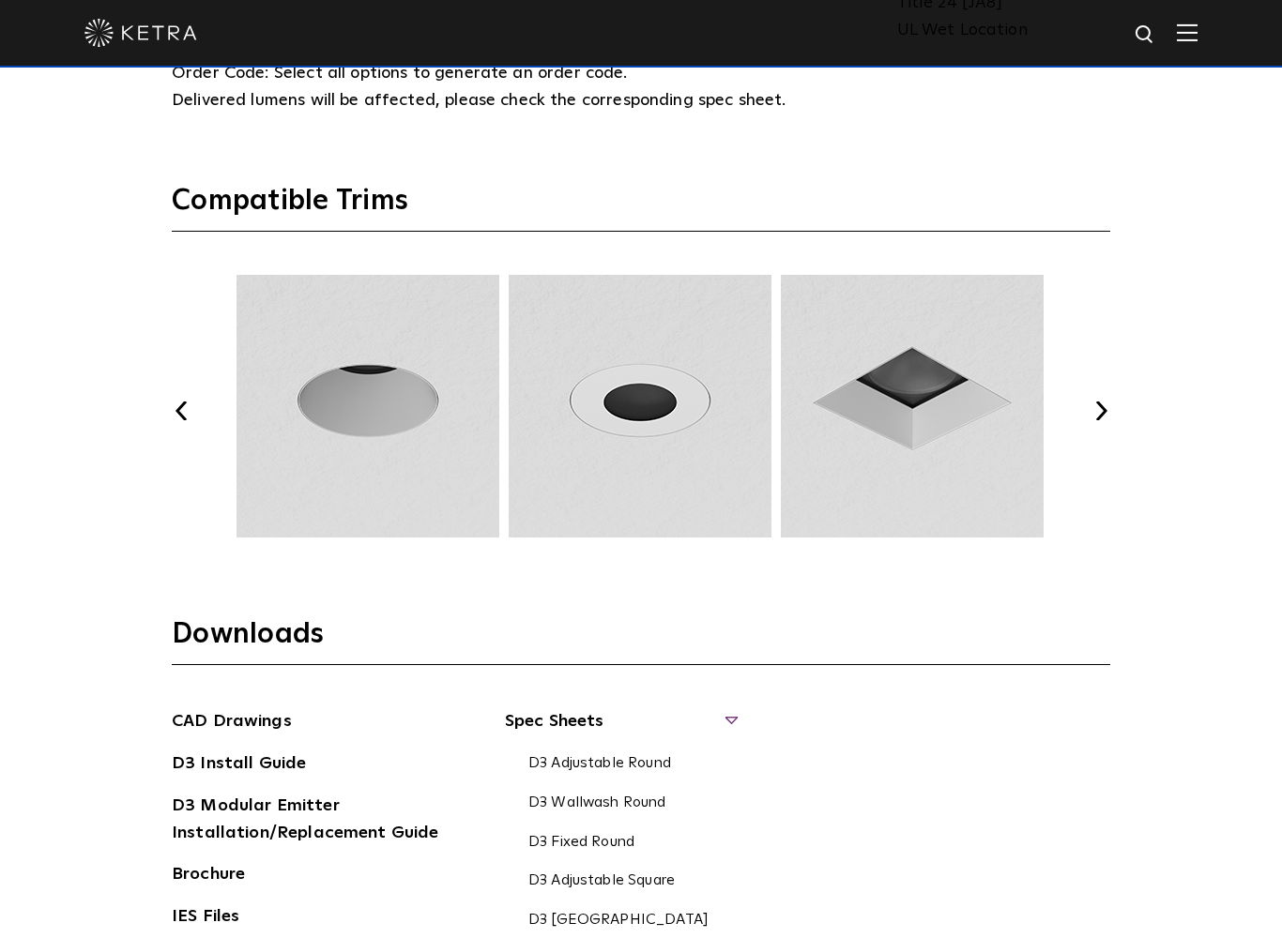
click at [185, 405] on button "Previous" at bounding box center [181, 411] width 19 height 19
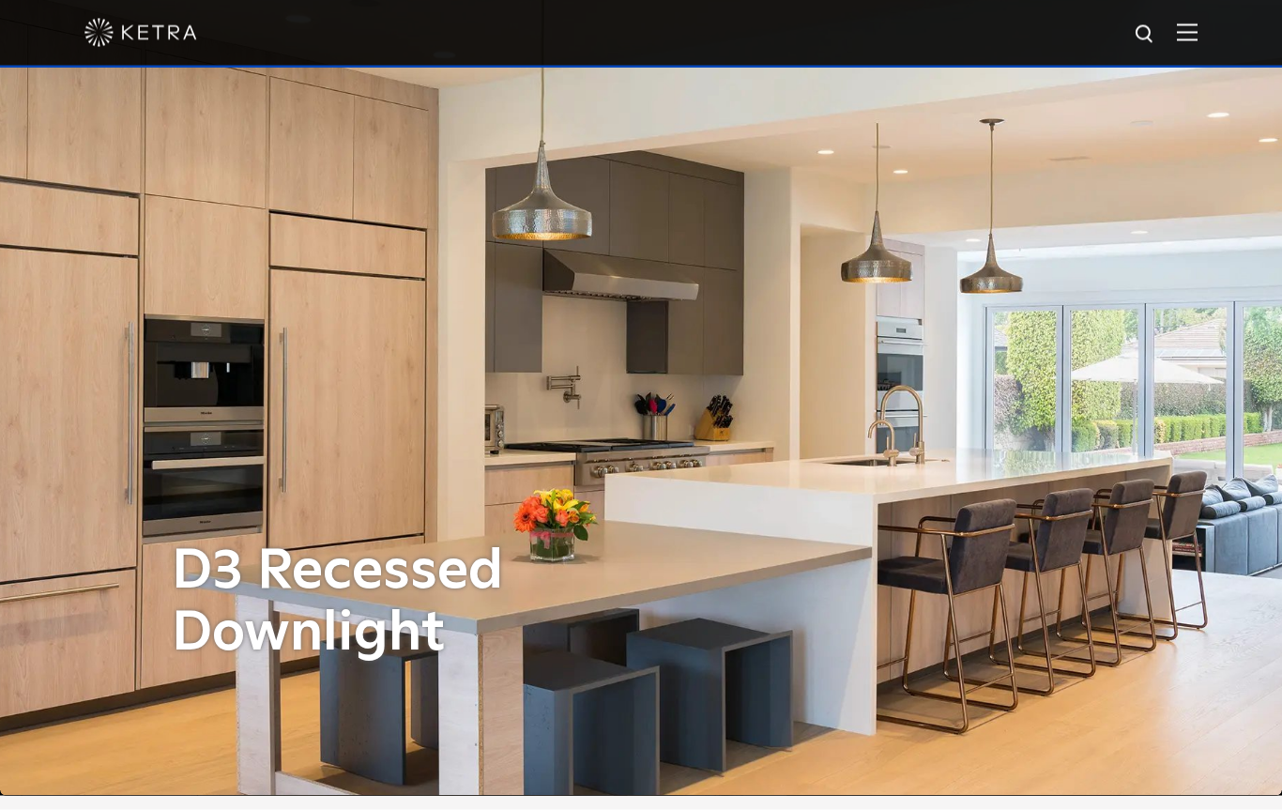
scroll to position [0, 0]
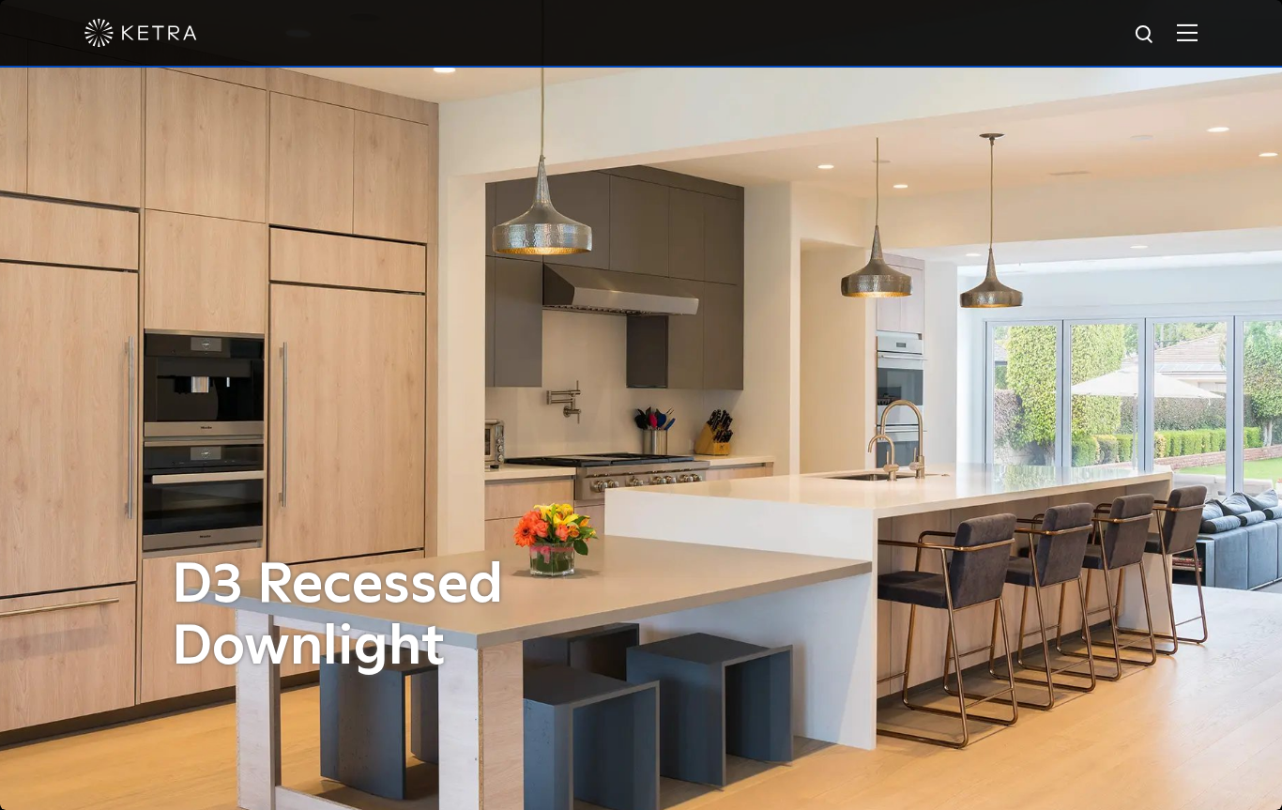
click at [1191, 33] on img at bounding box center [1186, 32] width 21 height 18
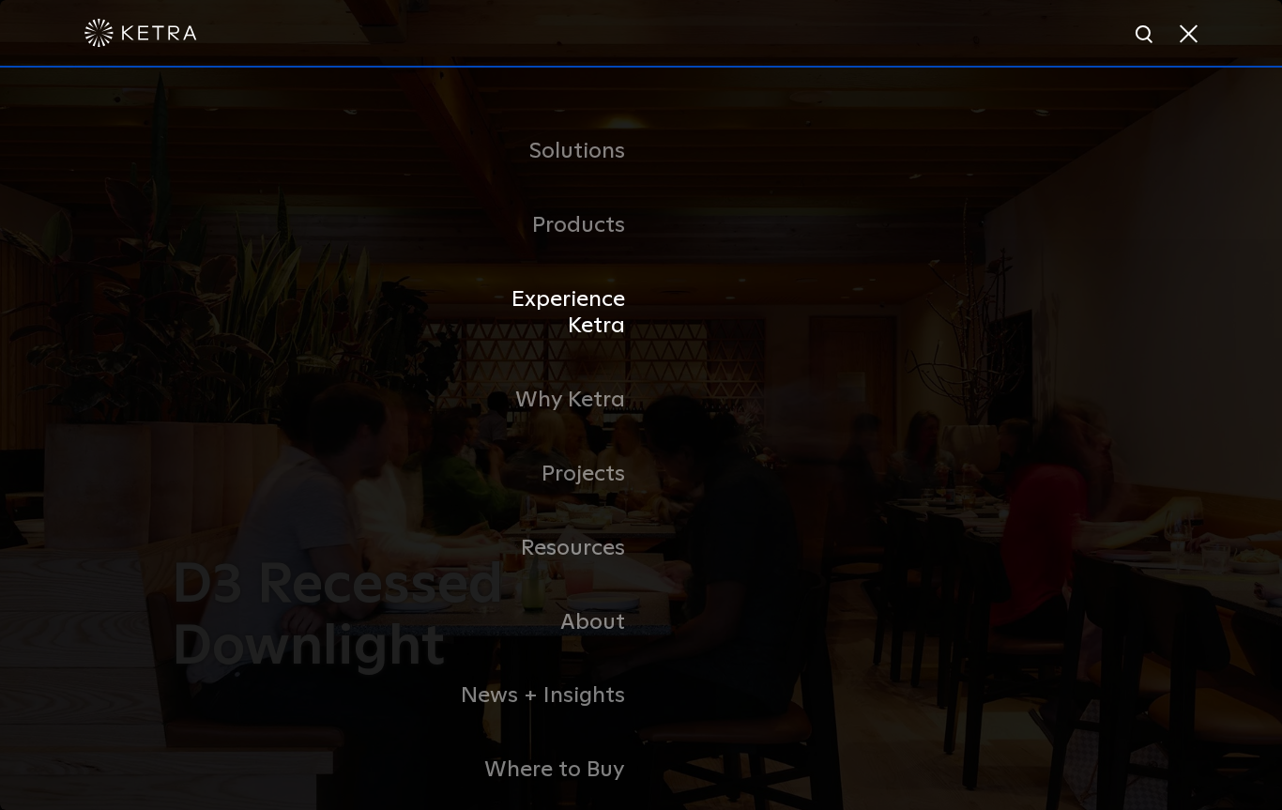
click at [607, 297] on link "Experience Ketra" at bounding box center [544, 313] width 192 height 101
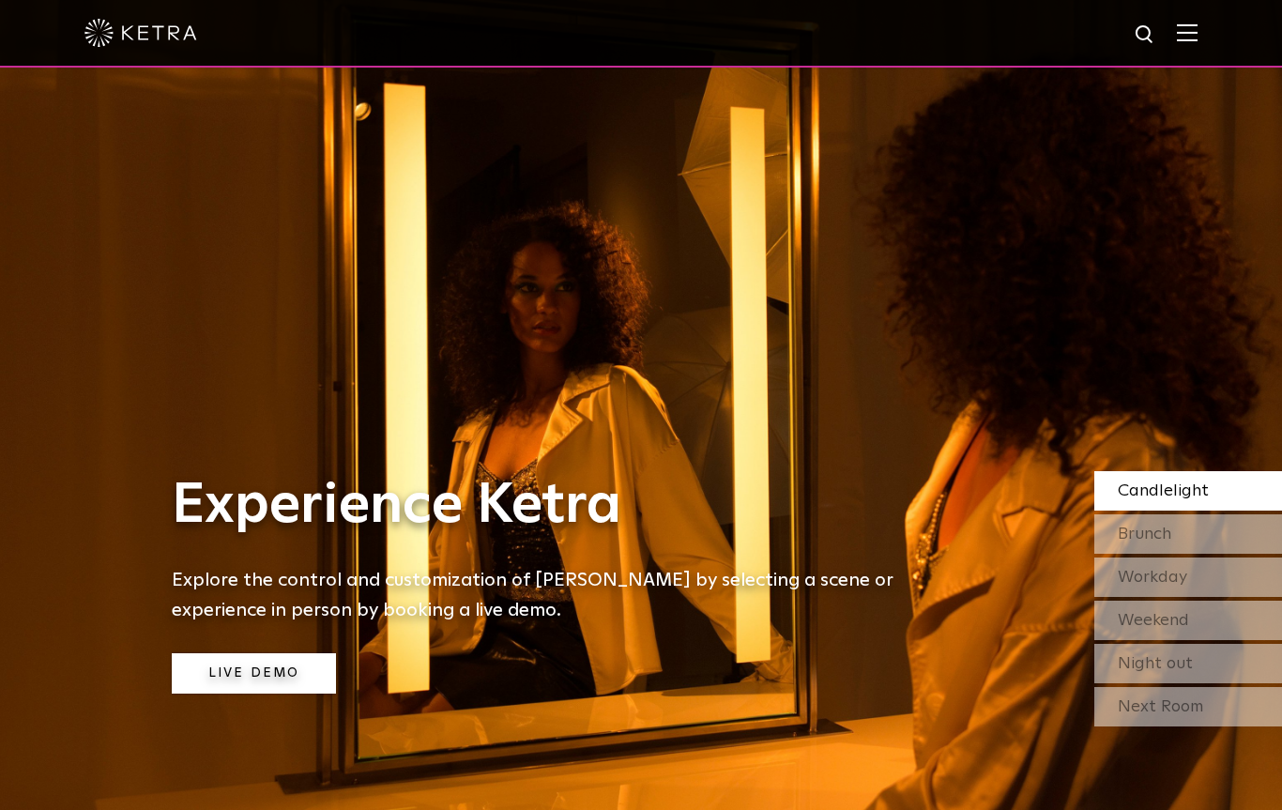
click at [309, 660] on link "Live Demo" at bounding box center [254, 673] width 164 height 40
